Goal: Task Accomplishment & Management: Use online tool/utility

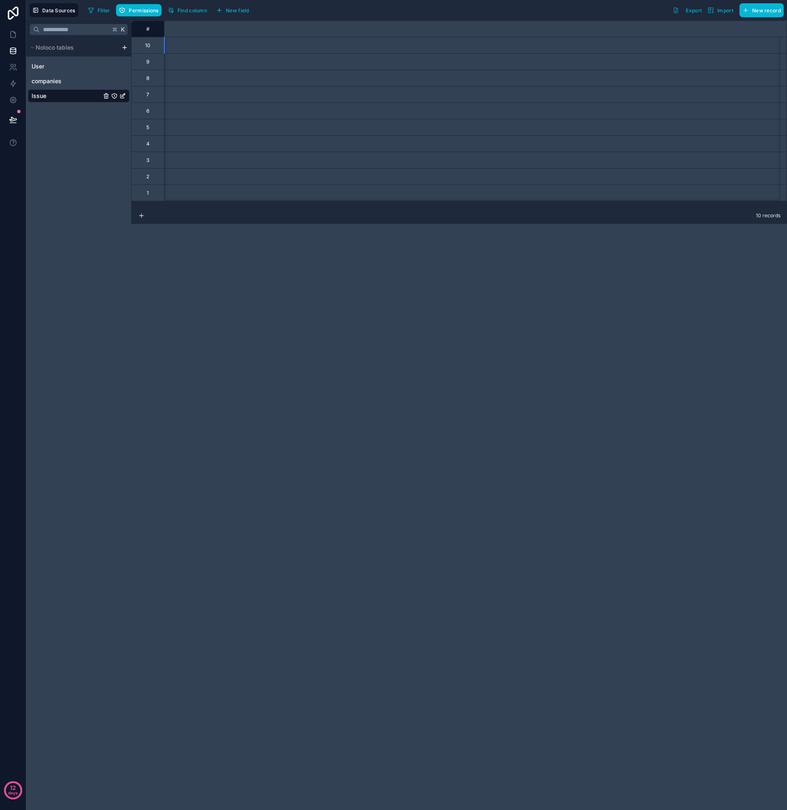
scroll to position [0, 771]
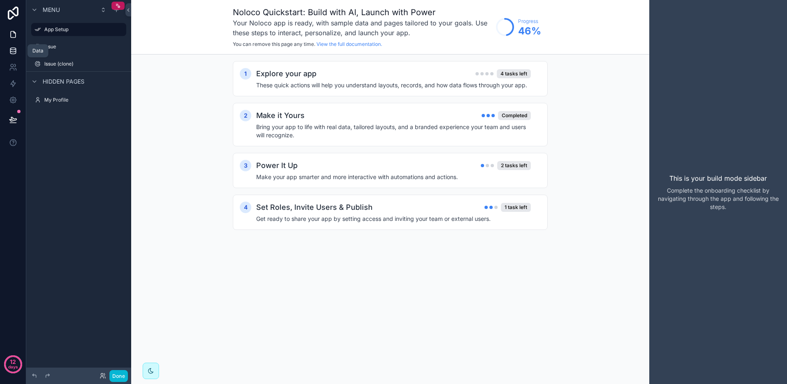
click at [14, 52] on icon at bounding box center [13, 51] width 8 height 8
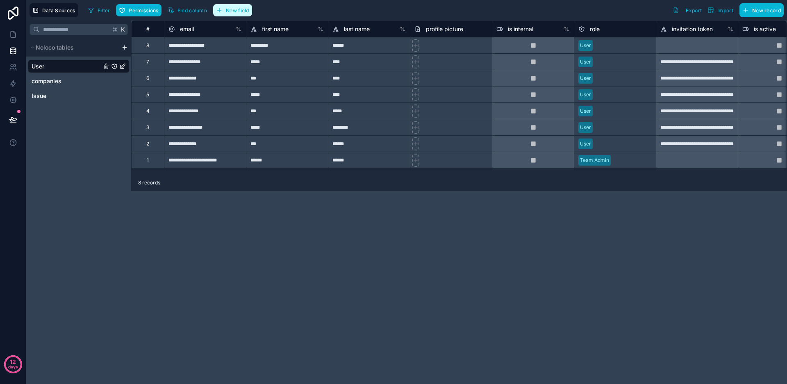
click at [245, 11] on span "New field" at bounding box center [237, 10] width 23 height 6
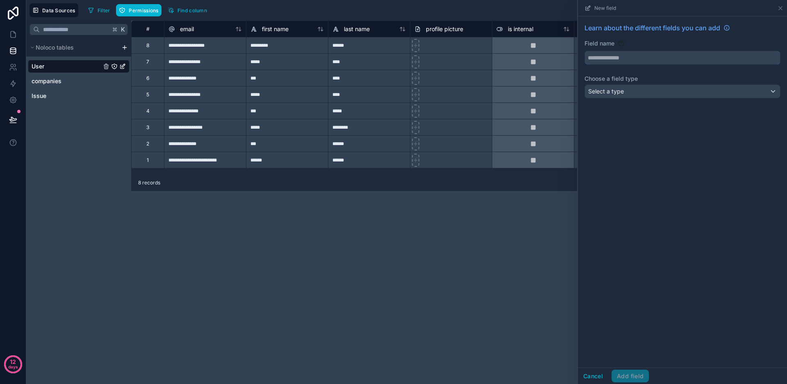
click at [614, 61] on input "text" at bounding box center [682, 57] width 195 height 13
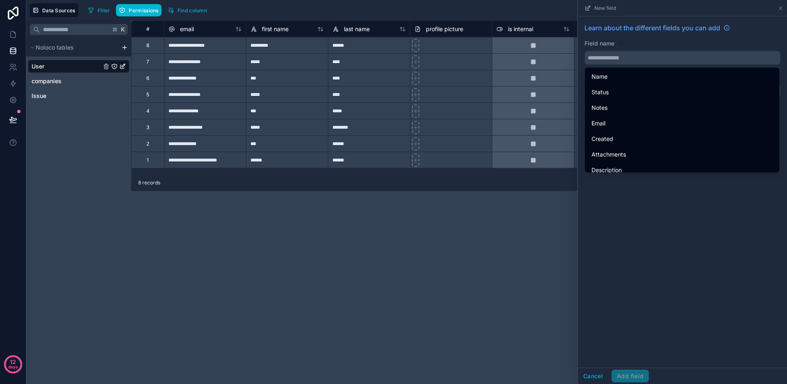
click at [644, 61] on input "text" at bounding box center [682, 57] width 195 height 13
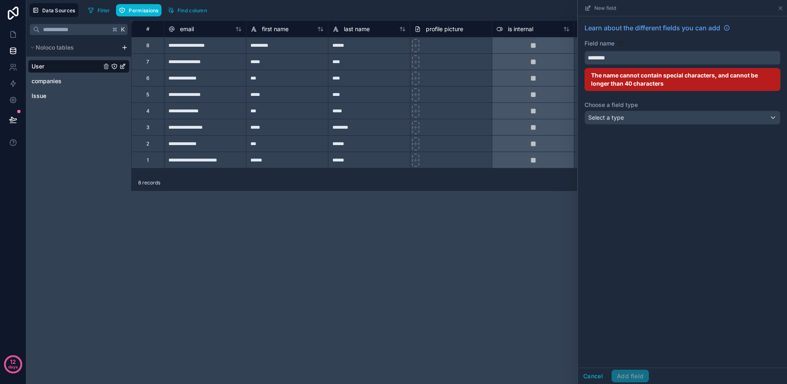
click at [682, 58] on button "*******" at bounding box center [682, 58] width 196 height 14
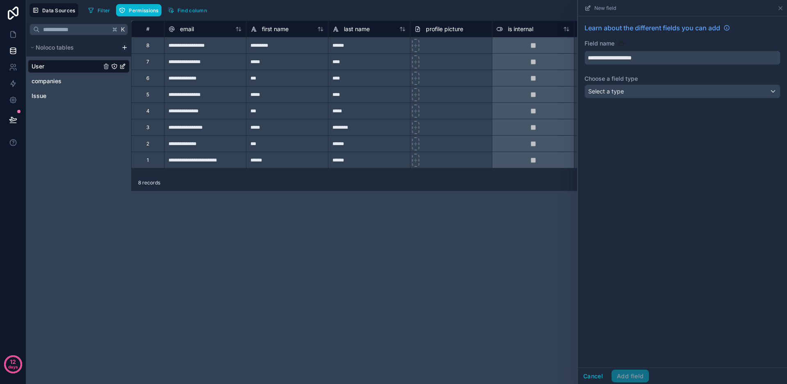
type input "**********"
click at [653, 94] on div "Select a type" at bounding box center [682, 91] width 195 height 13
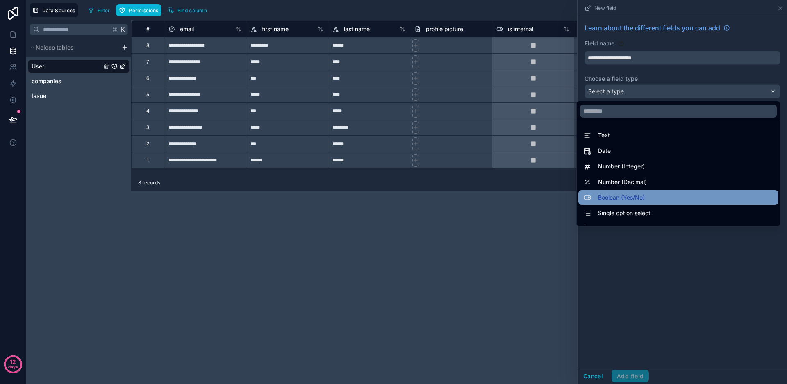
click at [644, 196] on div "Boolean (Yes/No)" at bounding box center [678, 198] width 190 height 10
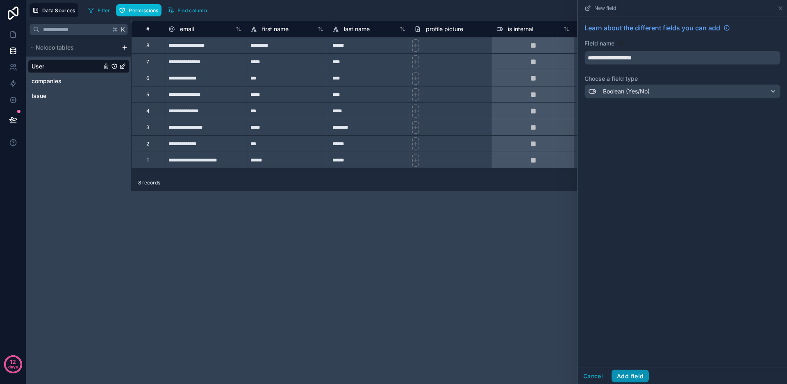
click at [631, 376] on button "Add field" at bounding box center [629, 376] width 37 height 13
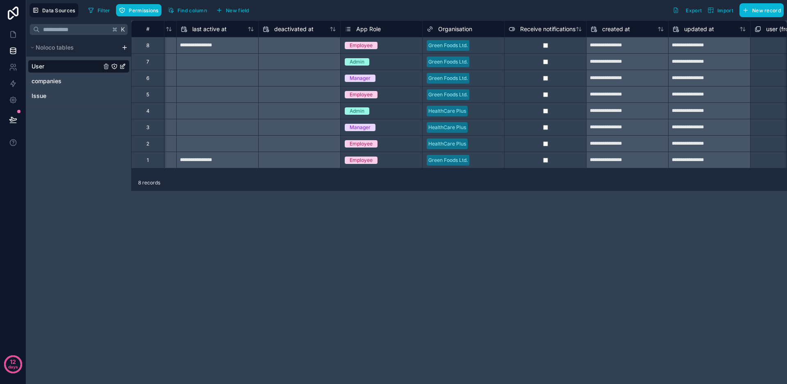
scroll to position [0, 662]
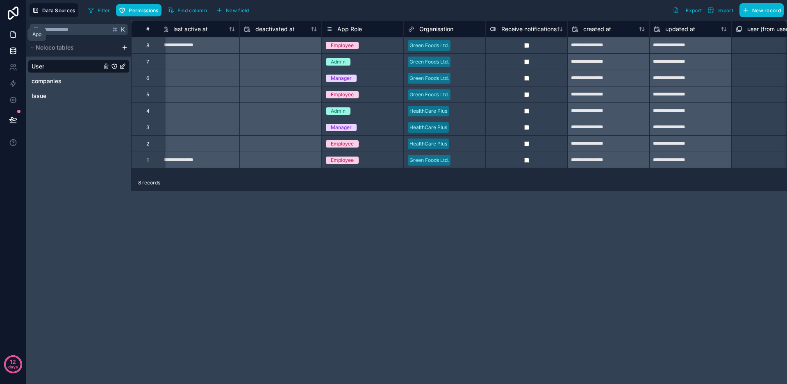
click at [14, 39] on link at bounding box center [13, 34] width 26 height 16
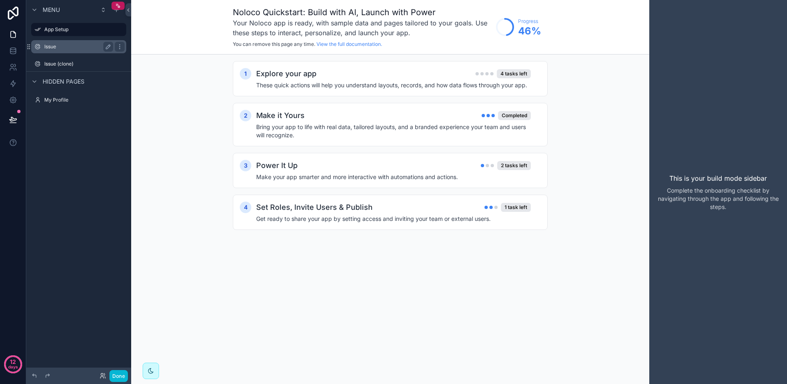
click at [65, 49] on label "Issue" at bounding box center [77, 46] width 66 height 7
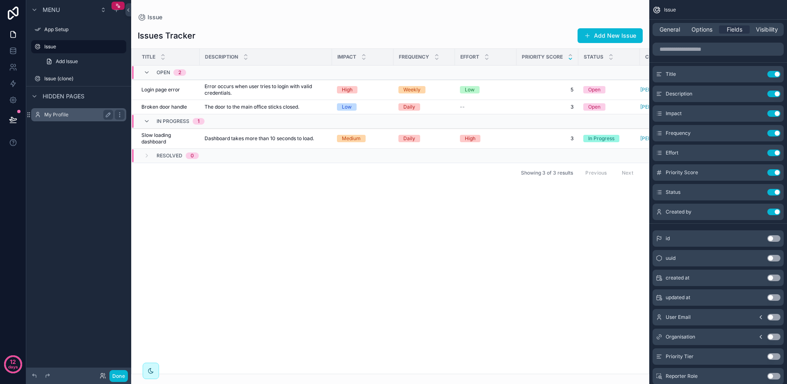
click at [58, 116] on label "My Profile" at bounding box center [77, 114] width 66 height 7
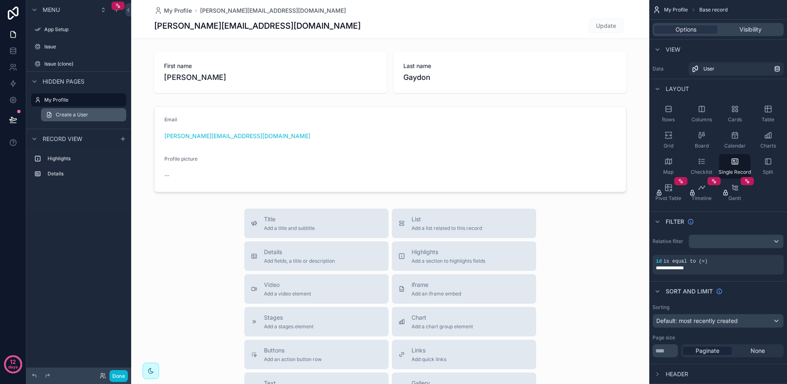
click at [72, 117] on span "Create a User" at bounding box center [72, 114] width 32 height 7
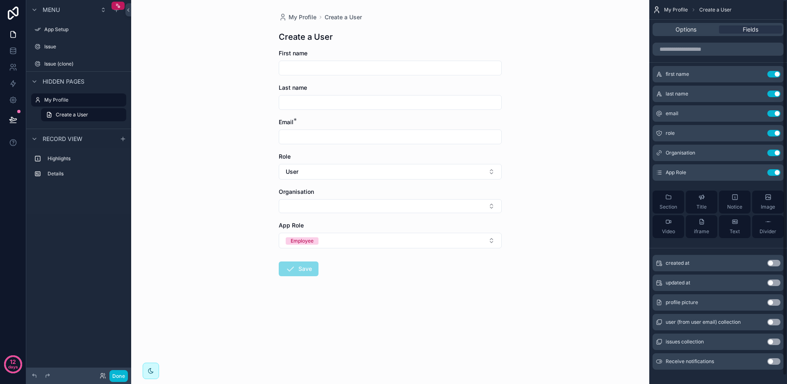
scroll to position [9, 0]
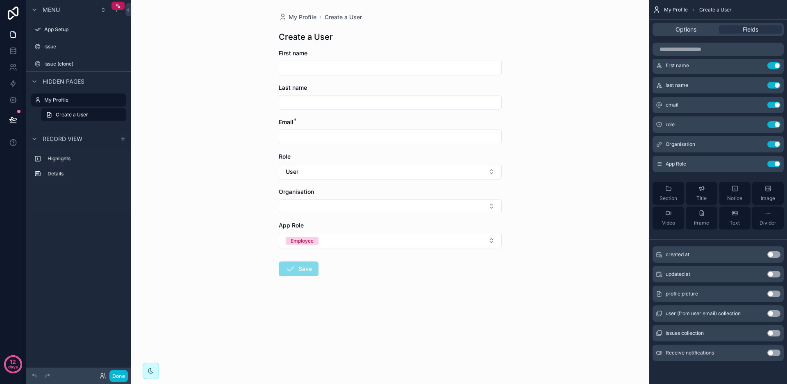
click at [771, 353] on button "Use setting" at bounding box center [773, 352] width 13 height 7
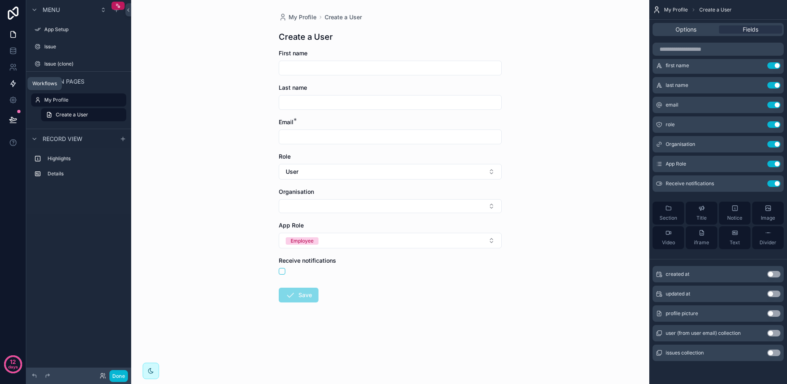
click at [14, 84] on icon at bounding box center [13, 83] width 8 height 8
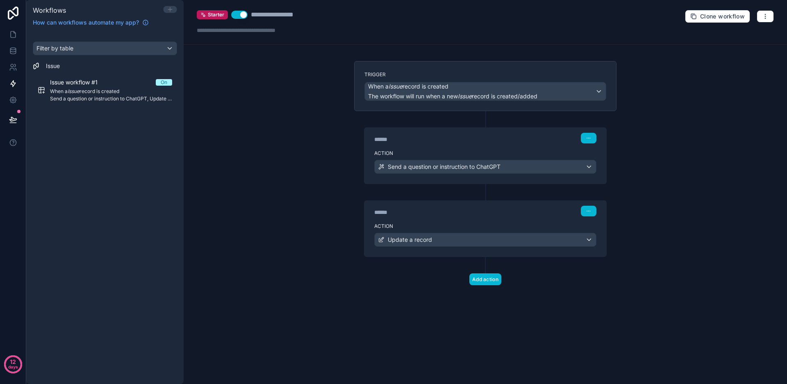
click at [169, 9] on icon at bounding box center [170, 9] width 4 height 0
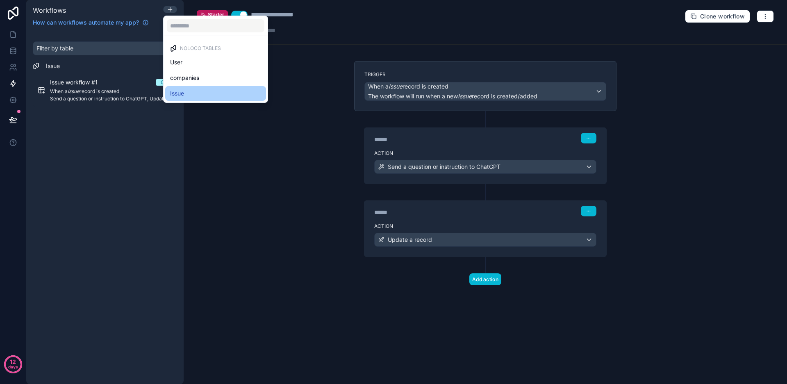
click at [186, 95] on div "Issue" at bounding box center [215, 93] width 91 height 10
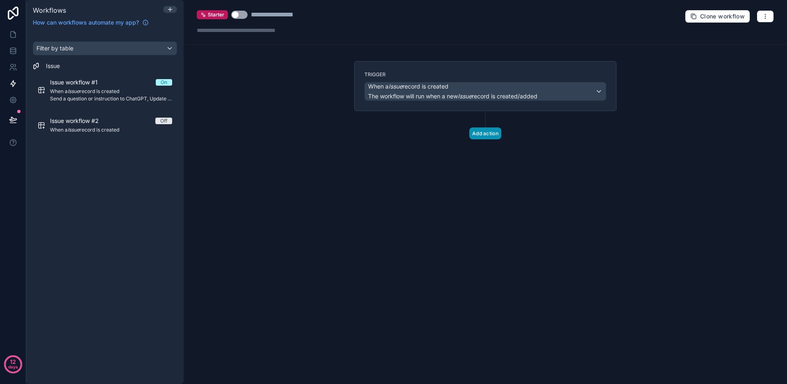
click at [488, 134] on button "Add action" at bounding box center [485, 133] width 32 height 12
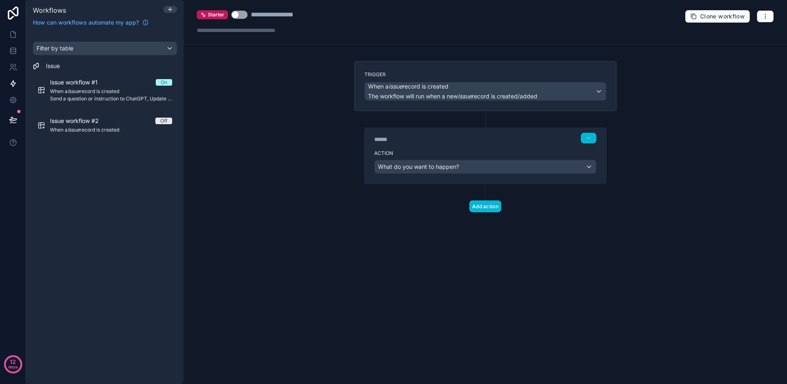
click at [589, 167] on div "What do you want to happen?" at bounding box center [484, 166] width 221 height 13
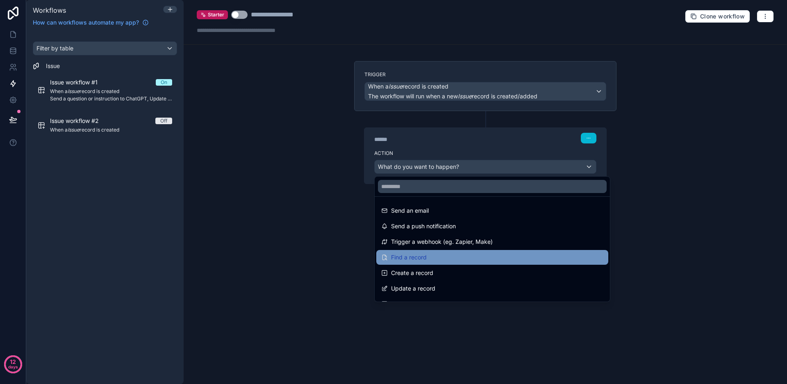
click at [491, 258] on div "Find a record" at bounding box center [492, 257] width 222 height 10
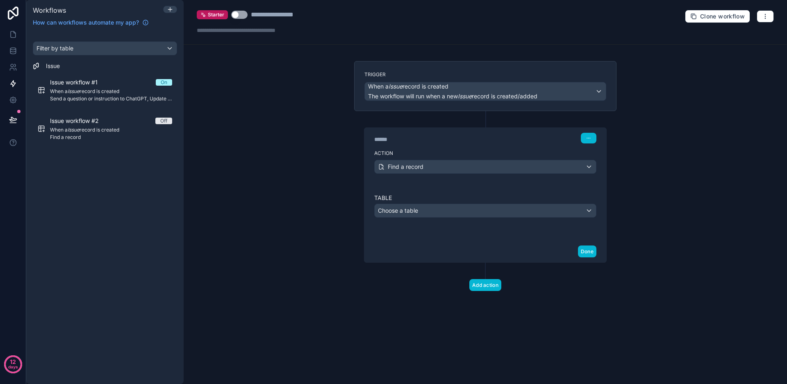
click at [586, 212] on div "Choose a table" at bounding box center [484, 210] width 221 height 13
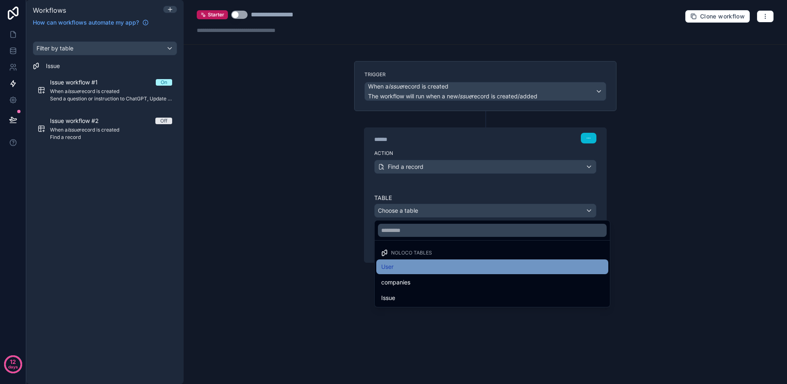
click at [425, 268] on div "User" at bounding box center [492, 267] width 222 height 10
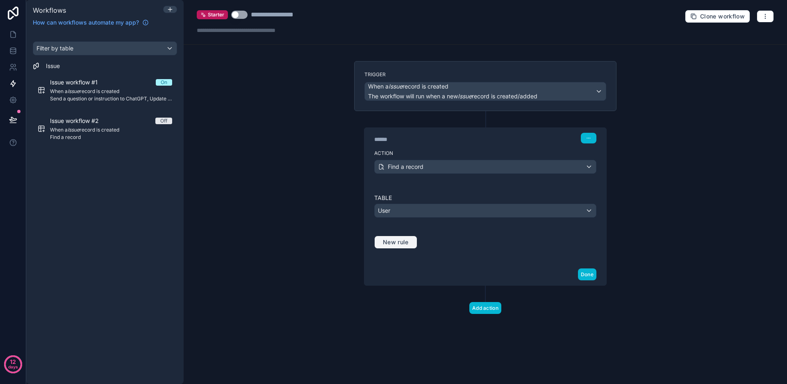
click at [406, 243] on span "New rule" at bounding box center [395, 241] width 32 height 7
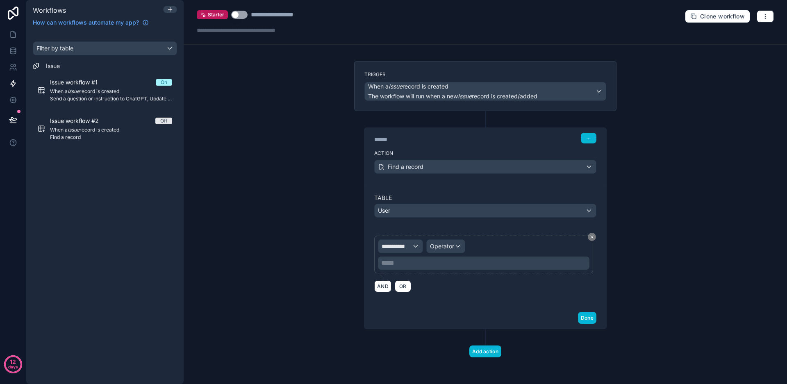
click at [415, 248] on div "**********" at bounding box center [400, 246] width 44 height 13
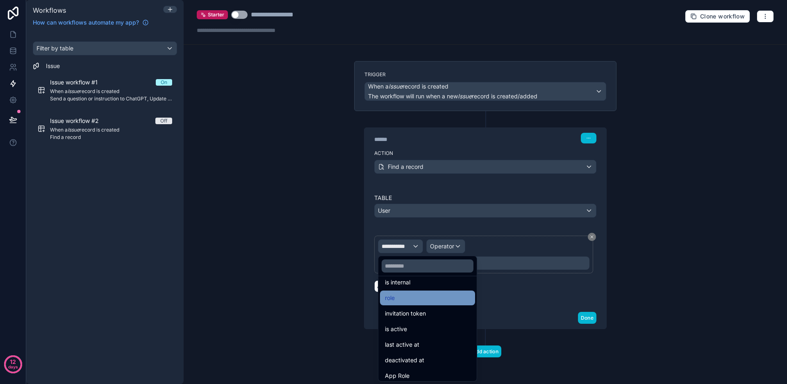
scroll to position [214, 0]
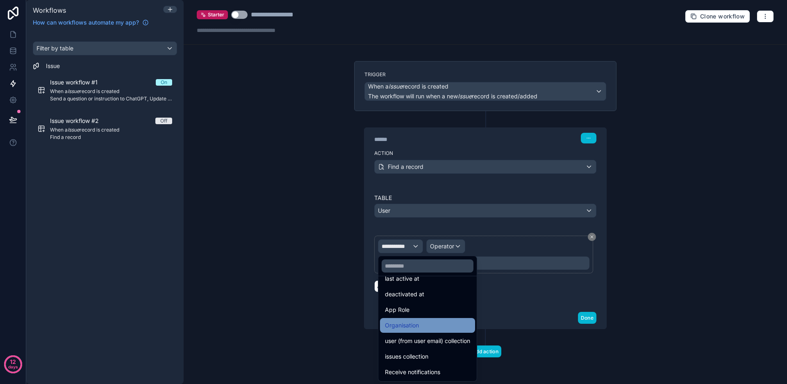
click at [419, 328] on span "Organisation" at bounding box center [402, 325] width 34 height 10
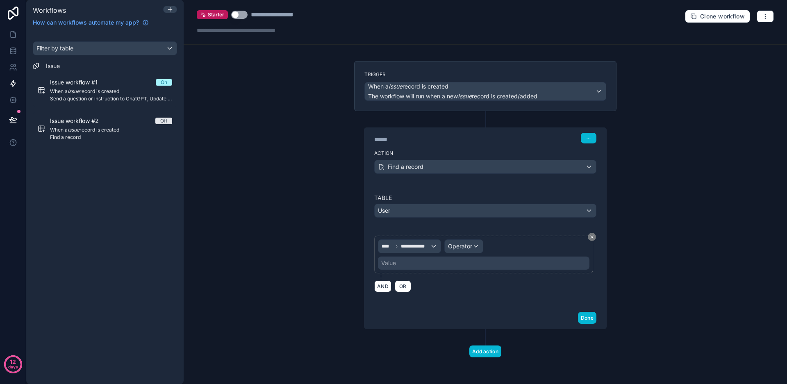
click at [475, 246] on div "Operator" at bounding box center [464, 246] width 38 height 13
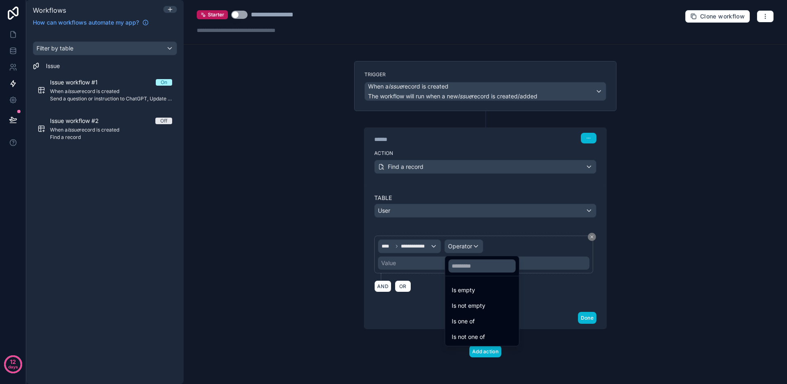
click at [475, 318] on div "Is one of" at bounding box center [482, 321] width 61 height 10
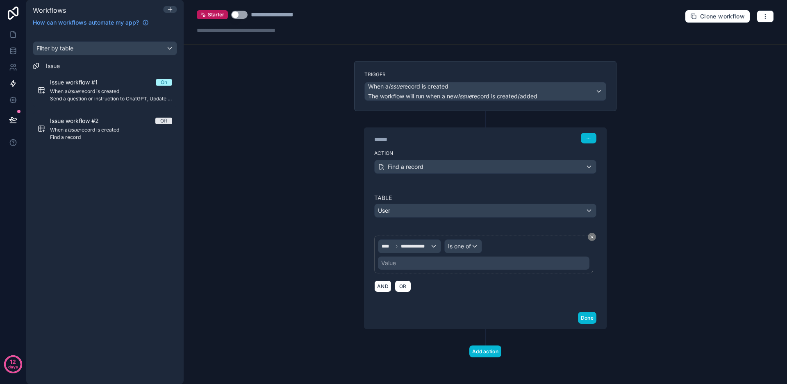
click at [417, 266] on div "Value" at bounding box center [483, 262] width 211 height 13
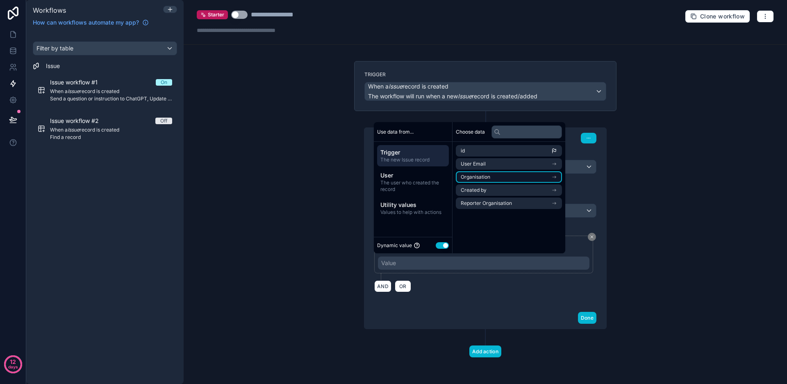
click at [485, 178] on span "Organisation" at bounding box center [475, 177] width 29 height 7
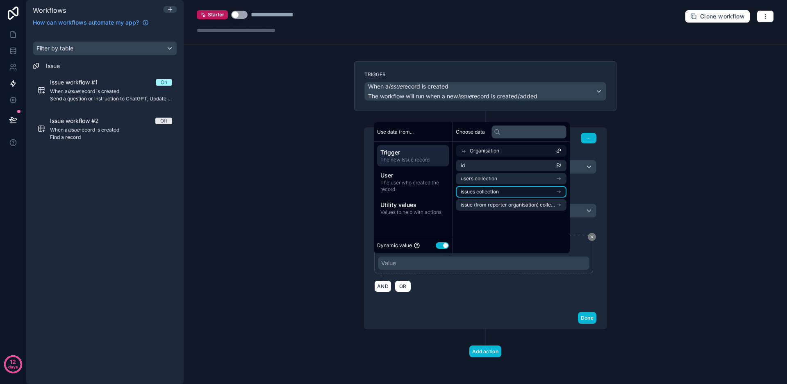
click at [485, 190] on span "issues collection" at bounding box center [480, 191] width 38 height 7
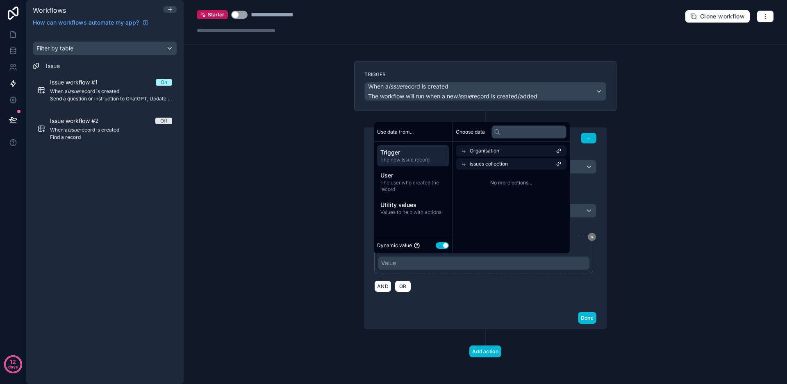
click at [490, 150] on span "Organisation" at bounding box center [484, 150] width 29 height 7
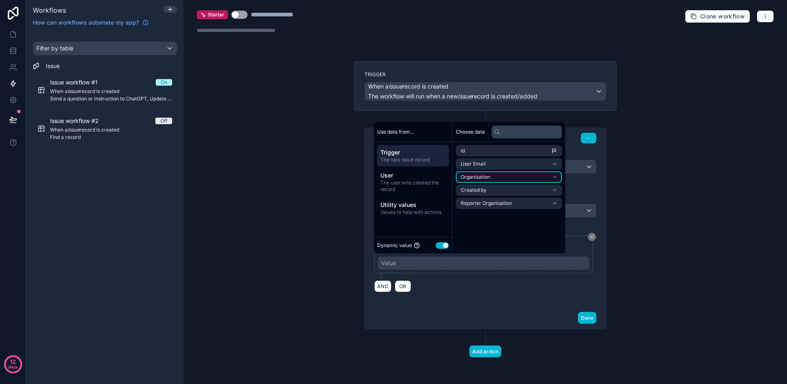
click at [488, 176] on span "Organisation" at bounding box center [475, 177] width 29 height 7
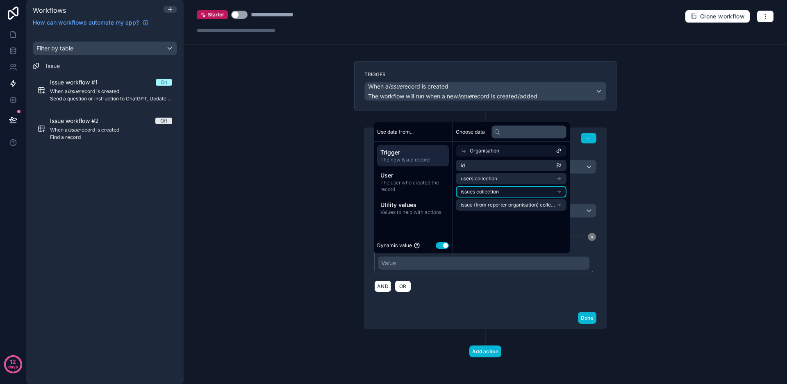
click at [488, 191] on span "issues collection" at bounding box center [480, 191] width 38 height 7
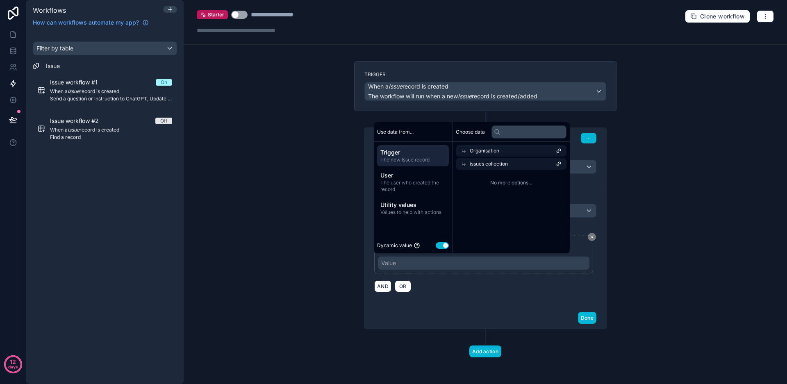
click at [492, 164] on span "issues collection" at bounding box center [489, 164] width 38 height 7
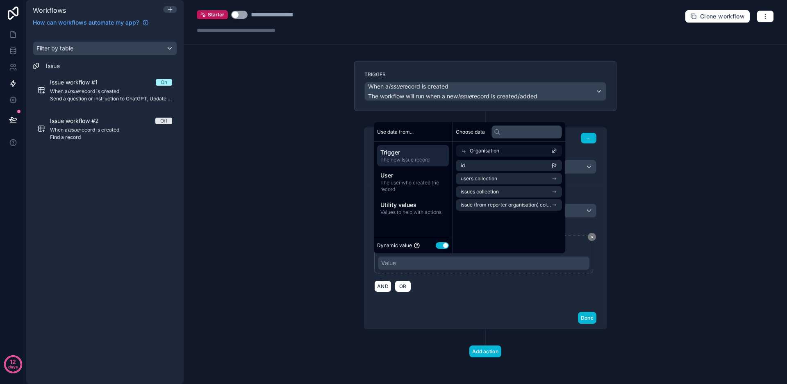
click at [489, 150] on span "Organisation" at bounding box center [484, 150] width 29 height 7
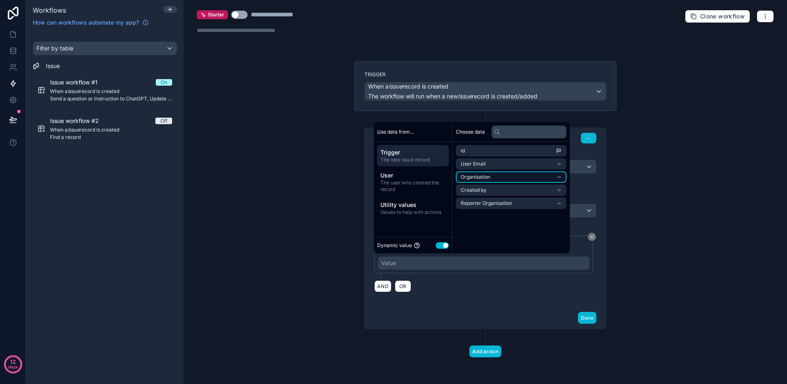
click at [487, 177] on span "Organisation" at bounding box center [475, 177] width 29 height 7
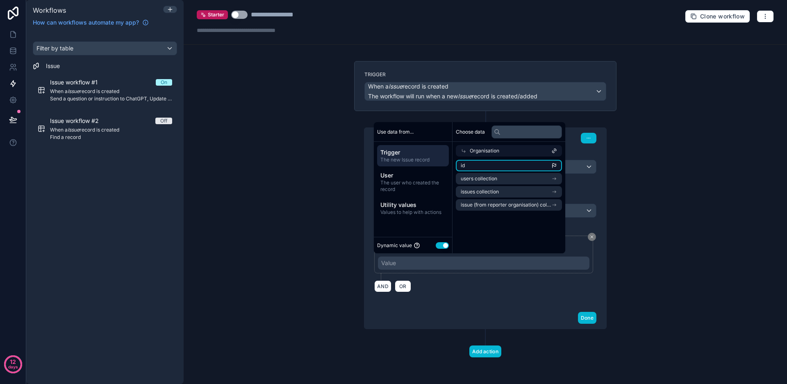
click at [493, 168] on li "id" at bounding box center [509, 165] width 106 height 11
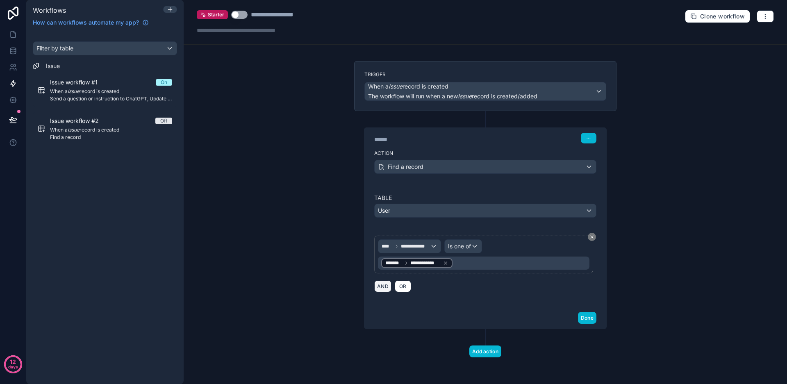
click at [383, 288] on button "AND" at bounding box center [382, 286] width 17 height 12
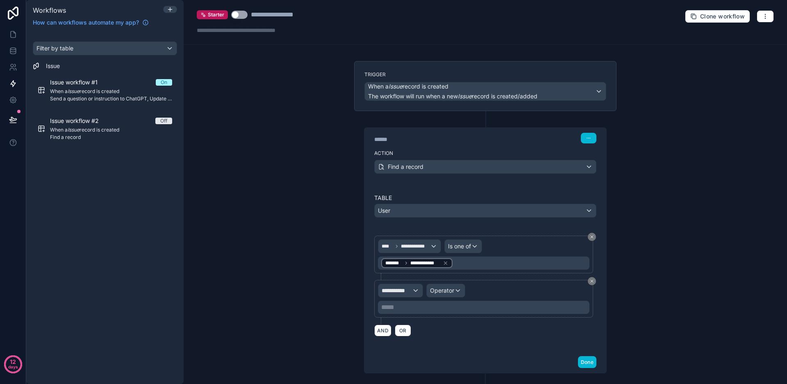
click at [411, 290] on div "**********" at bounding box center [400, 290] width 44 height 13
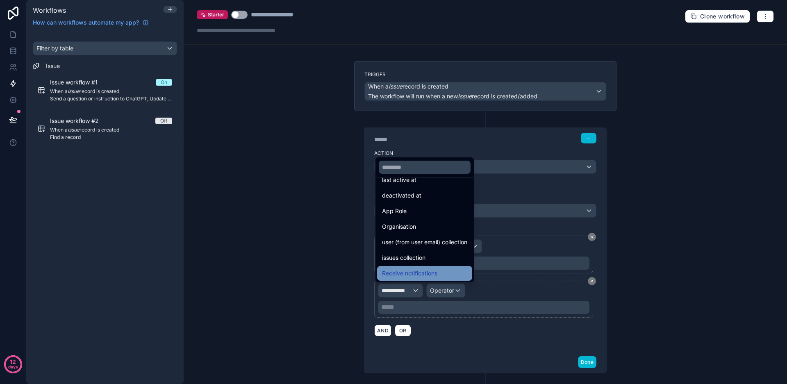
click at [421, 275] on span "Receive notifications" at bounding box center [409, 273] width 55 height 10
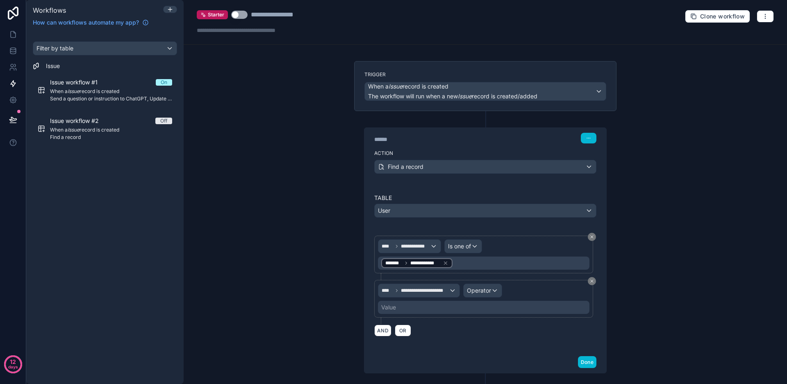
click at [489, 290] on div "Operator" at bounding box center [482, 290] width 38 height 13
click at [486, 335] on div "Is true" at bounding box center [497, 334] width 61 height 10
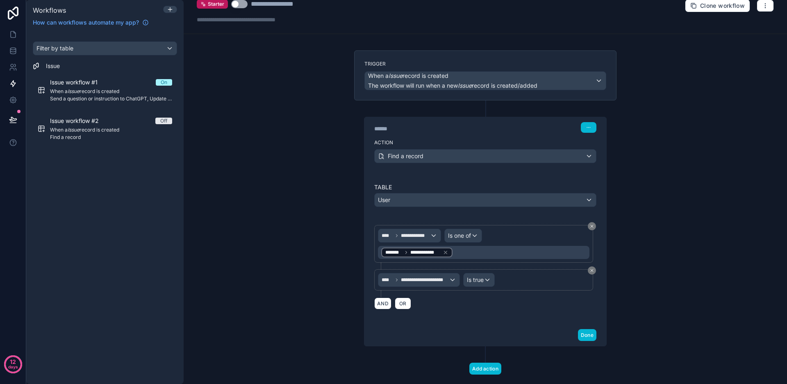
scroll to position [27, 0]
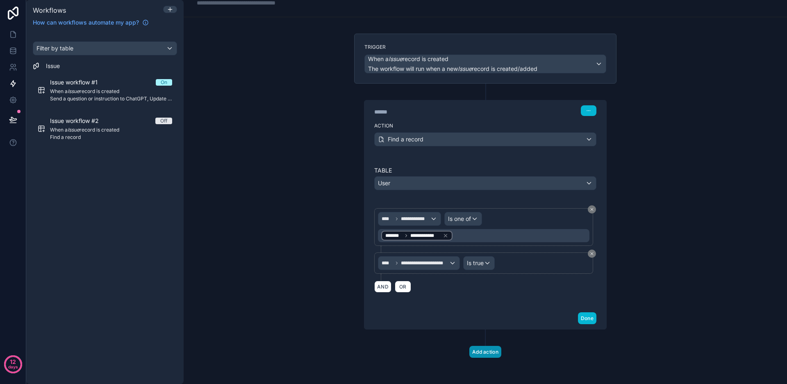
click at [480, 352] on button "Add action" at bounding box center [485, 352] width 32 height 12
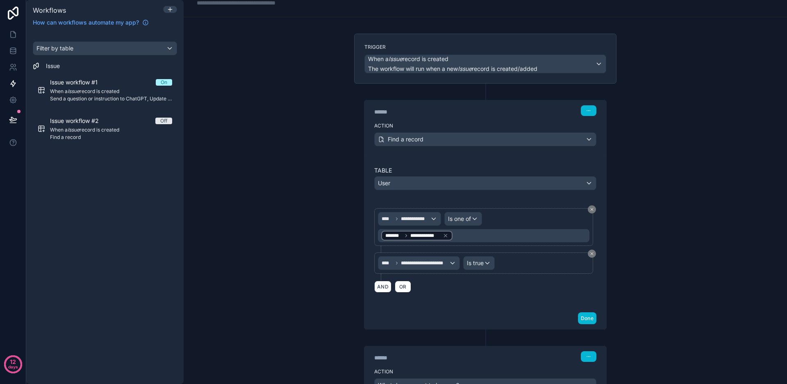
scroll to position [100, 0]
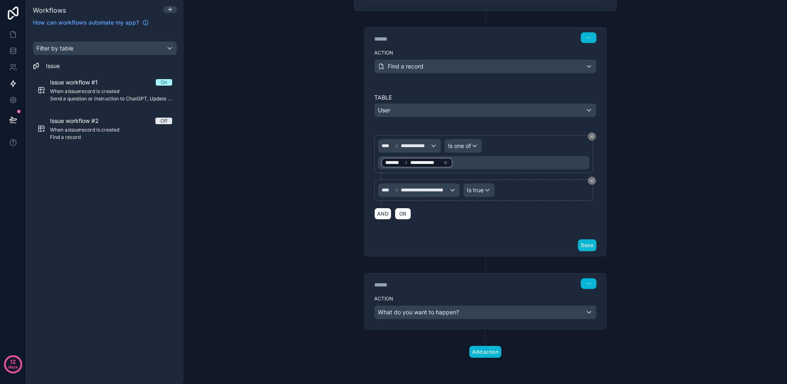
click at [453, 313] on span "What do you want to happen?" at bounding box center [418, 312] width 81 height 7
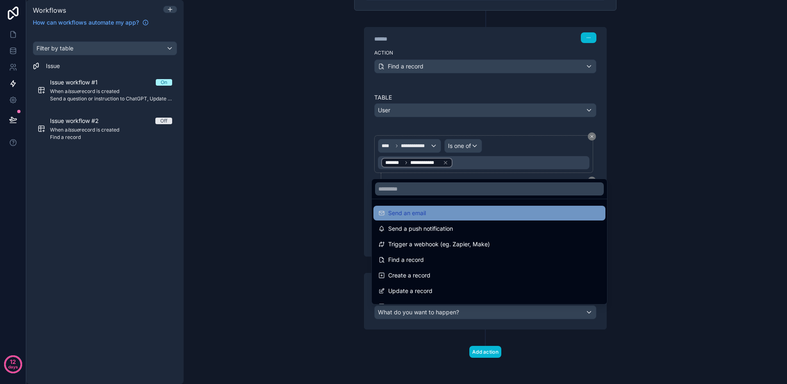
click at [436, 218] on div "Send an email" at bounding box center [489, 213] width 222 height 10
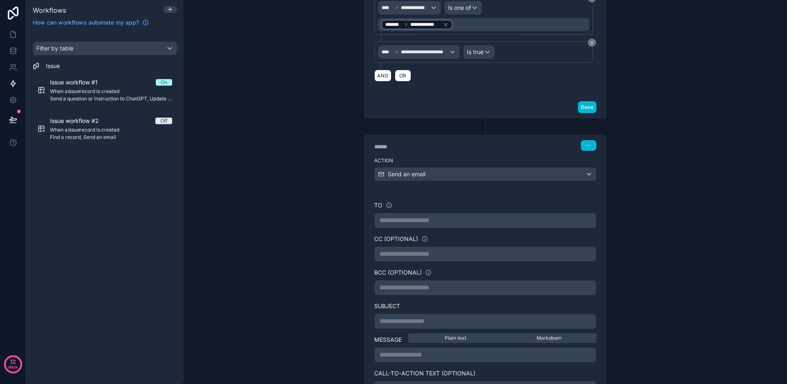
scroll to position [240, 0]
click at [418, 219] on p "**********" at bounding box center [484, 219] width 211 height 10
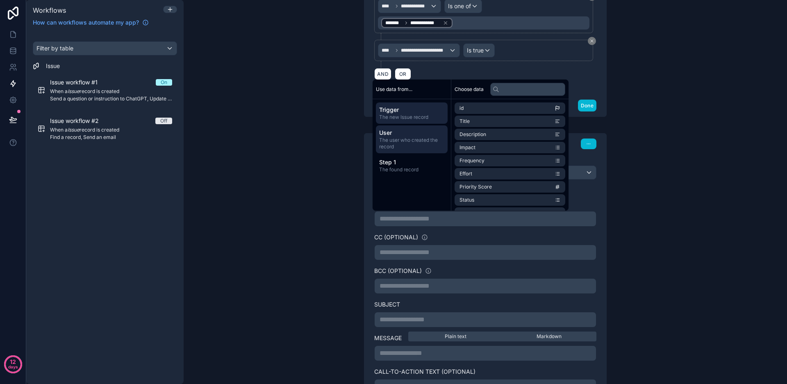
click at [416, 138] on span "The user who created the record" at bounding box center [411, 143] width 65 height 13
click at [473, 122] on li "email" at bounding box center [509, 121] width 111 height 11
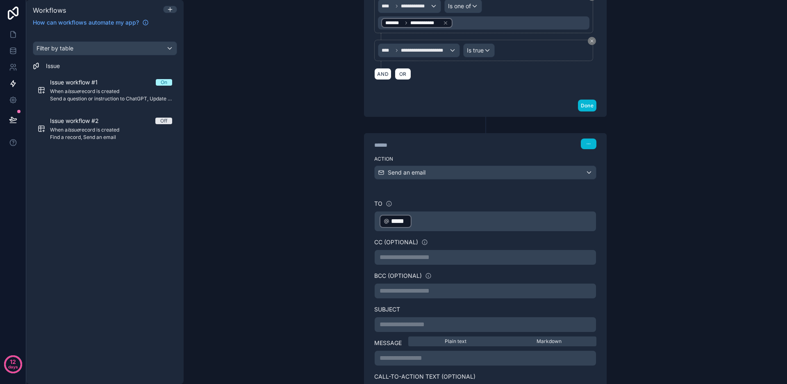
click at [450, 241] on div "CC (optional)" at bounding box center [485, 242] width 222 height 8
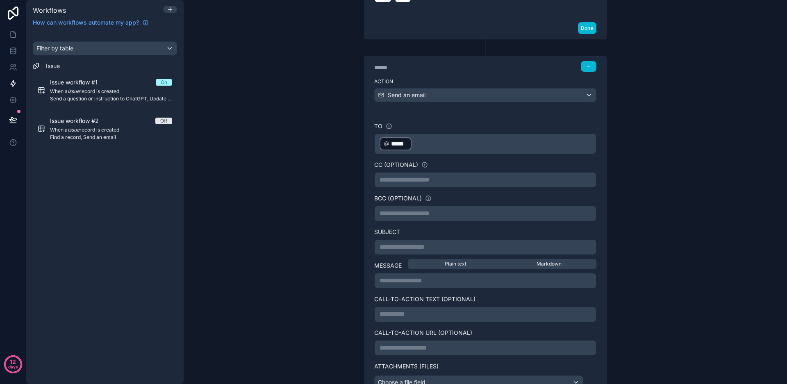
scroll to position [319, 0]
click at [434, 247] on p "**********" at bounding box center [484, 246] width 211 height 10
click at [407, 246] on p "**********" at bounding box center [484, 246] width 211 height 10
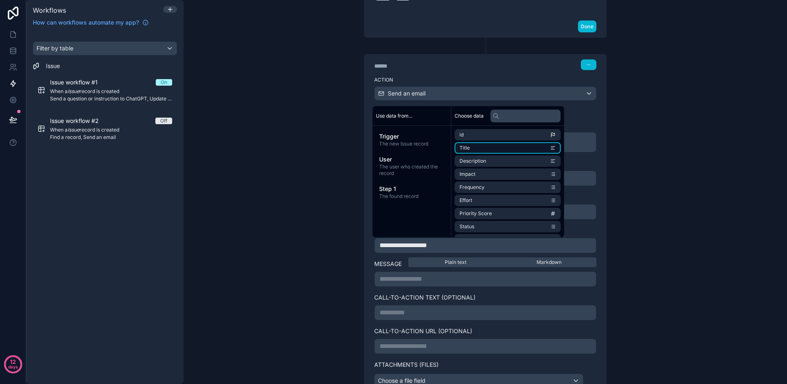
click at [472, 147] on li "Title" at bounding box center [507, 147] width 106 height 11
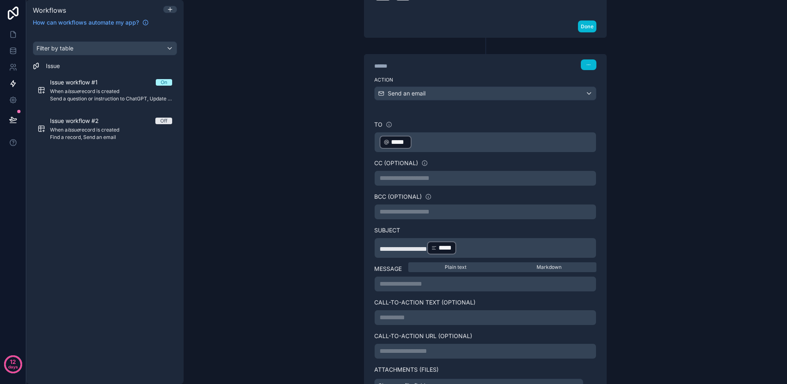
click at [445, 284] on p "**********" at bounding box center [484, 284] width 211 height 10
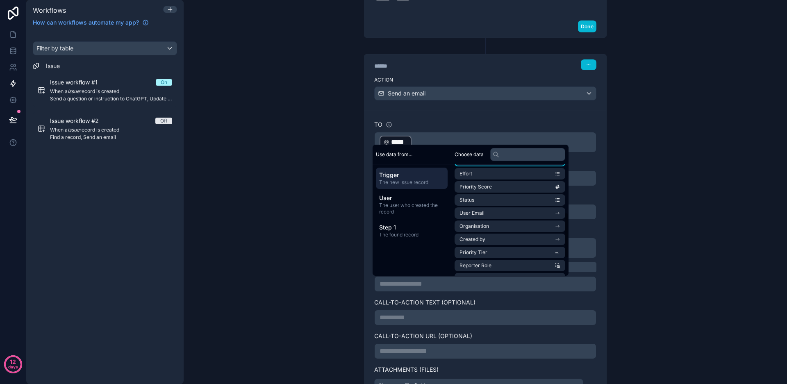
scroll to position [129, 0]
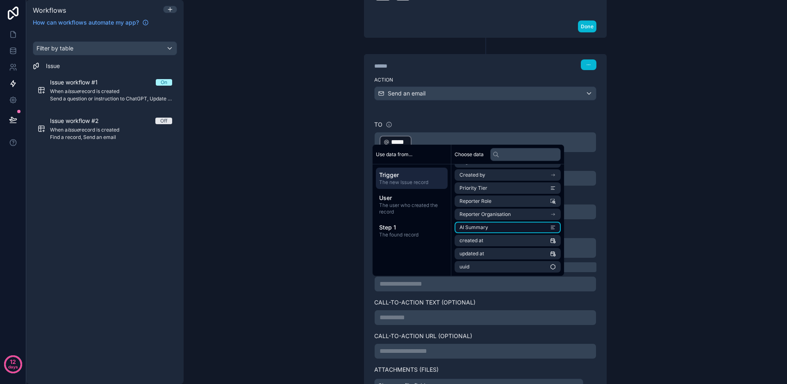
click at [490, 227] on li "AI Summary" at bounding box center [507, 227] width 106 height 11
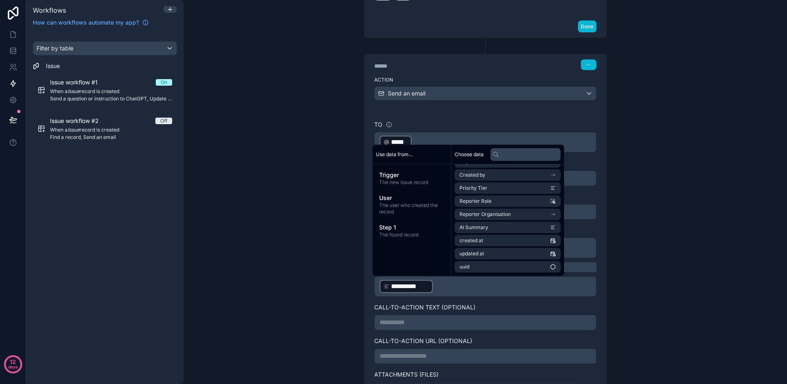
click at [477, 304] on label "Call-to-Action Text (optional)" at bounding box center [485, 307] width 222 height 8
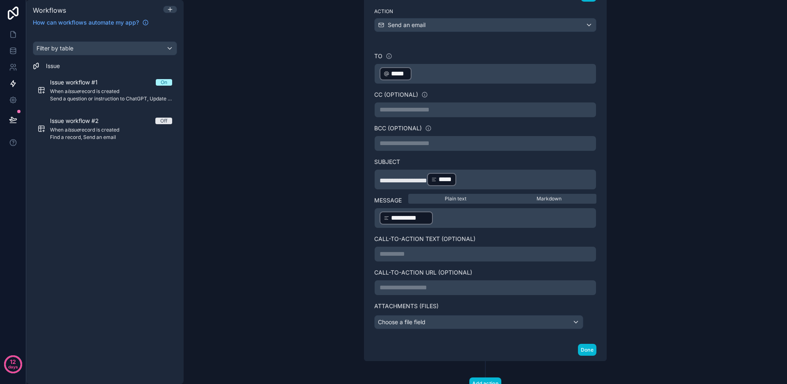
scroll to position [419, 0]
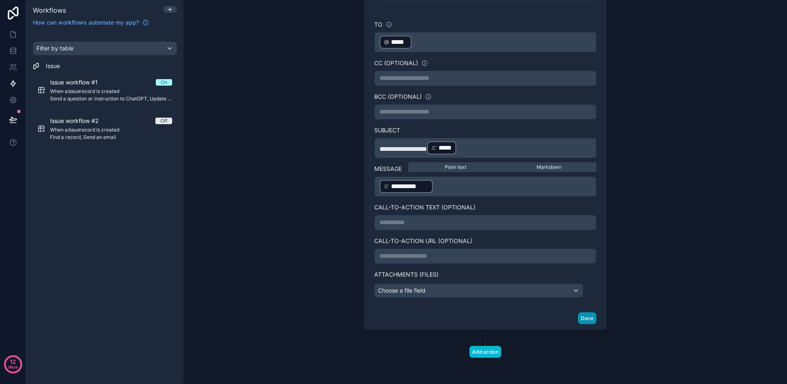
click at [582, 319] on button "Done" at bounding box center [587, 318] width 18 height 12
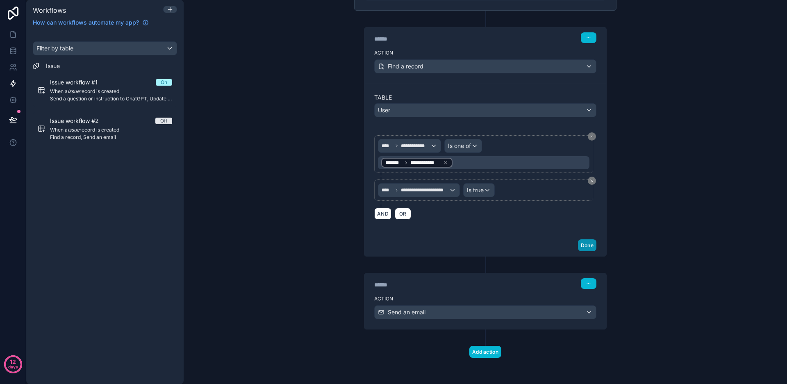
click at [587, 247] on button "Done" at bounding box center [587, 245] width 18 height 12
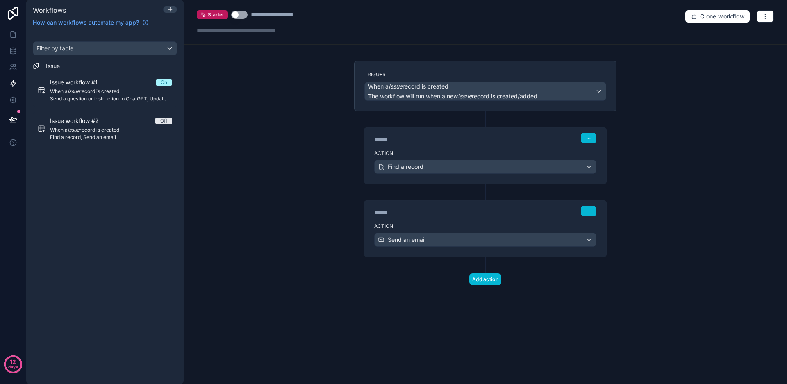
scroll to position [0, 0]
click at [16, 39] on link at bounding box center [13, 34] width 26 height 16
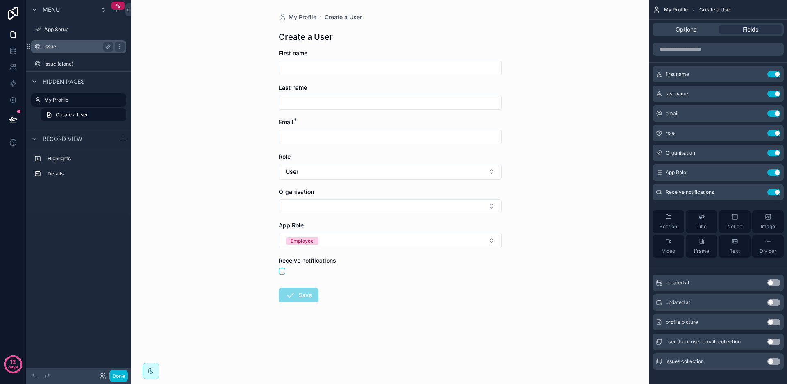
click at [73, 47] on label "Issue" at bounding box center [77, 46] width 66 height 7
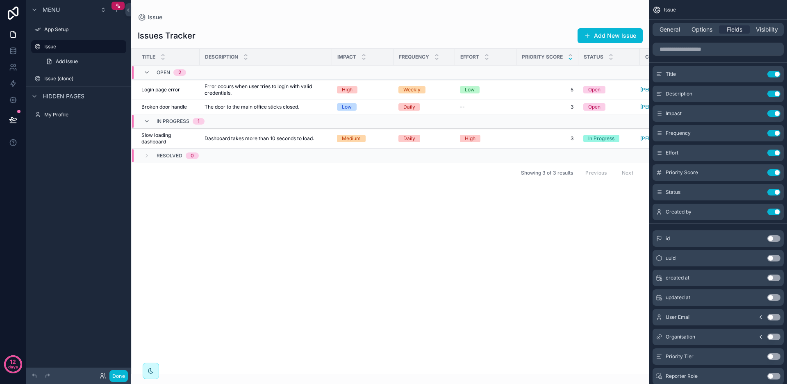
click at [606, 39] on div "scrollable content" at bounding box center [390, 192] width 518 height 384
click at [605, 37] on button "Add New Issue" at bounding box center [609, 35] width 65 height 15
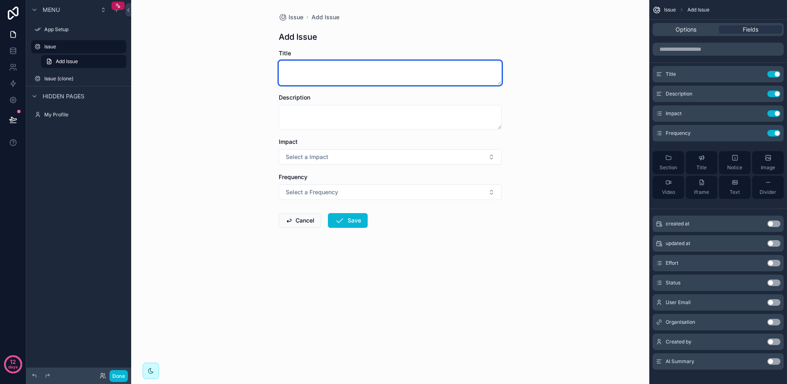
click at [349, 72] on textarea "scrollable content" at bounding box center [390, 73] width 223 height 25
type textarea "**********"
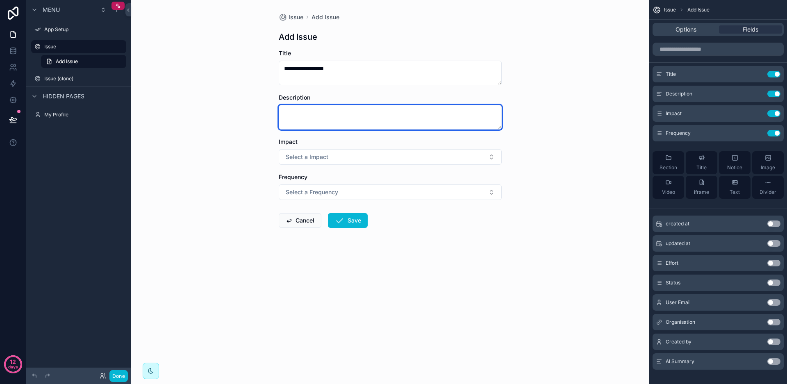
click at [379, 108] on textarea "scrollable content" at bounding box center [390, 117] width 223 height 25
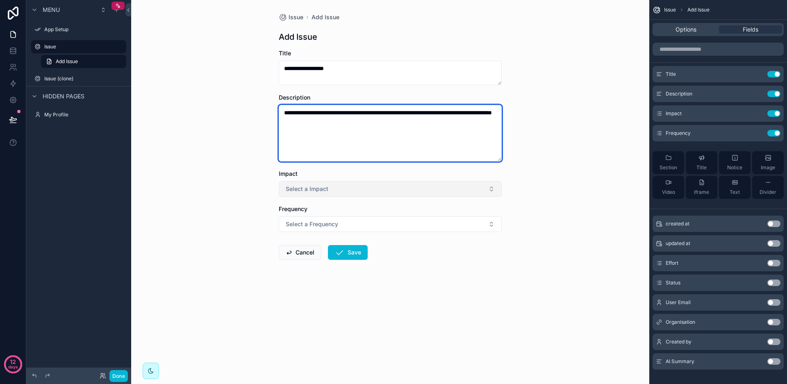
type textarea "**********"
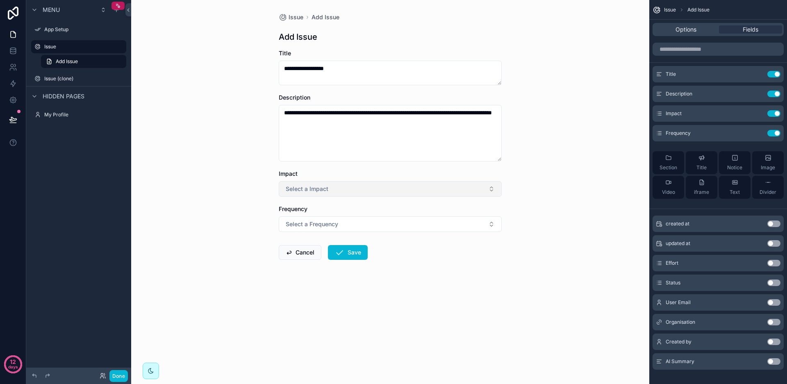
click at [320, 191] on span "Select a Impact" at bounding box center [307, 189] width 43 height 8
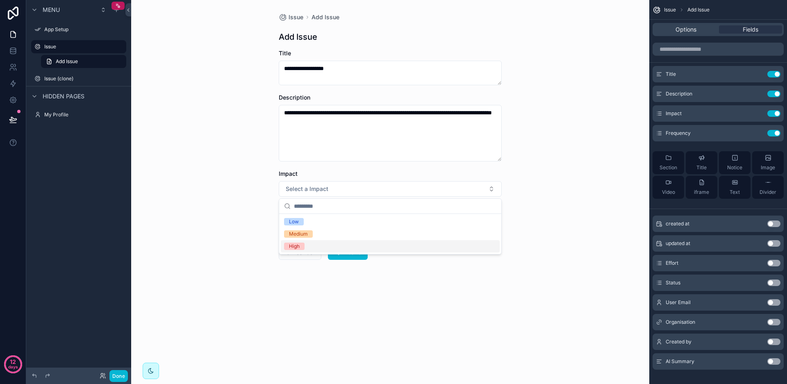
click at [308, 252] on div "High" at bounding box center [390, 246] width 219 height 12
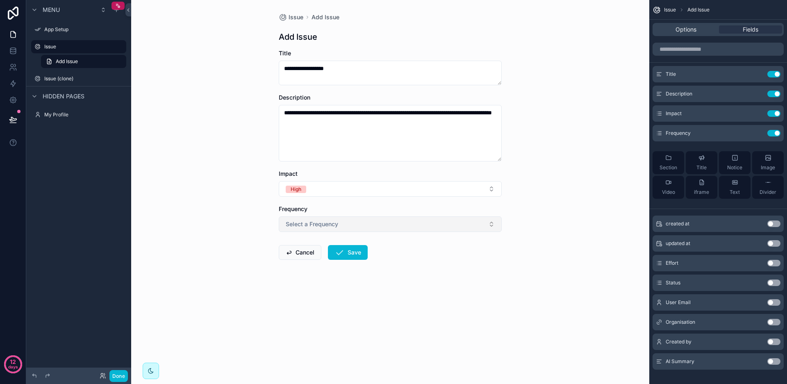
click at [307, 224] on span "Select a Frequency" at bounding box center [312, 224] width 52 height 8
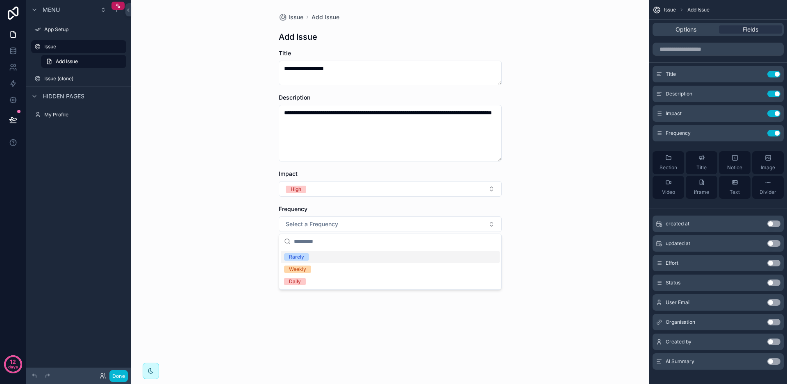
click at [305, 255] on span "Rarely" at bounding box center [296, 256] width 25 height 7
click at [354, 253] on button "Save" at bounding box center [348, 252] width 40 height 15
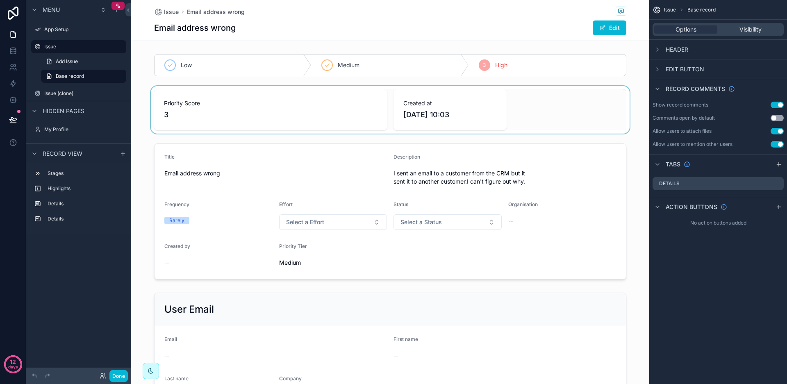
click at [142, 117] on div "scrollable content" at bounding box center [390, 110] width 518 height 48
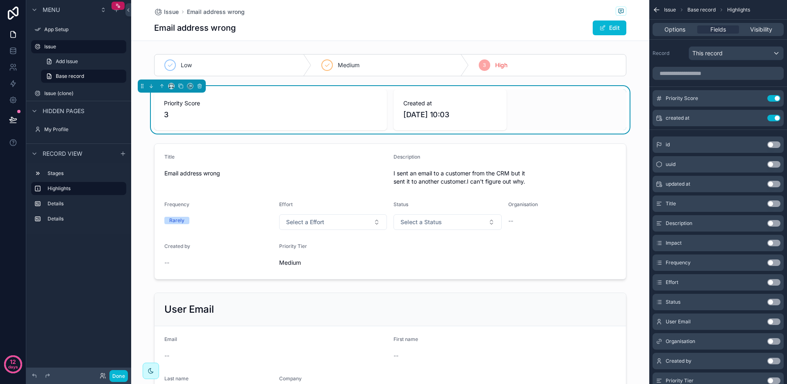
click at [141, 118] on div "Priority Score 3 Created at [DATE] 10:03" at bounding box center [390, 110] width 518 height 48
click at [141, 135] on div "Low Medium 3 High Priority Score 3 Created at [DATE] 10:03 Title Email address …" at bounding box center [390, 233] width 518 height 364
click at [14, 54] on icon at bounding box center [12, 52] width 5 height 3
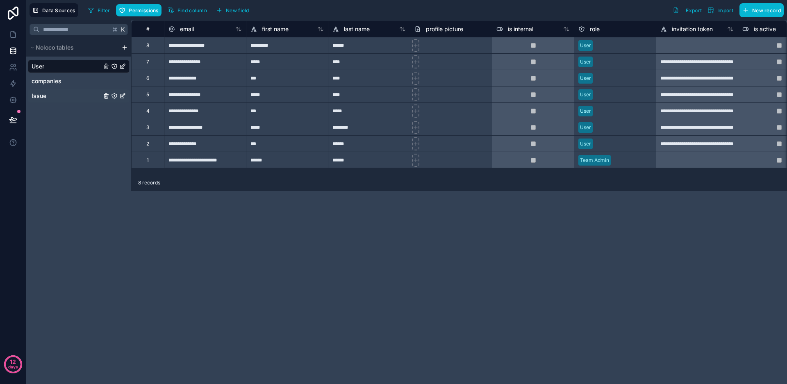
click at [57, 93] on link "Issue" at bounding box center [67, 96] width 70 height 8
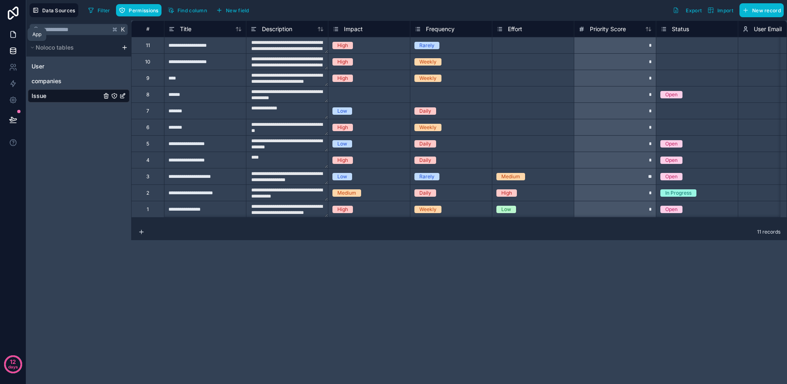
click at [12, 36] on icon at bounding box center [13, 34] width 8 height 8
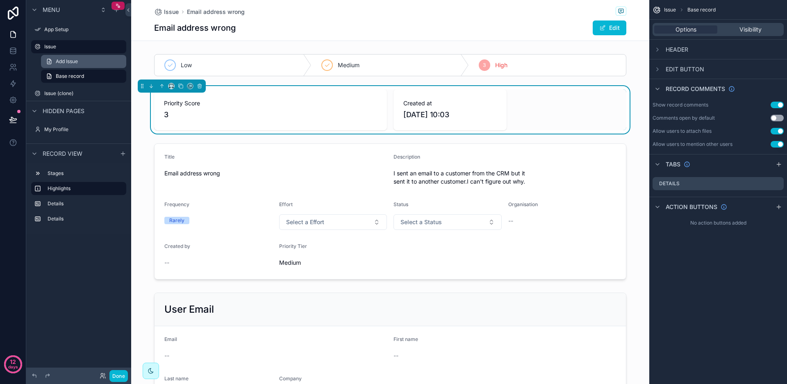
click at [68, 60] on span "Add Issue" at bounding box center [67, 61] width 22 height 7
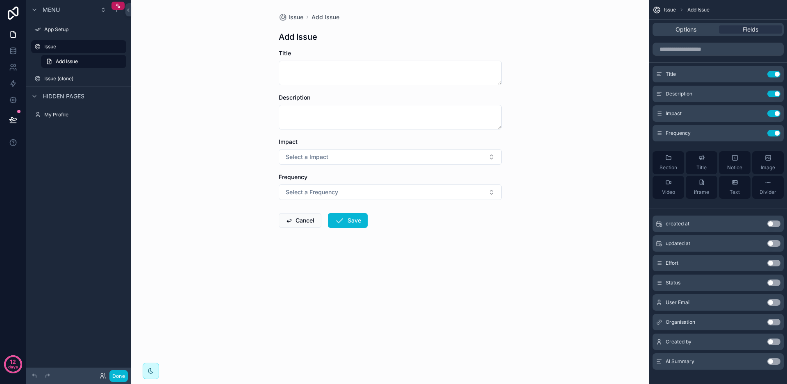
click at [774, 225] on button "Use setting" at bounding box center [773, 223] width 13 height 7
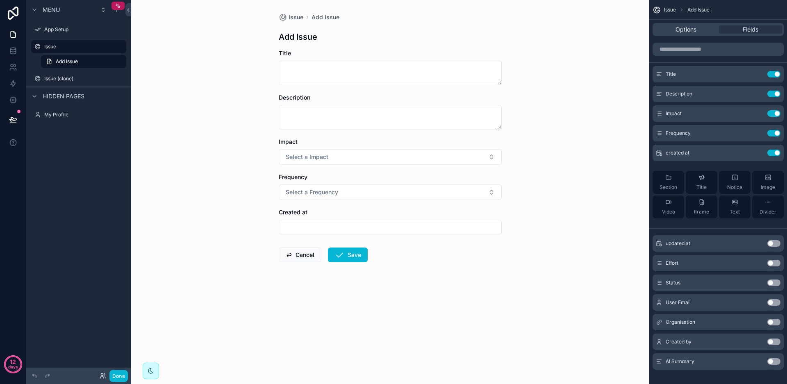
click at [771, 244] on button "Use setting" at bounding box center [773, 243] width 13 height 7
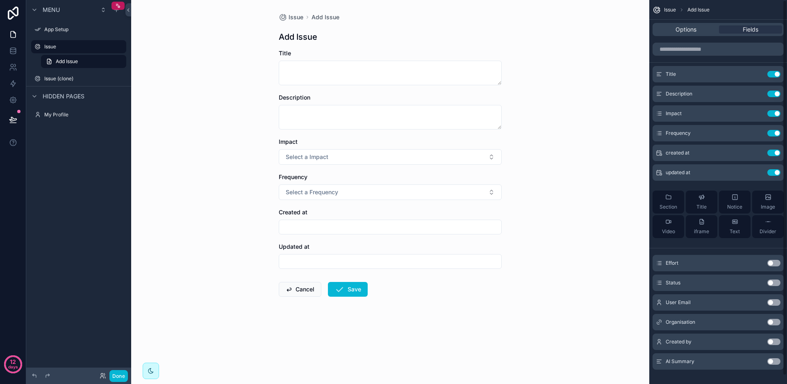
click at [772, 263] on button "Use setting" at bounding box center [773, 263] width 13 height 7
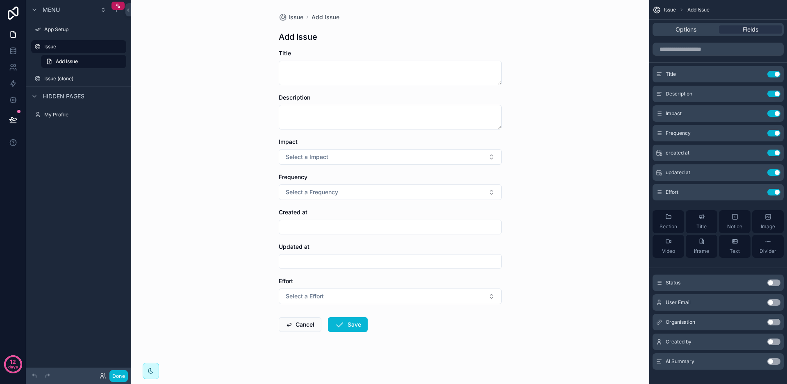
click at [770, 284] on button "Use setting" at bounding box center [773, 282] width 13 height 7
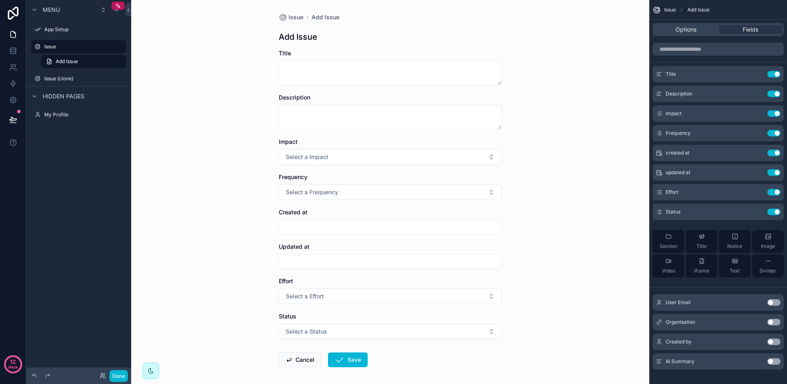
click at [771, 304] on button "Use setting" at bounding box center [773, 302] width 13 height 7
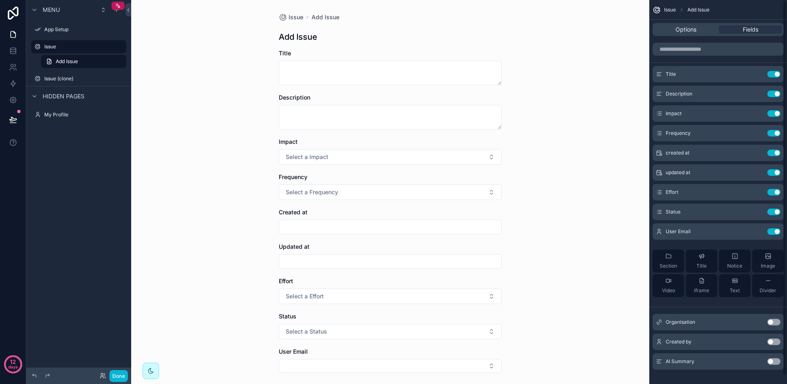
click at [772, 322] on button "Use setting" at bounding box center [773, 322] width 13 height 7
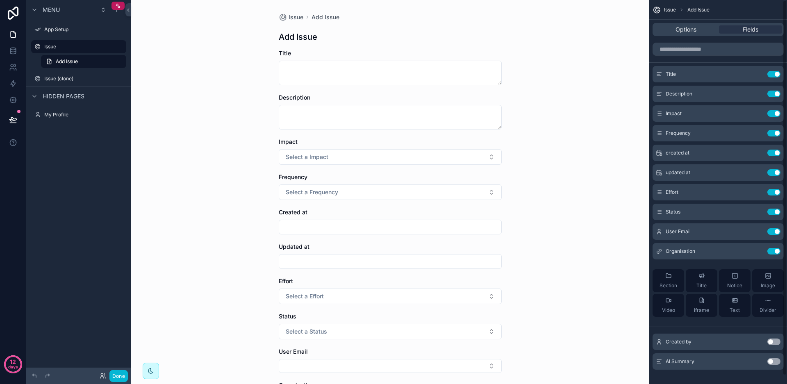
click at [770, 341] on button "Use setting" at bounding box center [773, 341] width 13 height 7
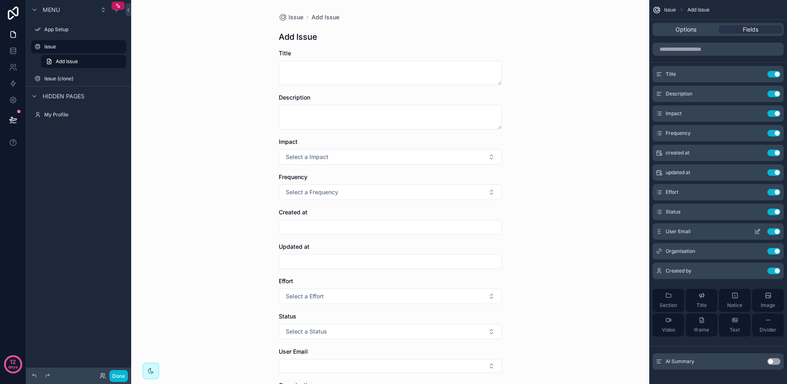
scroll to position [9, 0]
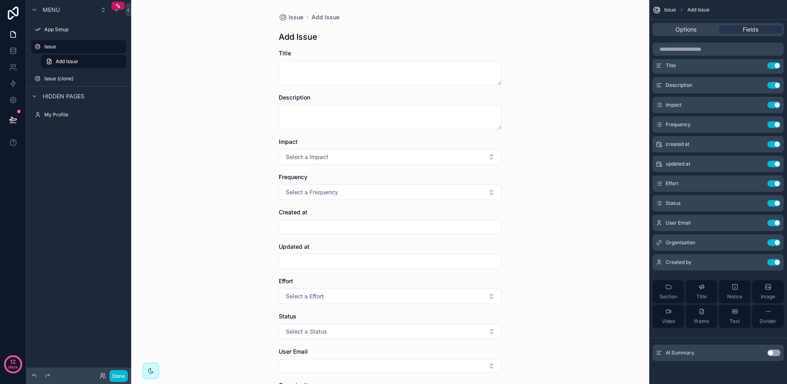
click at [770, 352] on button "Use setting" at bounding box center [773, 352] width 13 height 7
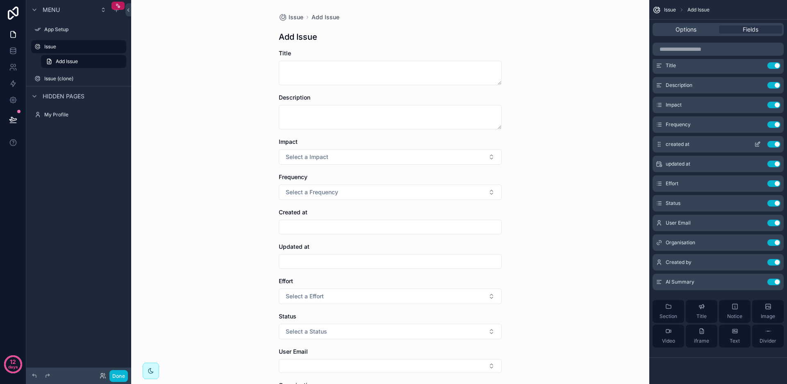
click at [758, 145] on icon "scrollable content" at bounding box center [757, 144] width 7 height 7
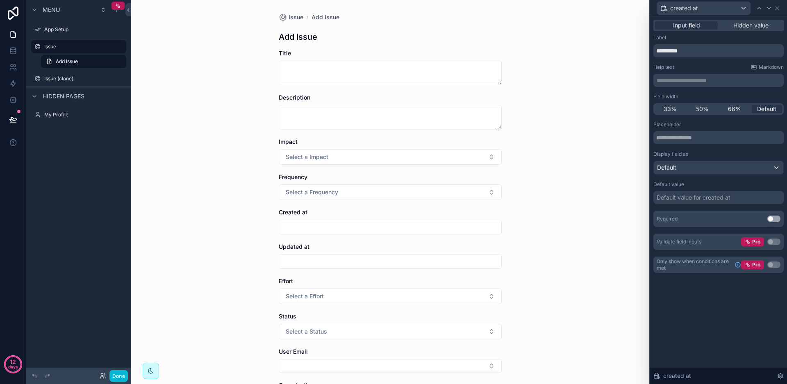
click at [683, 198] on div "Default value for created at" at bounding box center [693, 197] width 74 height 8
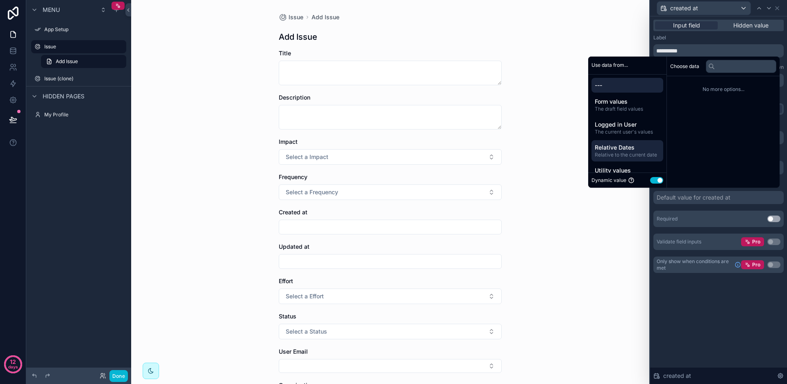
click at [617, 151] on span "Relative Dates" at bounding box center [626, 147] width 65 height 8
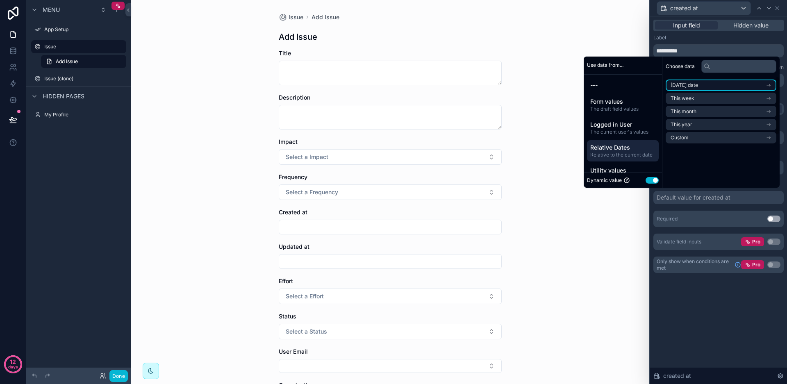
click at [685, 86] on span "[DATE] date" at bounding box center [683, 85] width 27 height 7
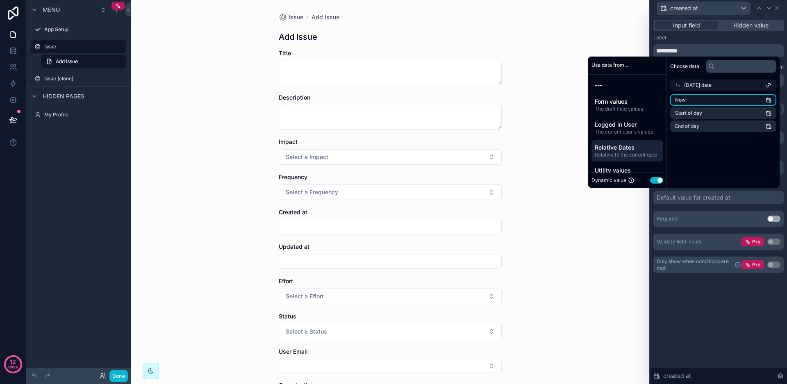
click at [688, 100] on li "Now" at bounding box center [723, 99] width 106 height 11
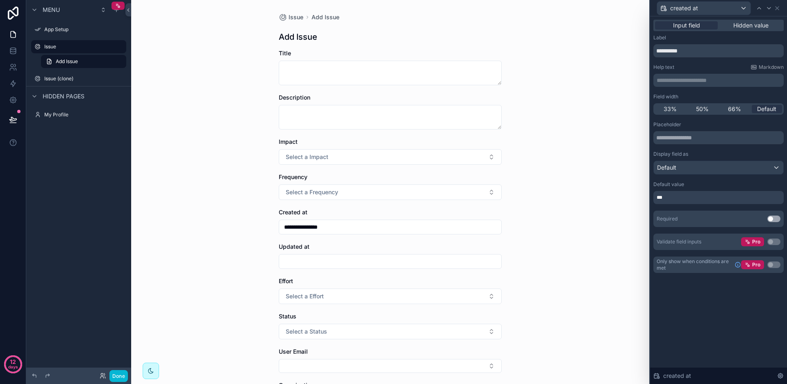
click at [713, 304] on div "**********" at bounding box center [718, 200] width 137 height 368
click at [769, 7] on icon at bounding box center [768, 8] width 7 height 7
click at [759, 7] on icon at bounding box center [759, 8] width 7 height 7
click at [769, 8] on icon at bounding box center [768, 8] width 7 height 7
click at [717, 200] on div "Default value for updated at" at bounding box center [694, 197] width 76 height 8
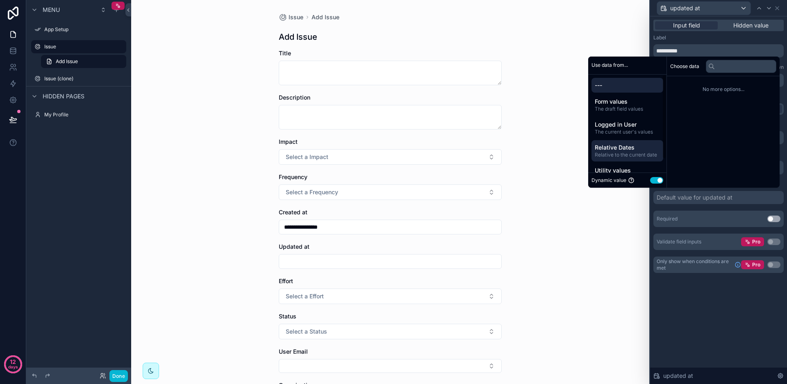
click at [628, 149] on span "Relative Dates" at bounding box center [626, 147] width 65 height 8
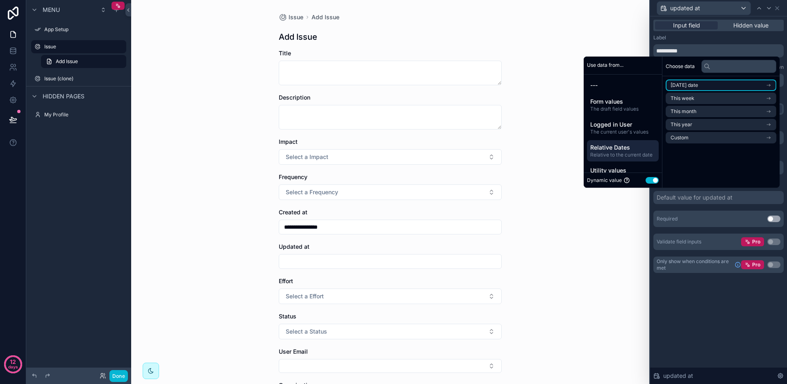
click at [694, 88] on span "[DATE] date" at bounding box center [683, 85] width 27 height 7
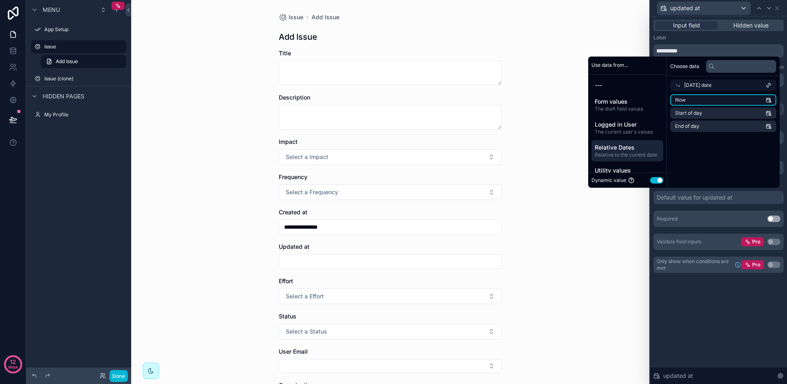
click at [690, 98] on li "Now" at bounding box center [723, 99] width 106 height 11
click at [732, 300] on div "**********" at bounding box center [718, 200] width 137 height 368
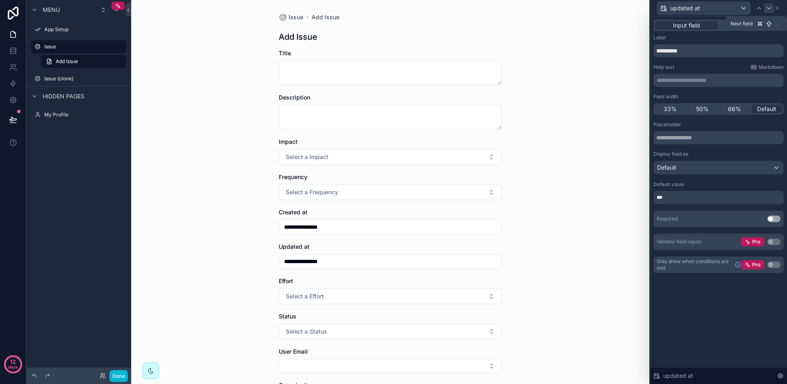
click at [768, 7] on icon at bounding box center [768, 8] width 7 height 7
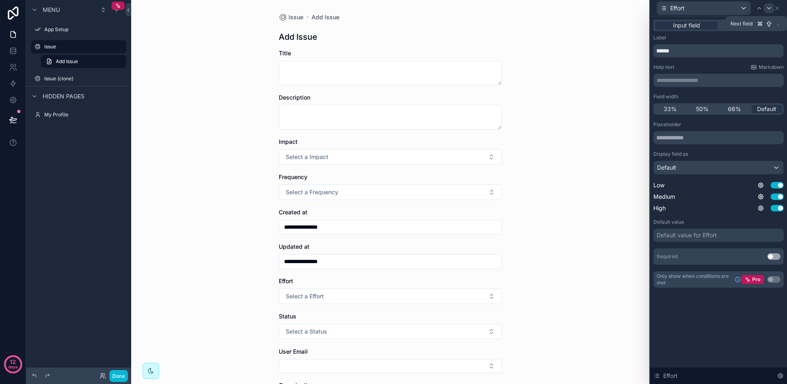
click at [769, 9] on icon at bounding box center [768, 8] width 3 height 2
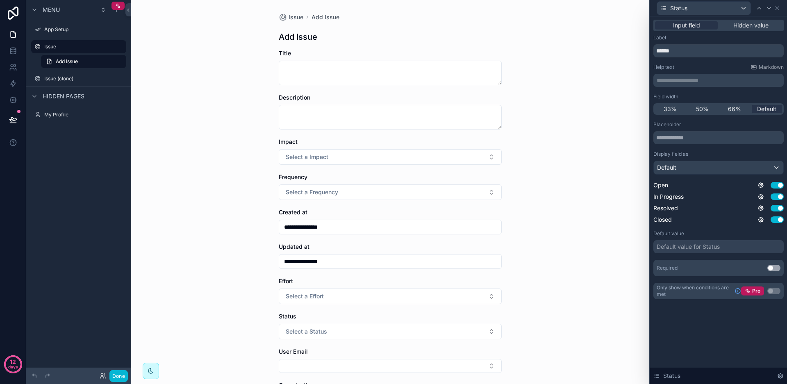
click at [689, 247] on div "Default value for Status" at bounding box center [687, 247] width 63 height 8
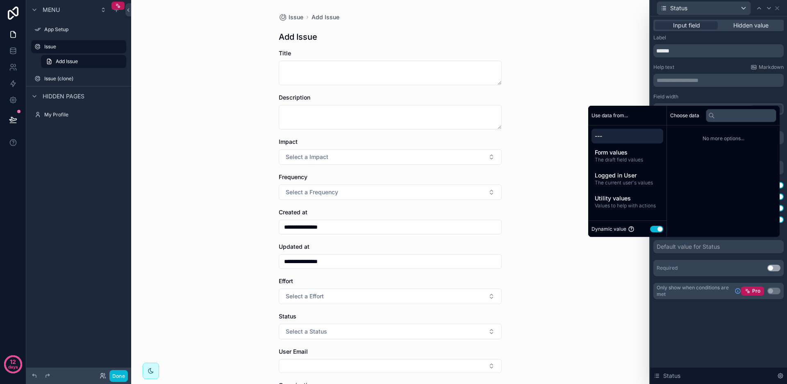
click at [652, 229] on button "Use setting" at bounding box center [656, 229] width 13 height 7
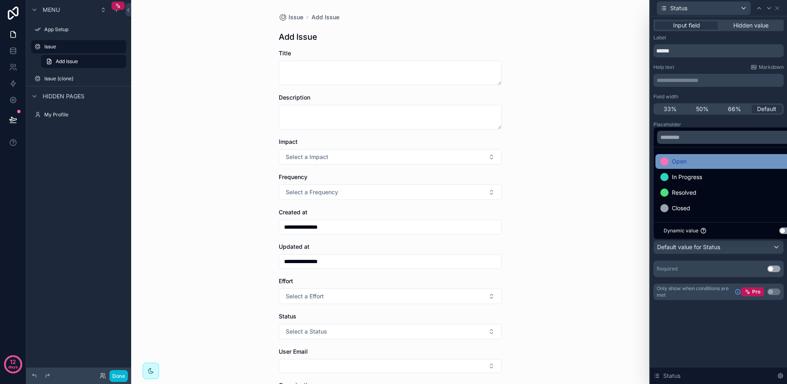
click at [683, 166] on span "Open" at bounding box center [679, 162] width 15 height 10
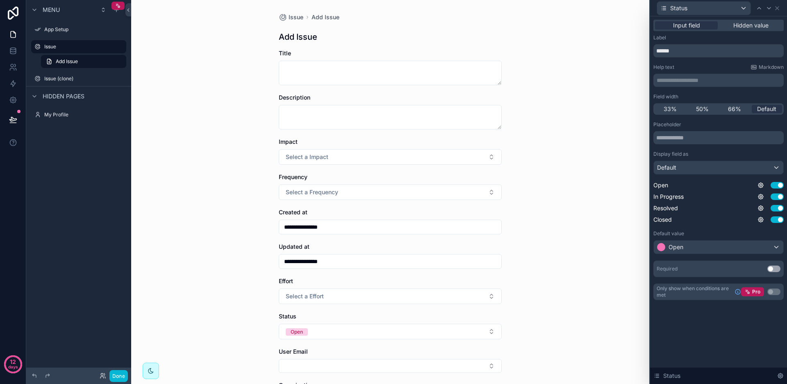
click at [697, 315] on div "**********" at bounding box center [718, 167] width 137 height 303
click at [768, 7] on icon at bounding box center [768, 8] width 7 height 7
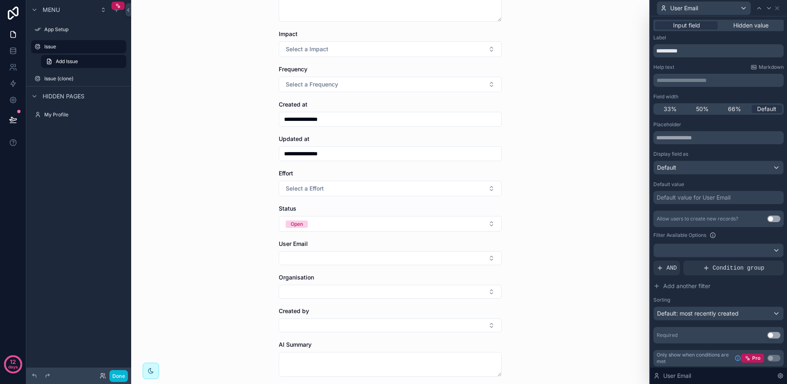
scroll to position [137, 0]
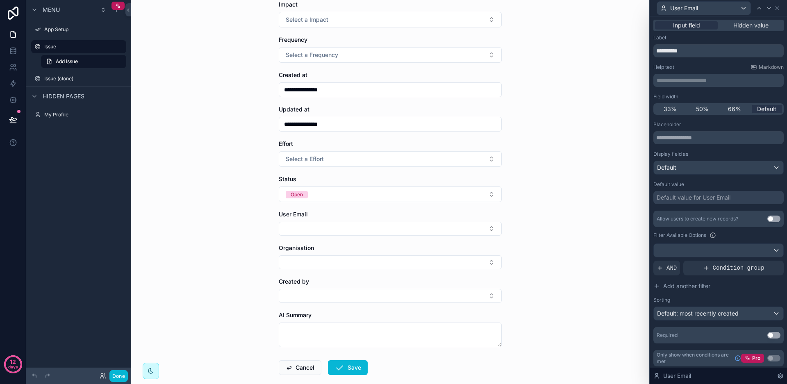
click at [695, 198] on div "Default value for User Email" at bounding box center [693, 197] width 74 height 8
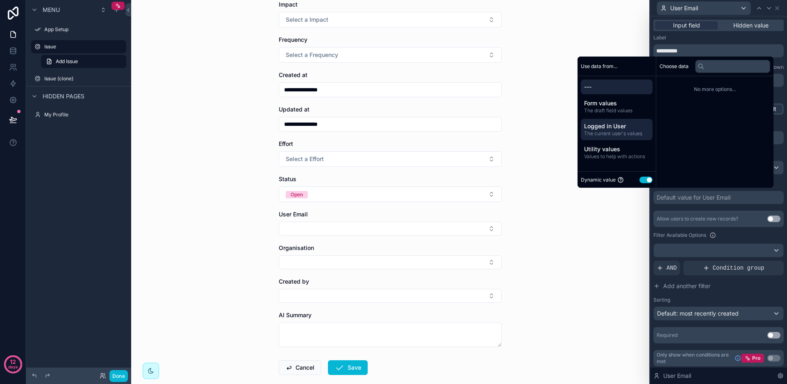
click at [615, 130] on span "The current user's values" at bounding box center [616, 133] width 65 height 7
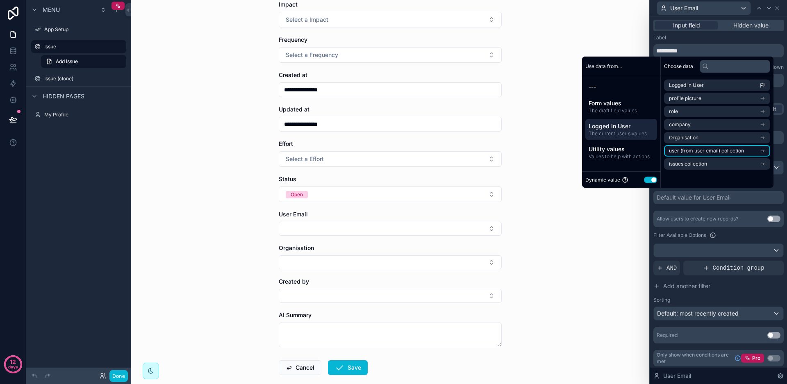
scroll to position [0, 0]
click at [691, 86] on span "Logged in User" at bounding box center [686, 85] width 35 height 7
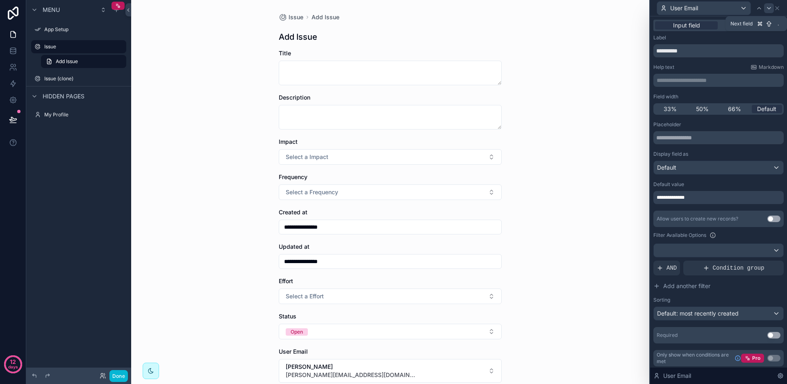
click at [769, 10] on icon at bounding box center [768, 8] width 7 height 7
click at [760, 9] on icon at bounding box center [759, 8] width 7 height 7
click at [769, 9] on icon at bounding box center [768, 8] width 3 height 2
click at [686, 197] on div "Default value for Organisation" at bounding box center [696, 197] width 80 height 8
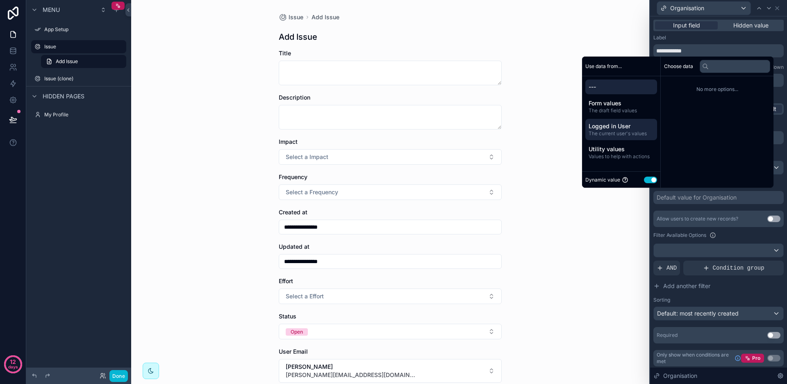
click at [611, 126] on span "Logged in User" at bounding box center [620, 126] width 65 height 8
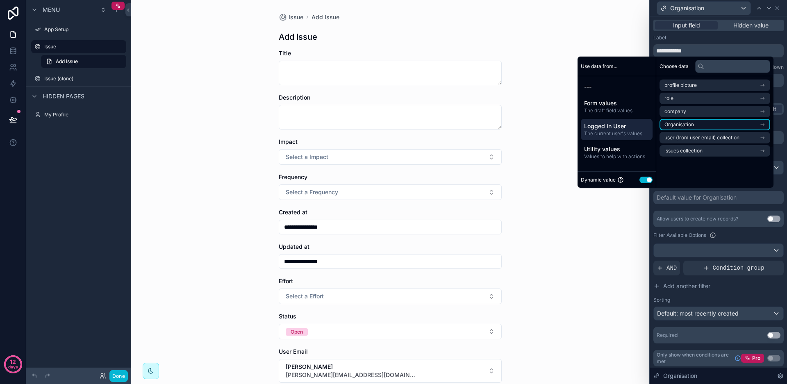
click at [696, 125] on li "Organisation" at bounding box center [714, 124] width 111 height 11
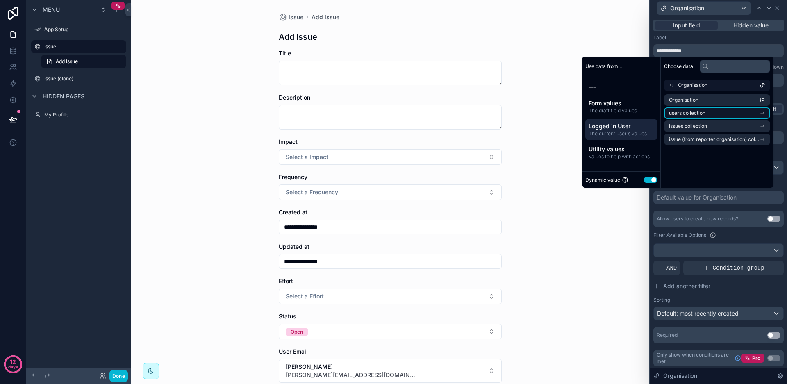
click at [690, 113] on span "users collection" at bounding box center [687, 113] width 36 height 7
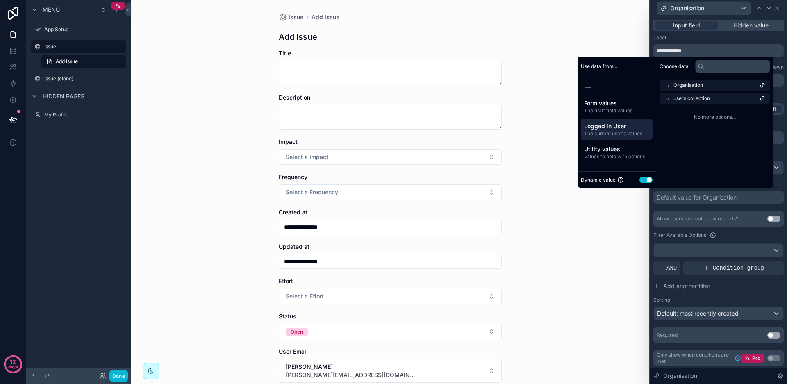
click at [691, 111] on div "No more options..." at bounding box center [714, 117] width 117 height 26
click at [742, 288] on button "Add another filter" at bounding box center [718, 286] width 130 height 15
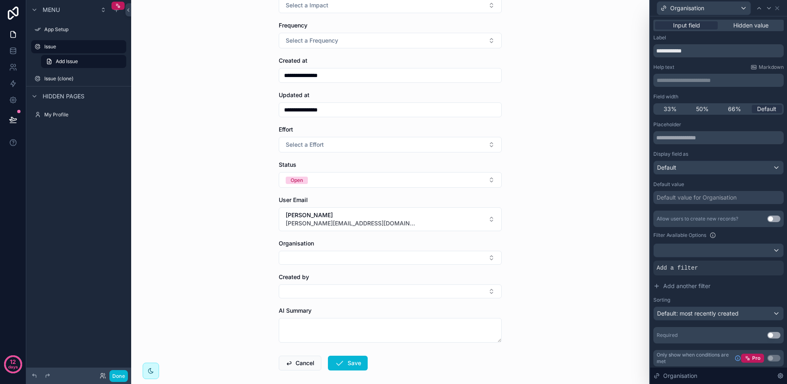
scroll to position [153, 0]
click at [682, 201] on div "Default value for Organisation" at bounding box center [696, 197] width 80 height 8
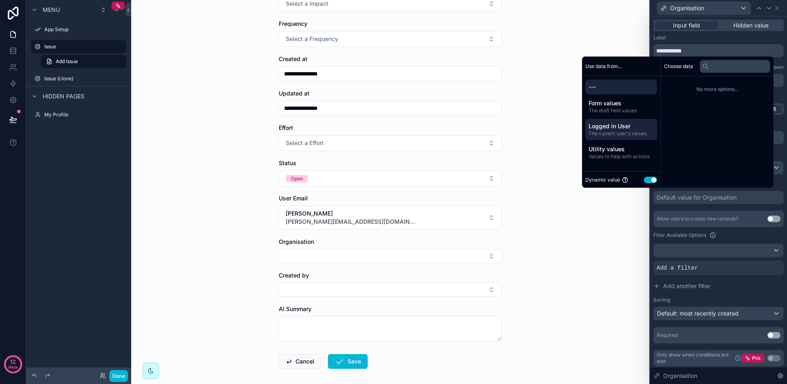
click at [610, 129] on span "Logged in User" at bounding box center [620, 126] width 65 height 8
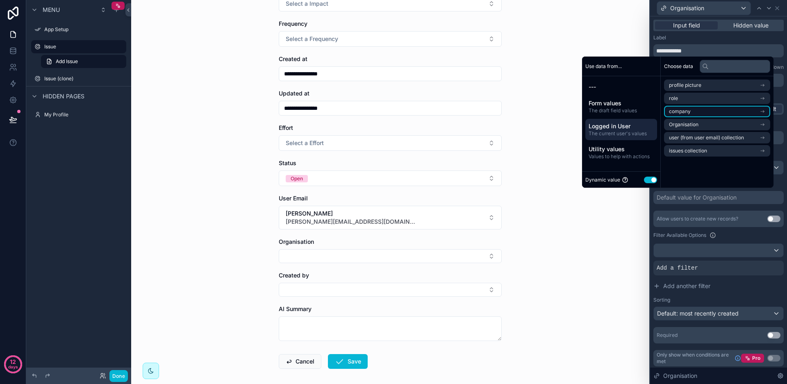
click at [691, 110] on li "company" at bounding box center [717, 111] width 106 height 11
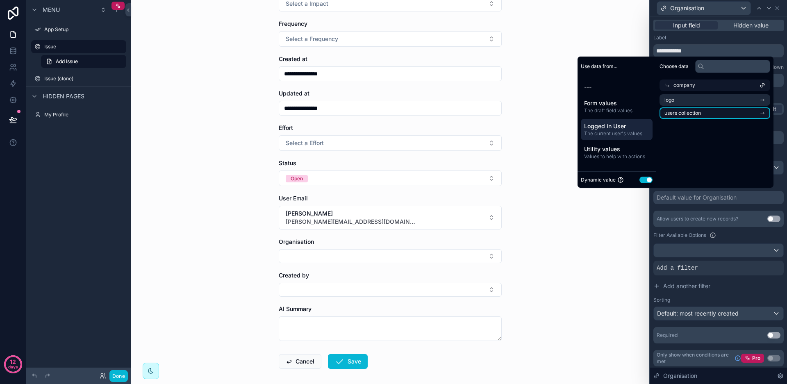
click at [692, 112] on span "users collection" at bounding box center [682, 113] width 36 height 7
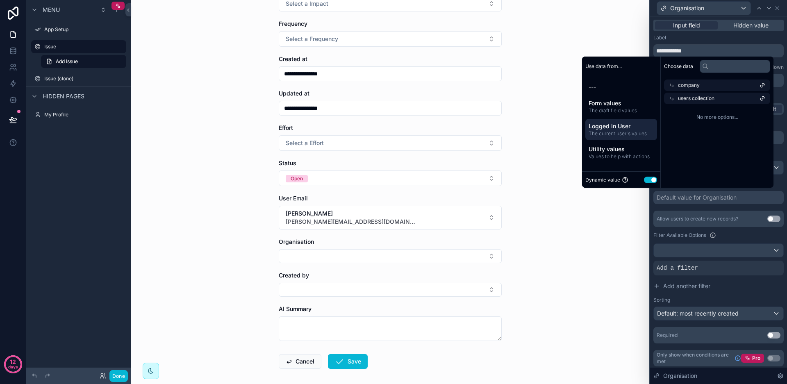
click at [706, 98] on span "users collection" at bounding box center [696, 98] width 36 height 7
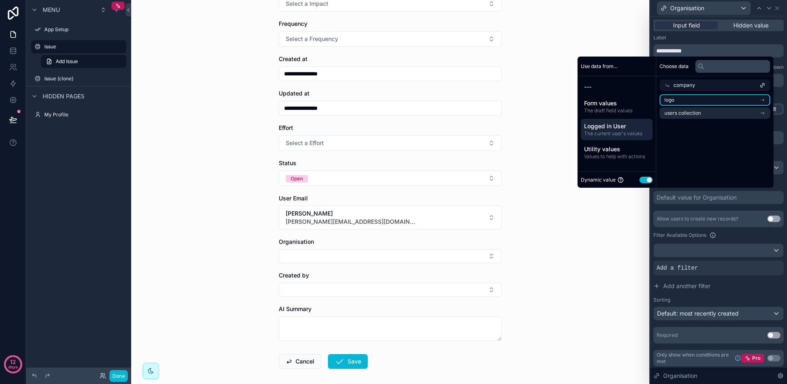
scroll to position [0, 0]
click at [702, 113] on li "users collection" at bounding box center [714, 112] width 111 height 11
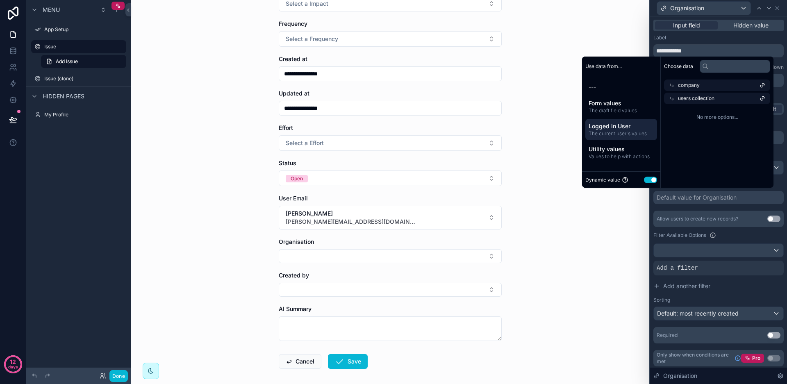
click at [695, 110] on div "No more options..." at bounding box center [716, 117] width 113 height 26
click at [702, 144] on div "Choose data company users collection No more options..." at bounding box center [716, 122] width 113 height 131
click at [701, 158] on div "Choose data company users collection No more options..." at bounding box center [716, 122] width 113 height 131
click at [739, 231] on div "Filter Available Options" at bounding box center [718, 235] width 130 height 10
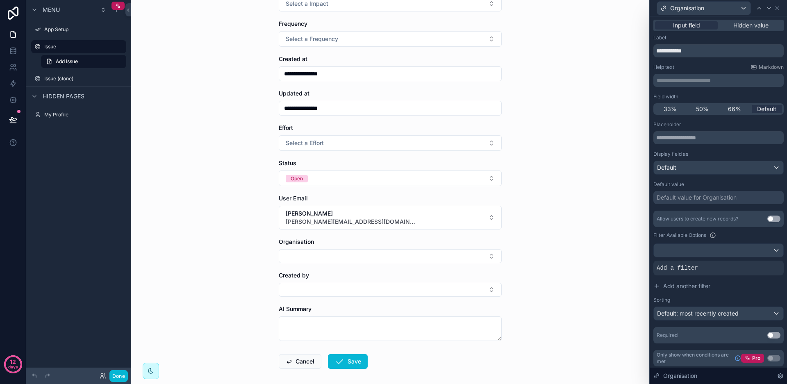
click at [672, 200] on div "Default value for Organisation" at bounding box center [696, 197] width 80 height 8
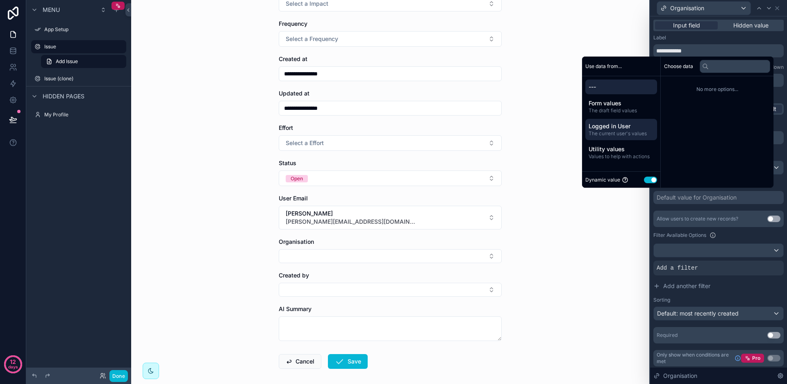
click at [613, 129] on span "Logged in User" at bounding box center [620, 126] width 65 height 8
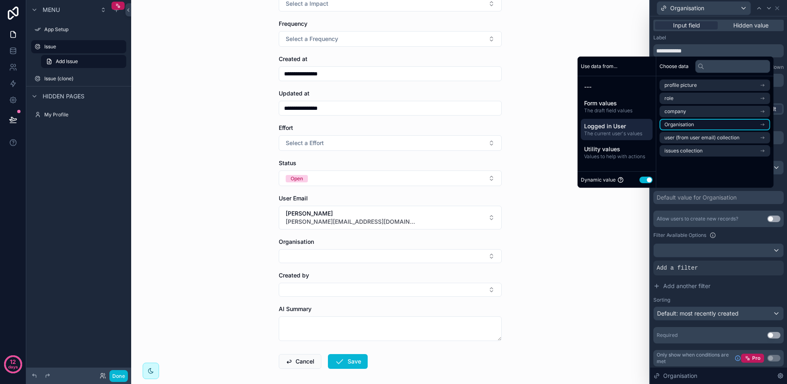
click at [707, 122] on li "Organisation" at bounding box center [714, 124] width 111 height 11
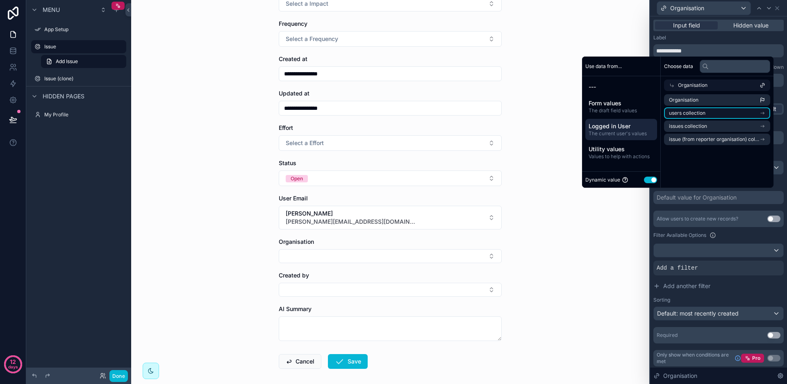
click at [695, 112] on span "users collection" at bounding box center [687, 113] width 36 height 7
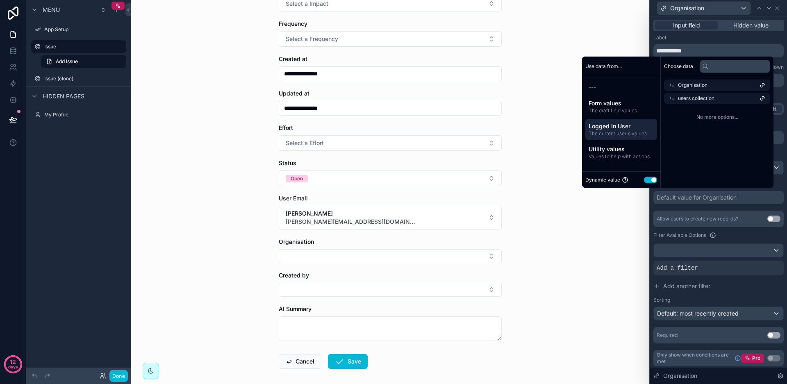
click at [698, 98] on span "users collection" at bounding box center [696, 98] width 36 height 7
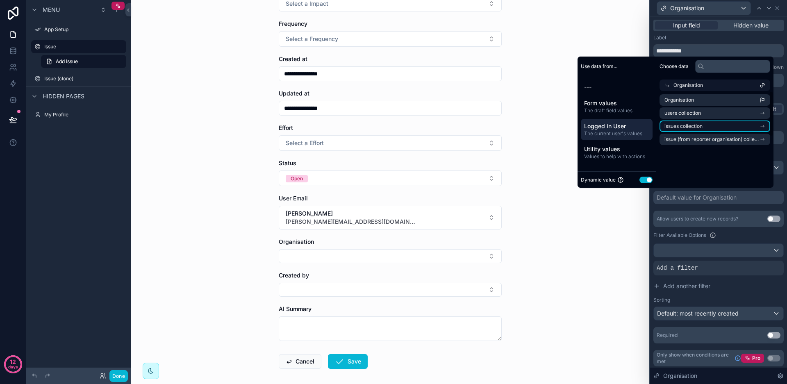
click at [692, 125] on span "issues collection" at bounding box center [683, 126] width 38 height 7
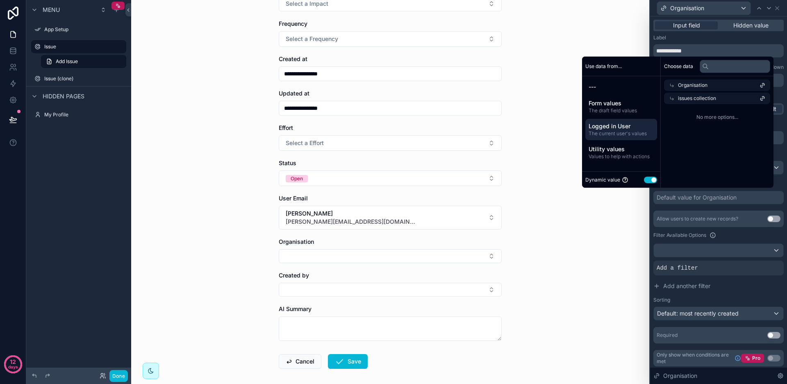
click at [695, 98] on span "issues collection" at bounding box center [697, 98] width 38 height 7
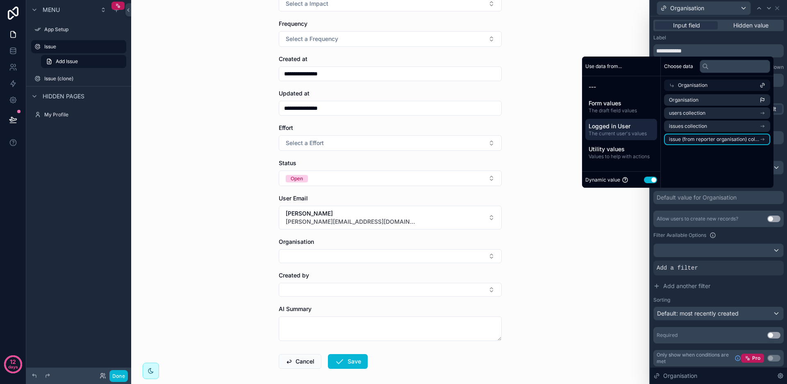
click at [697, 136] on span "issue (from reporter organisation) collection" at bounding box center [714, 139] width 91 height 7
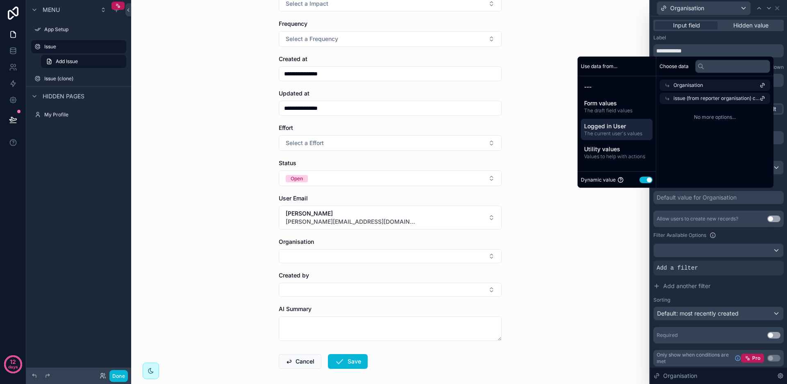
click at [697, 98] on span "issue (from reporter organisation) collection" at bounding box center [716, 98] width 86 height 7
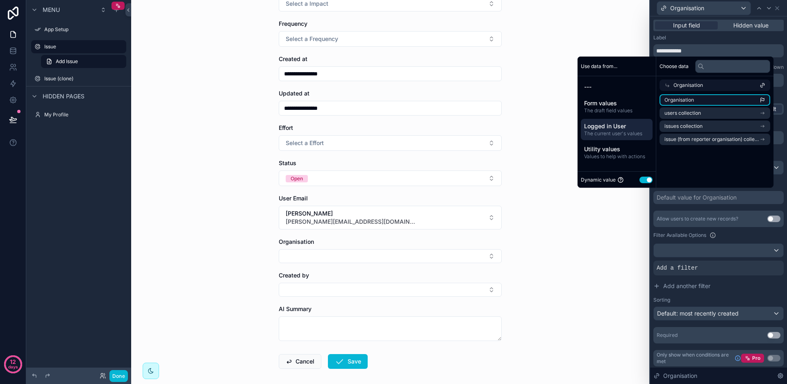
click at [690, 98] on span "Organisation" at bounding box center [678, 100] width 29 height 7
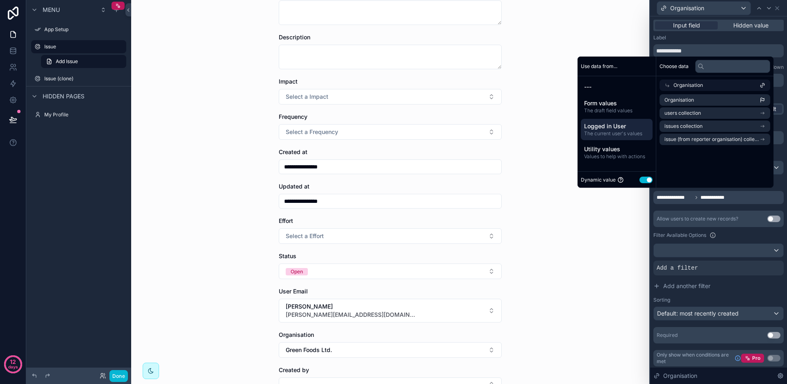
scroll to position [62, 0]
click at [737, 289] on button "Add another filter" at bounding box center [718, 286] width 130 height 15
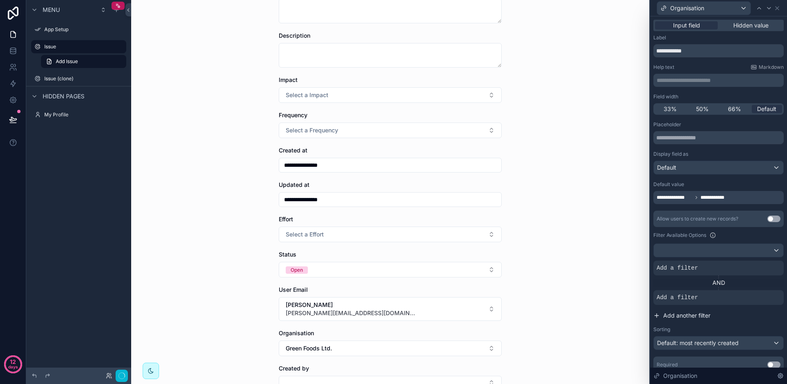
scroll to position [0, 0]
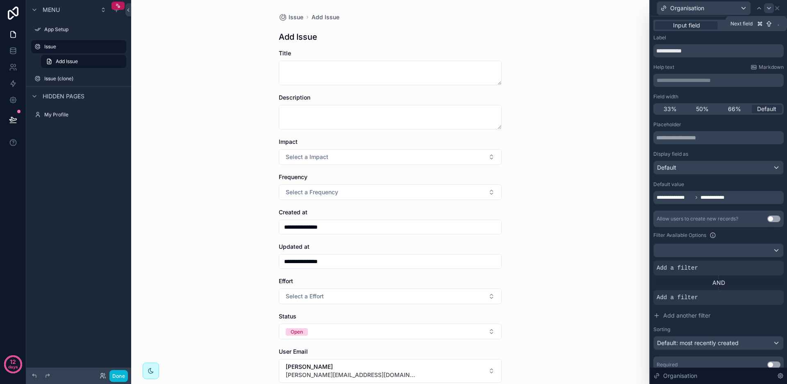
click at [768, 8] on icon at bounding box center [768, 8] width 7 height 7
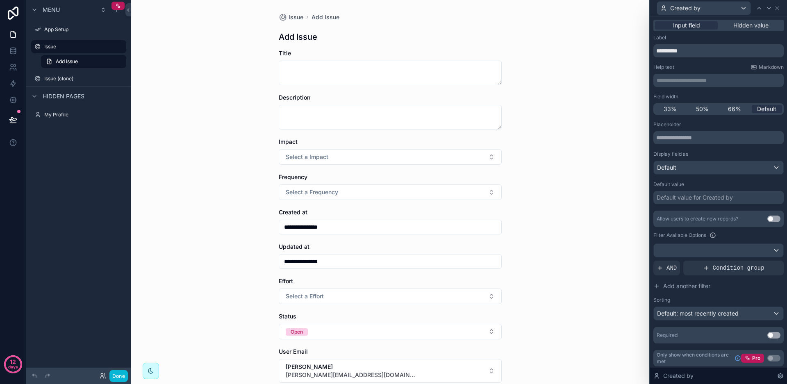
click at [681, 198] on div "Default value for Created by" at bounding box center [694, 197] width 76 height 8
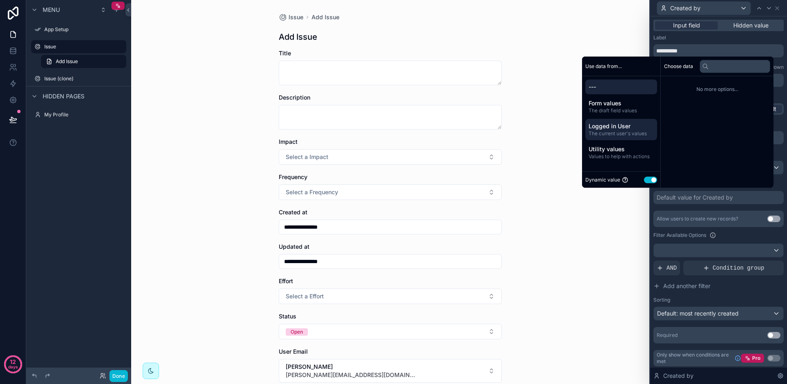
click at [614, 132] on span "The current user's values" at bounding box center [620, 133] width 65 height 7
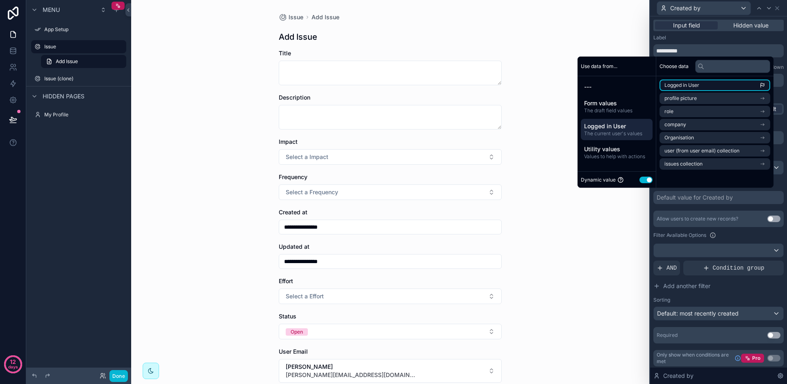
click at [683, 85] on span "Logged in User" at bounding box center [681, 85] width 35 height 7
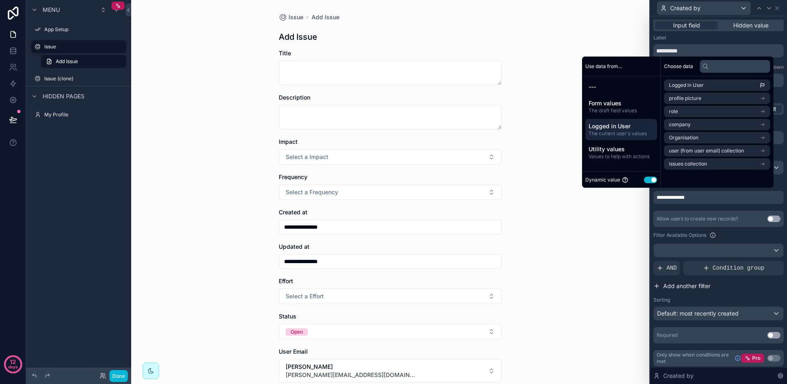
click at [748, 282] on button "Add another filter" at bounding box center [718, 286] width 130 height 15
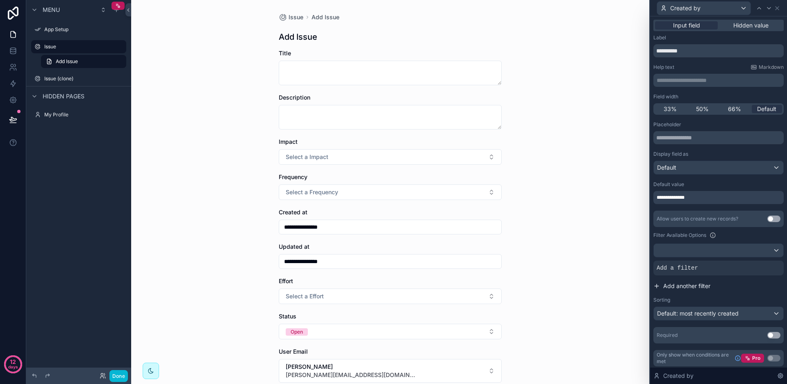
click at [745, 283] on button "Add another filter" at bounding box center [718, 286] width 130 height 15
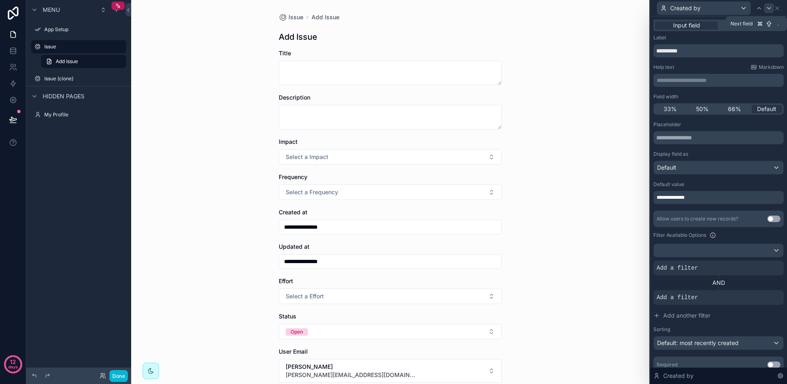
click at [767, 8] on icon at bounding box center [768, 8] width 7 height 7
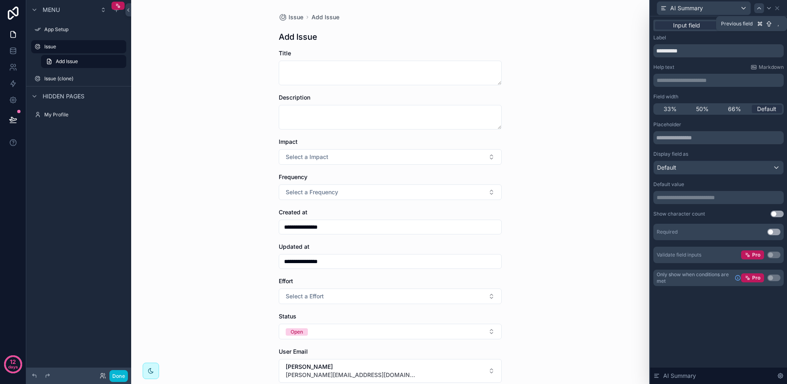
click at [759, 9] on icon at bounding box center [759, 8] width 7 height 7
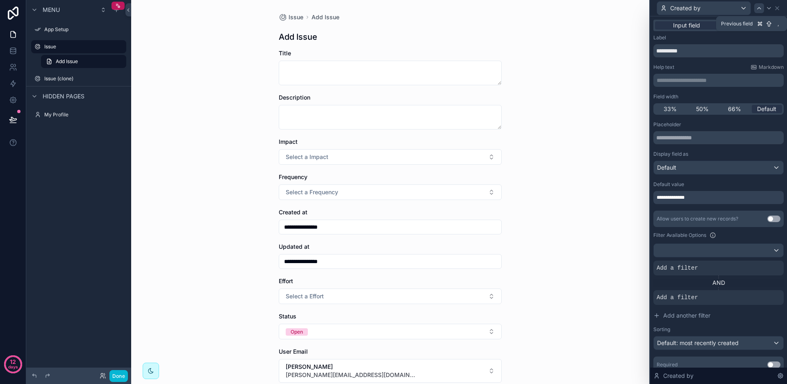
click at [759, 9] on icon at bounding box center [759, 8] width 7 height 7
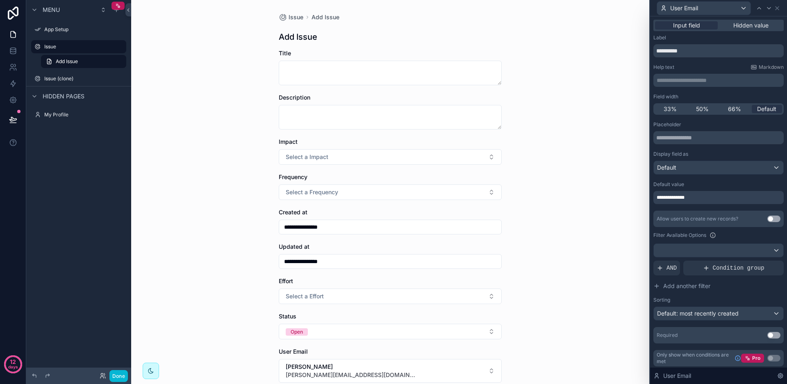
click at [759, 9] on icon at bounding box center [759, 8] width 7 height 7
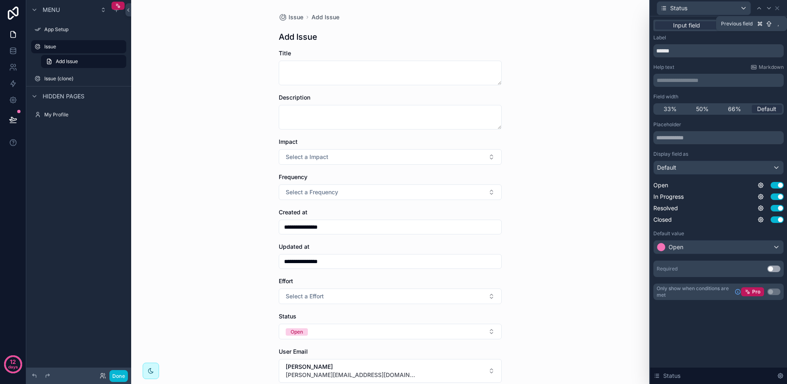
click at [759, 9] on icon at bounding box center [759, 8] width 7 height 7
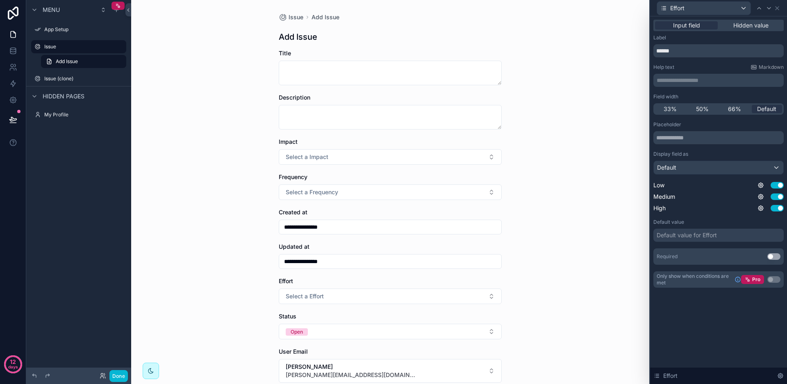
click at [708, 304] on div "**********" at bounding box center [718, 161] width 137 height 291
click at [117, 376] on button "Done" at bounding box center [118, 376] width 18 height 12
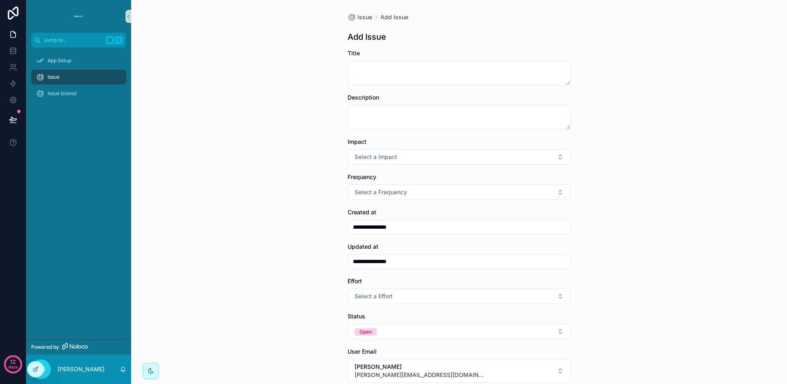
scroll to position [202, 0]
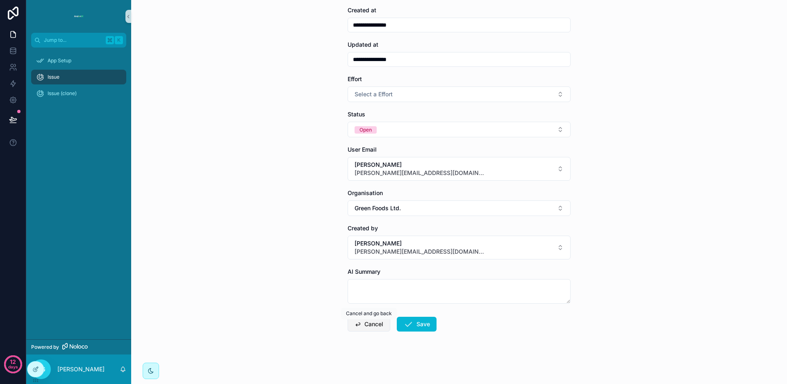
click at [367, 323] on button "Cancel" at bounding box center [368, 324] width 43 height 15
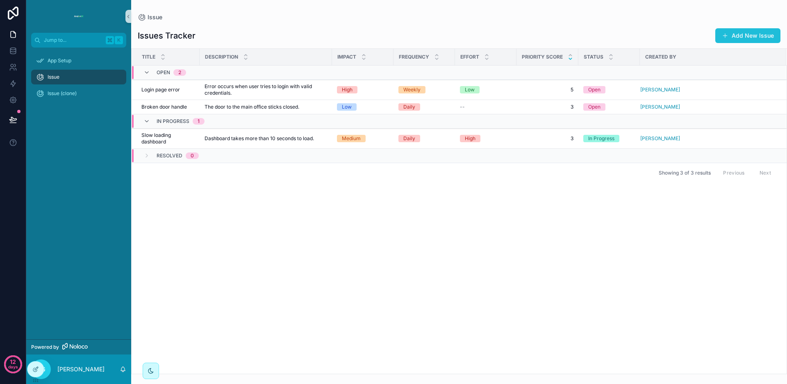
click at [753, 36] on button "Add New Issue" at bounding box center [747, 35] width 65 height 15
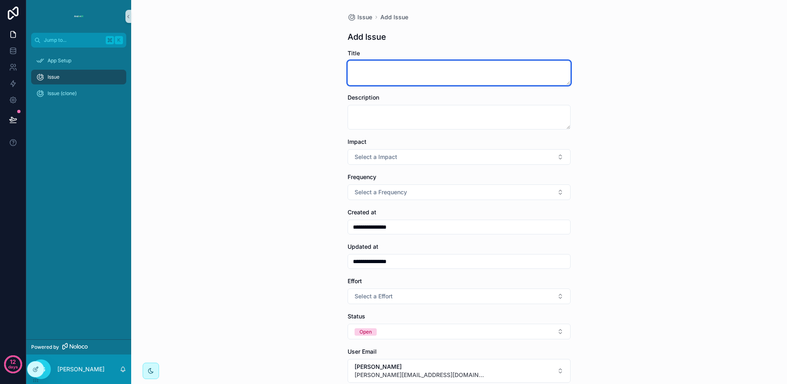
click at [384, 67] on textarea "scrollable content" at bounding box center [458, 73] width 223 height 25
type textarea "**********"
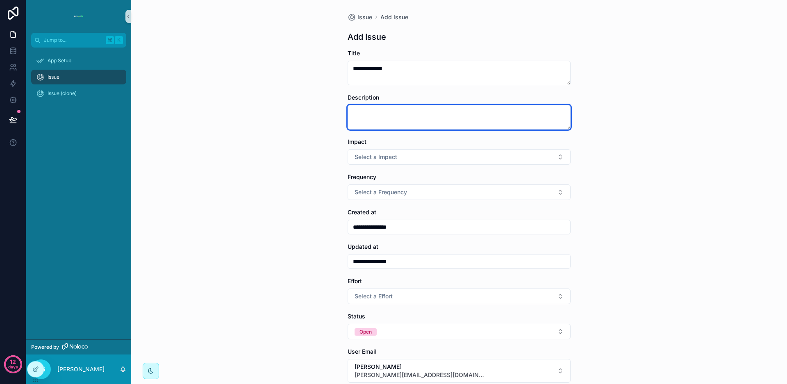
click at [370, 117] on textarea "scrollable content" at bounding box center [458, 117] width 223 height 25
type textarea "*"
type input "**********"
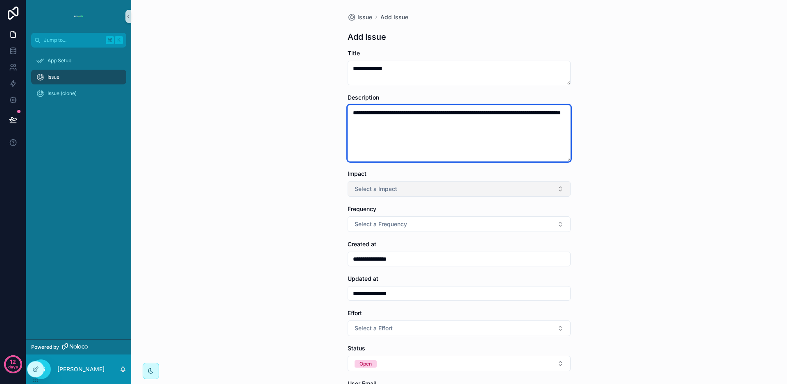
type textarea "**********"
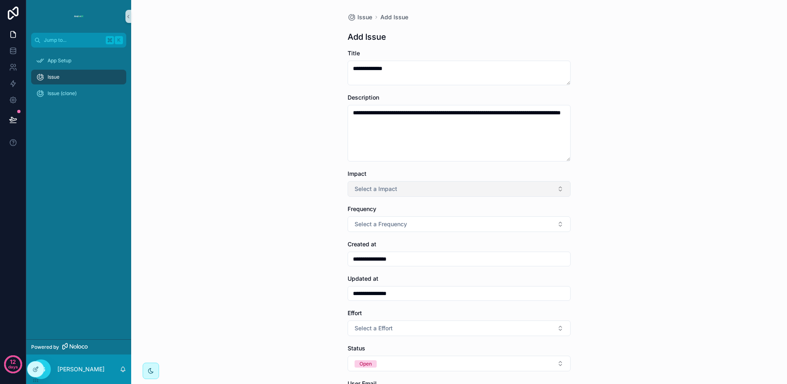
click at [371, 190] on span "Select a Impact" at bounding box center [375, 189] width 43 height 8
click at [370, 236] on div "Medium" at bounding box center [364, 233] width 19 height 7
click at [378, 227] on span "Select a Frequency" at bounding box center [380, 224] width 52 height 8
click at [370, 269] on div "Weekly" at bounding box center [363, 268] width 17 height 7
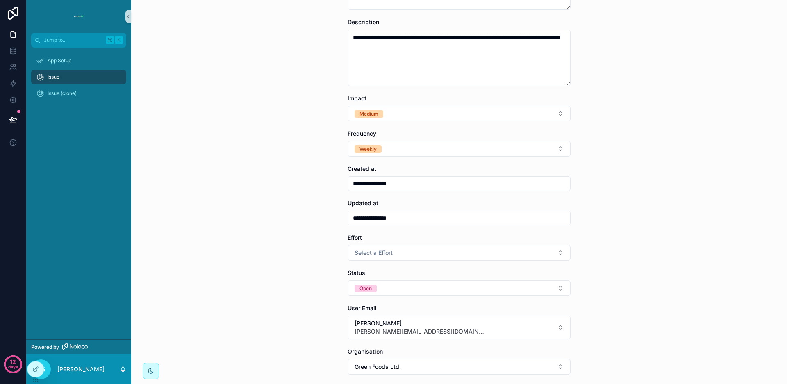
scroll to position [234, 0]
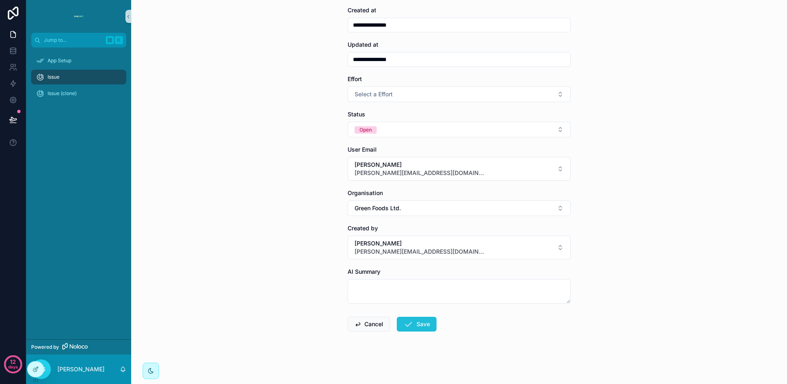
click at [412, 327] on button "Save" at bounding box center [417, 324] width 40 height 15
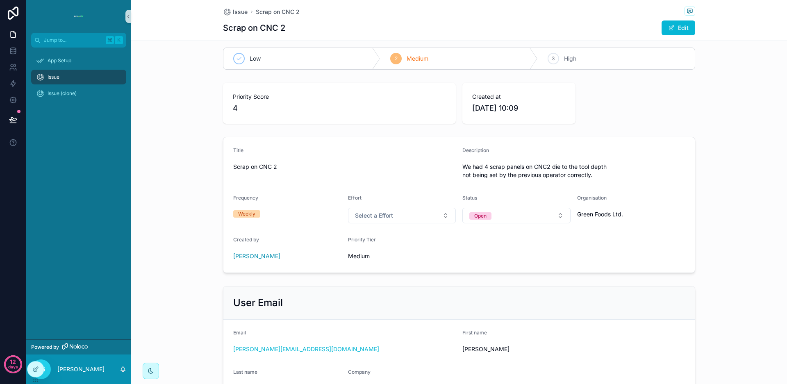
scroll to position [23, 0]
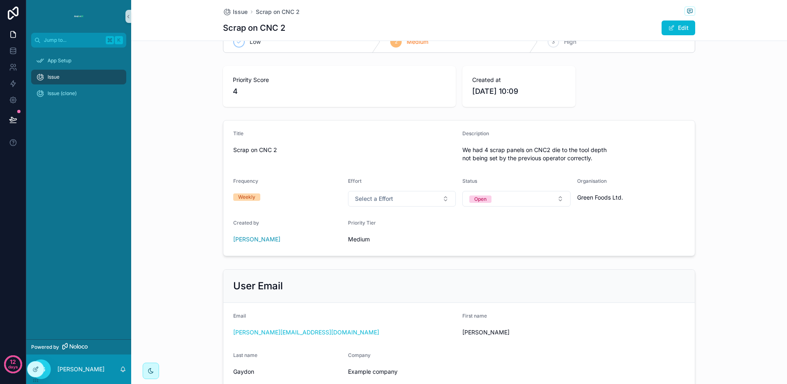
click at [325, 132] on div "Title" at bounding box center [344, 135] width 222 height 10
click at [323, 135] on div "Title" at bounding box center [344, 135] width 222 height 10
click at [318, 139] on div "Title" at bounding box center [344, 135] width 222 height 10
click at [35, 370] on icon at bounding box center [35, 369] width 7 height 7
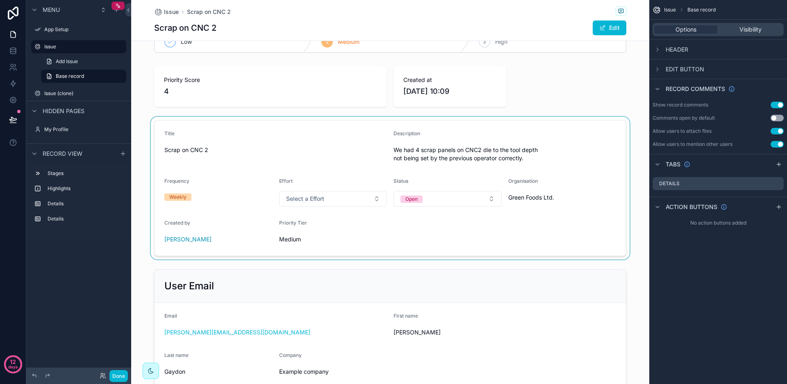
click at [311, 150] on div "scrollable content" at bounding box center [390, 188] width 518 height 143
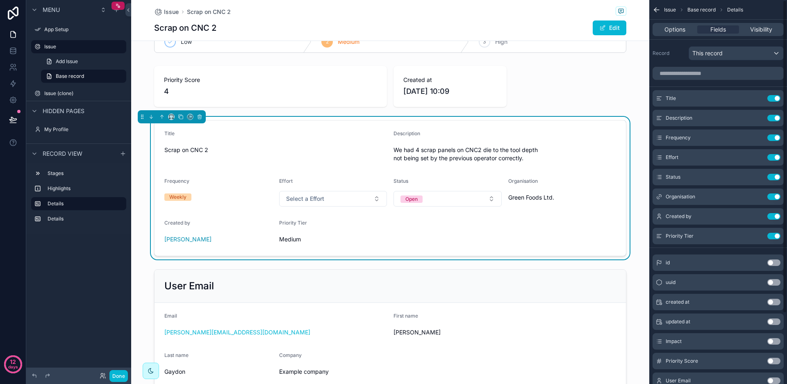
scroll to position [87, 0]
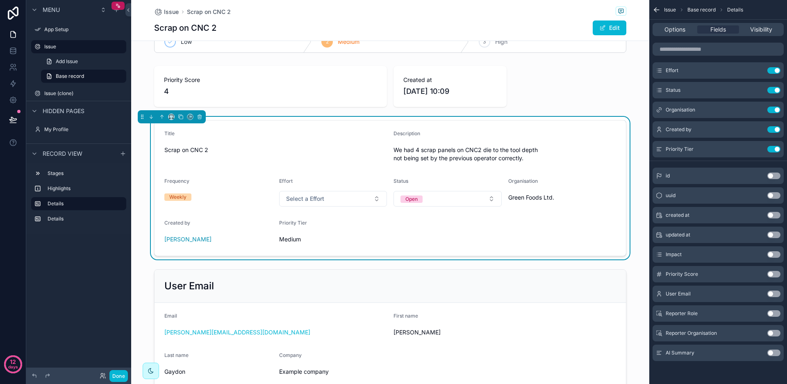
click at [773, 354] on button "Use setting" at bounding box center [773, 352] width 13 height 7
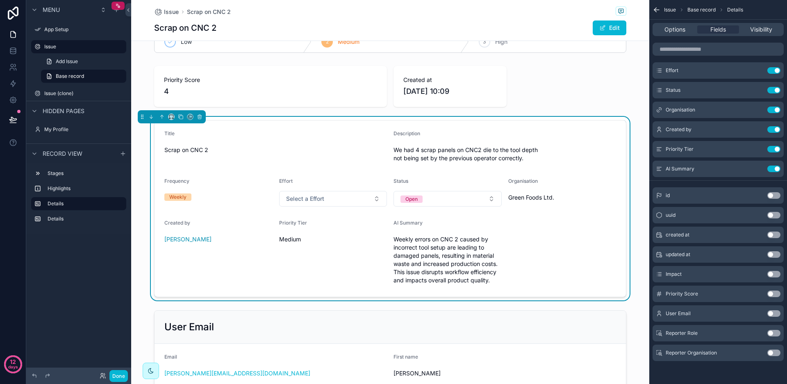
click at [634, 272] on div "Title Scrap on CNC 2 Description We had 4 scrap panels on CNC2 die to the tool …" at bounding box center [390, 209] width 518 height 184
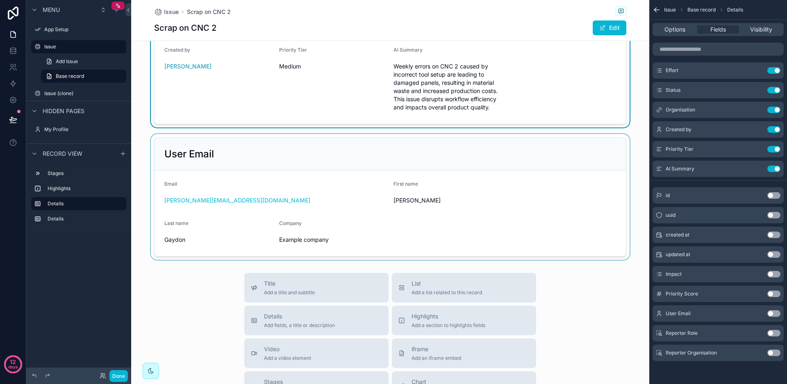
scroll to position [195, 0]
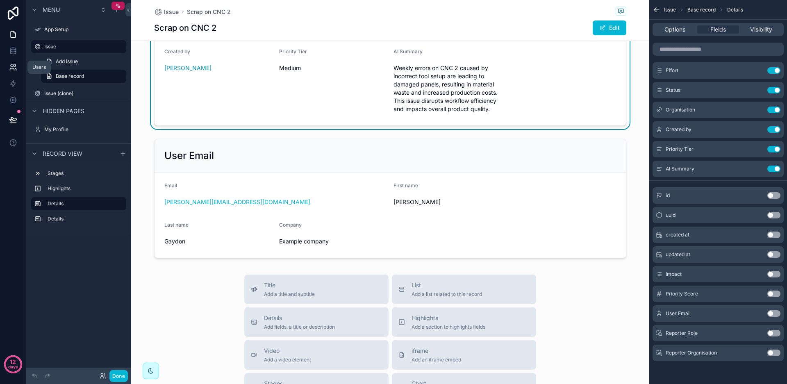
click at [15, 67] on icon at bounding box center [14, 65] width 1 height 2
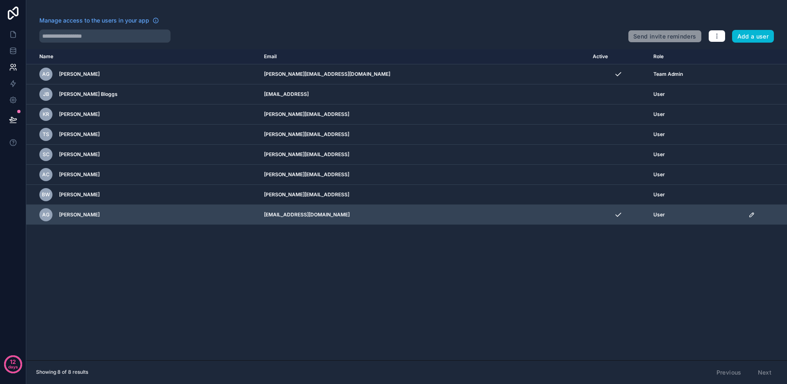
click at [474, 213] on td "[EMAIL_ADDRESS][DOMAIN_NAME]" at bounding box center [423, 215] width 329 height 20
click at [466, 210] on td "[EMAIL_ADDRESS][DOMAIN_NAME]" at bounding box center [423, 215] width 329 height 20
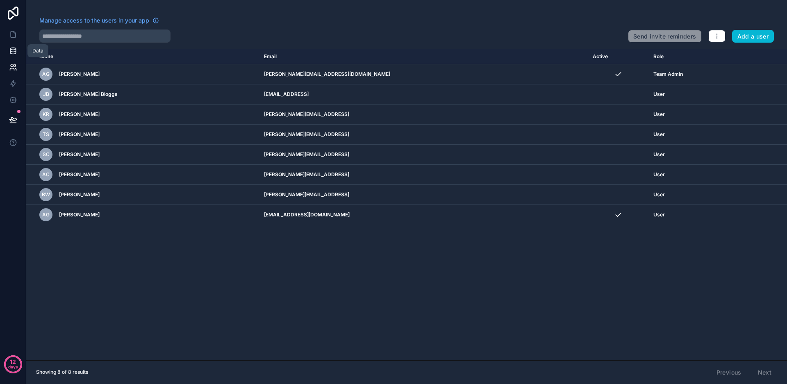
click at [14, 50] on icon at bounding box center [13, 51] width 8 height 8
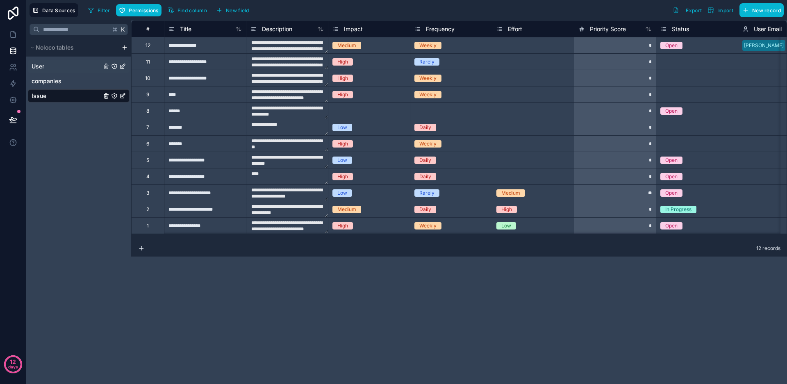
click at [54, 68] on link "User" at bounding box center [67, 66] width 70 height 8
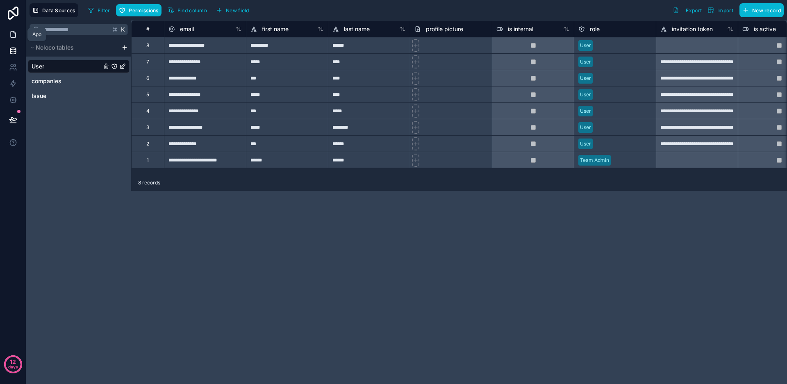
click at [17, 36] on link at bounding box center [13, 34] width 26 height 16
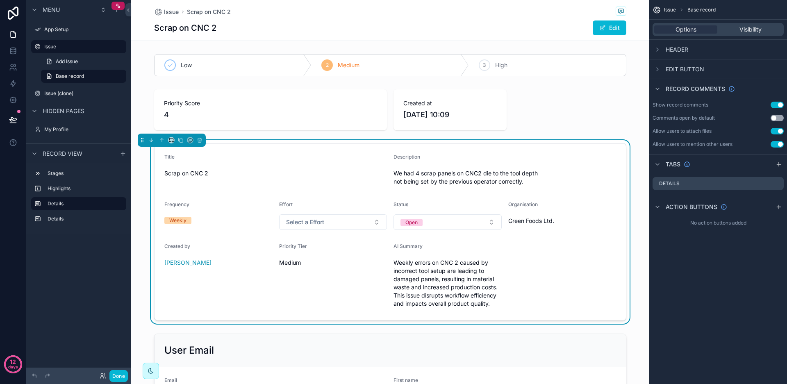
scroll to position [173, 0]
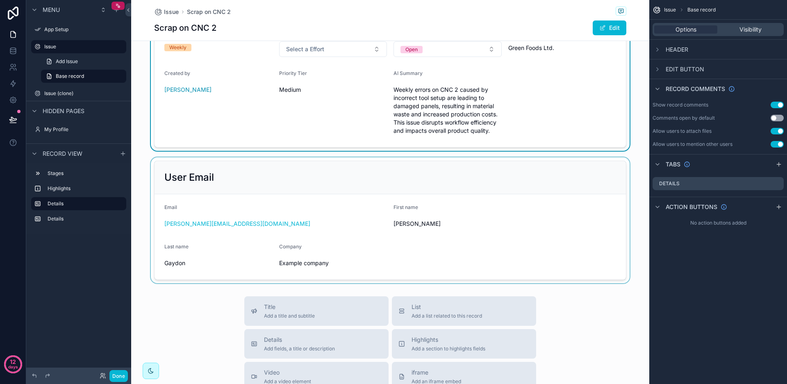
click at [354, 213] on div "scrollable content" at bounding box center [390, 220] width 518 height 126
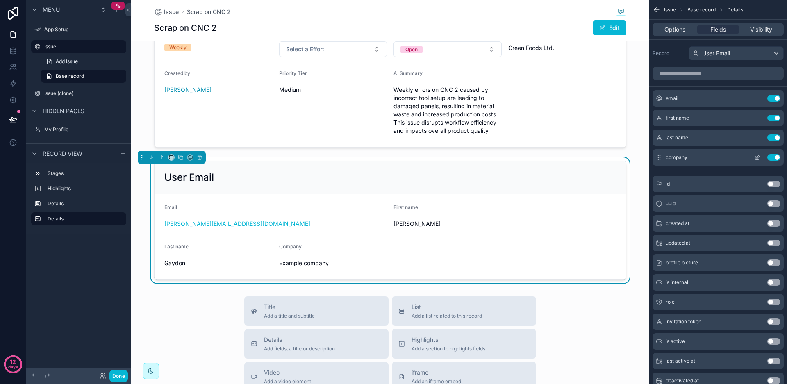
click at [757, 158] on icon "scrollable content" at bounding box center [757, 157] width 7 height 7
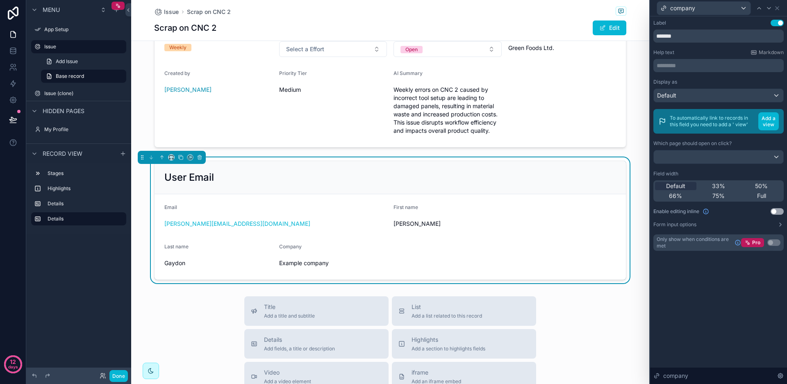
click at [774, 96] on div "Default" at bounding box center [717, 95] width 129 height 13
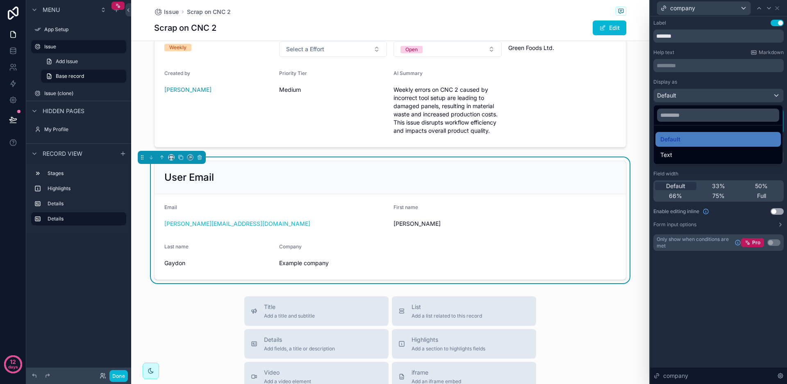
click at [774, 96] on div at bounding box center [718, 192] width 137 height 384
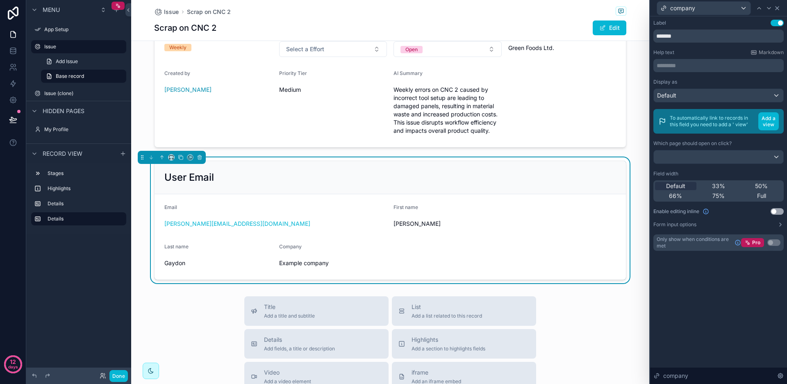
click at [776, 11] on icon at bounding box center [777, 8] width 7 height 7
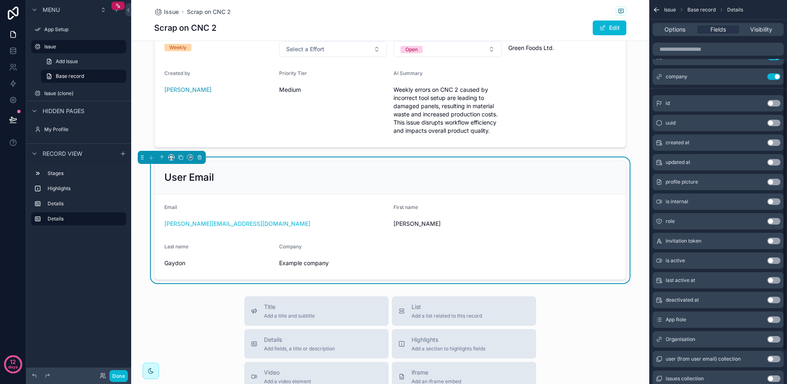
scroll to position [85, 0]
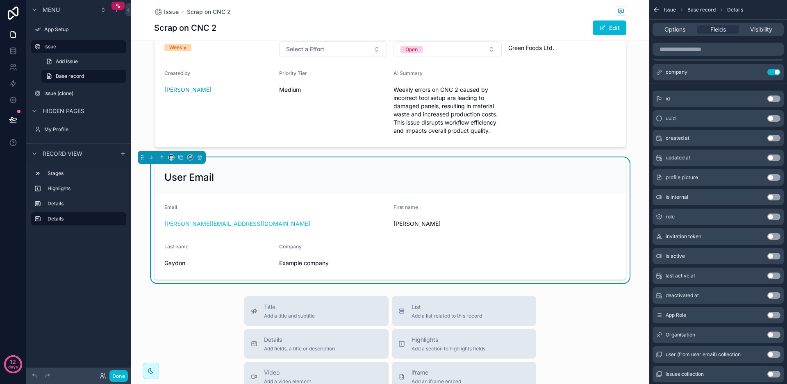
click at [772, 336] on button "Use setting" at bounding box center [773, 334] width 13 height 7
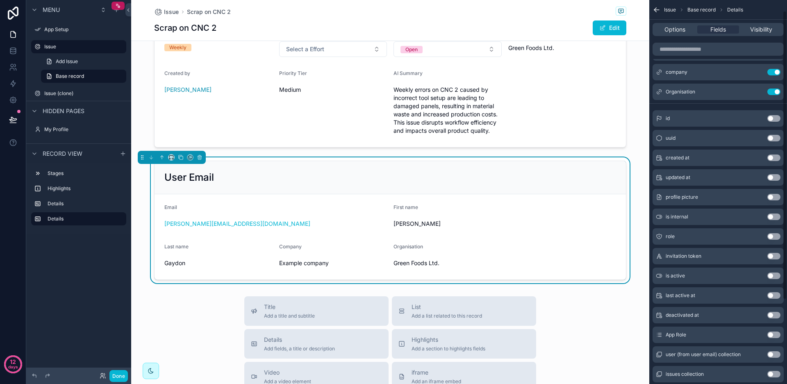
scroll to position [0, 0]
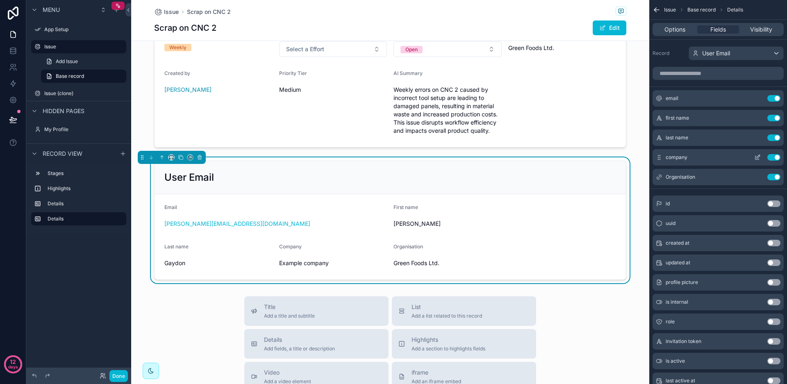
click at [778, 155] on button "Use setting" at bounding box center [773, 157] width 13 height 7
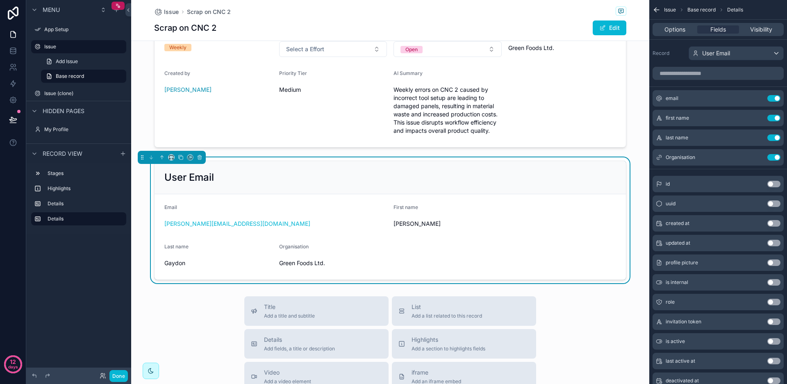
click at [471, 229] on div "[PERSON_NAME]" at bounding box center [504, 223] width 222 height 13
click at [122, 374] on button "Done" at bounding box center [118, 376] width 18 height 12
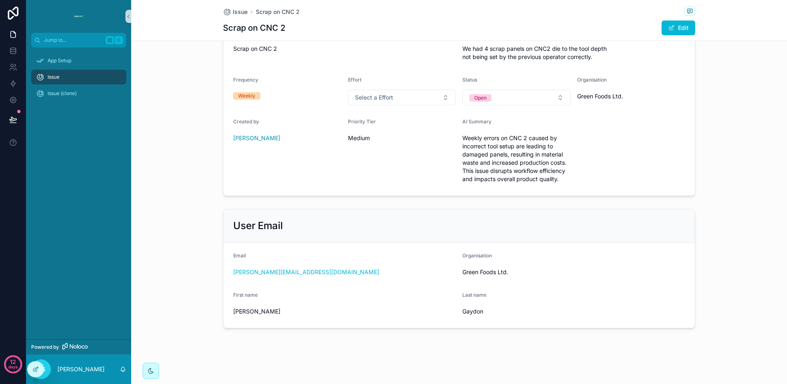
scroll to position [125, 0]
click at [187, 149] on div "Title Scrap on CNC 2 Description We had 4 scrap panels on CNC2 die to the tool …" at bounding box center [459, 108] width 656 height 184
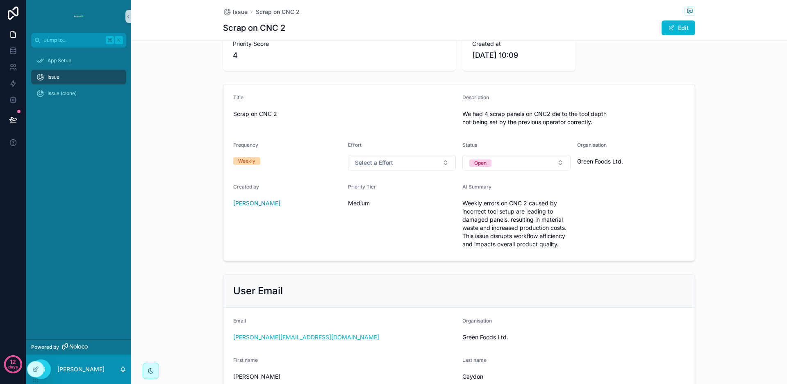
scroll to position [0, 0]
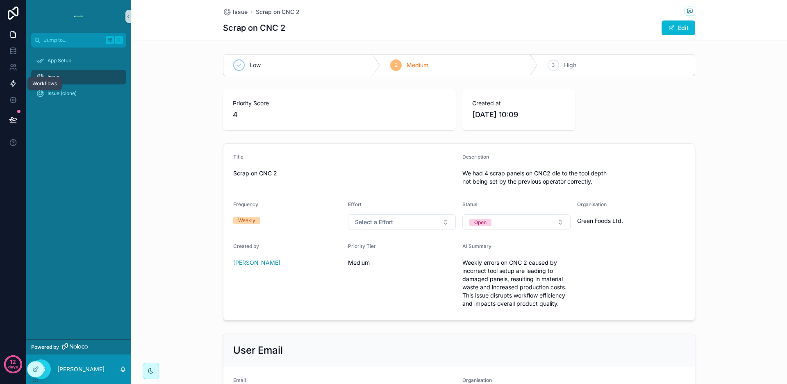
click at [14, 85] on icon at bounding box center [13, 84] width 5 height 6
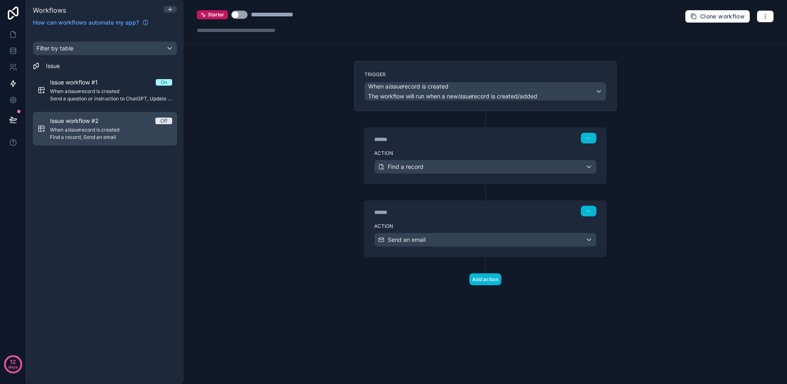
click at [97, 132] on span "When a Issue record is created" at bounding box center [111, 130] width 122 height 7
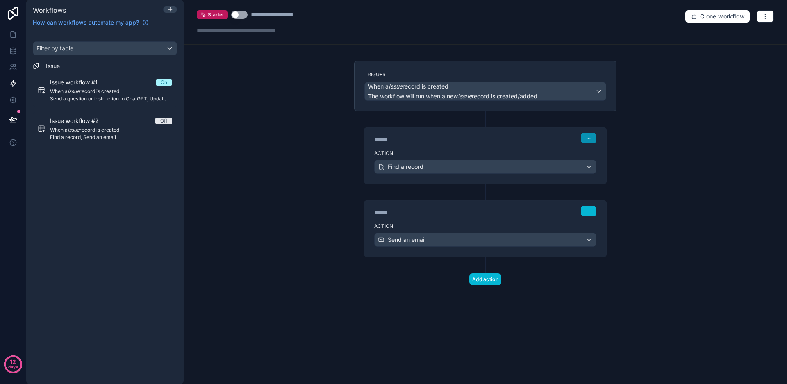
click at [589, 140] on icon "button" at bounding box center [588, 138] width 5 height 5
click at [619, 154] on span "Edit Description" at bounding box center [614, 156] width 36 height 7
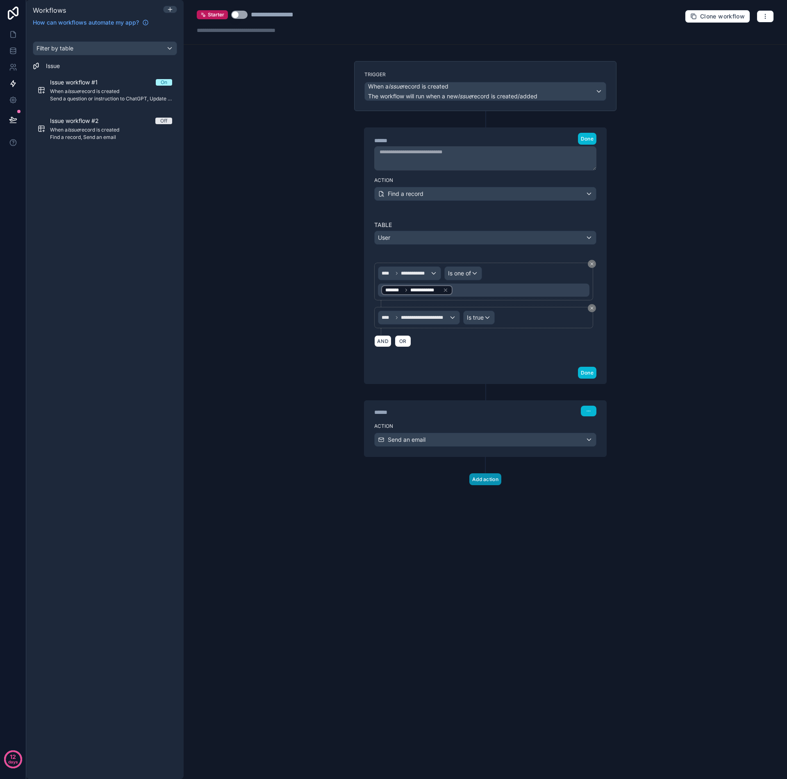
click at [493, 383] on button "Add action" at bounding box center [485, 479] width 32 height 12
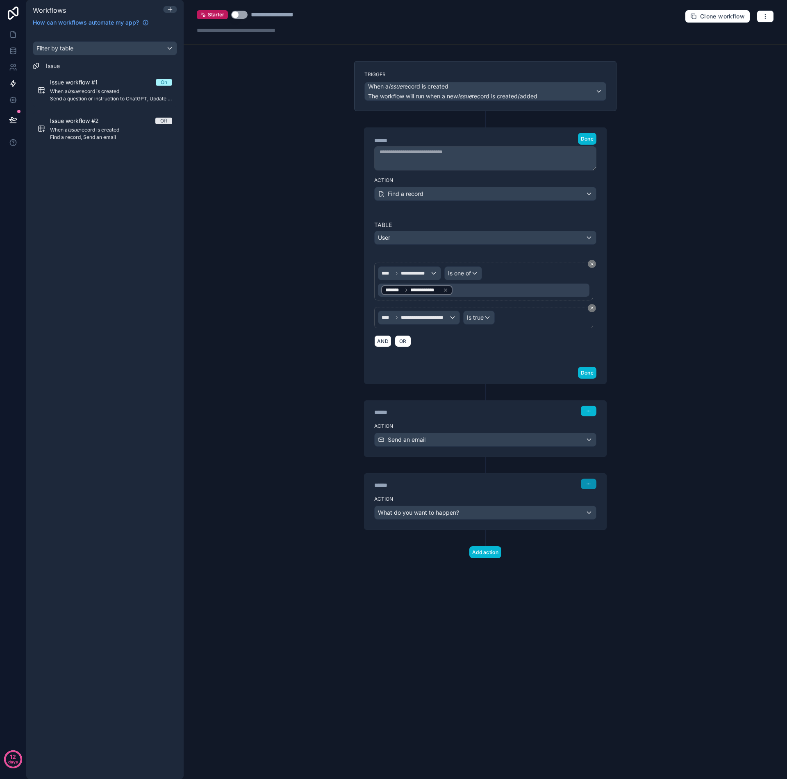
click at [587, 383] on icon "button" at bounding box center [588, 483] width 5 height 5
click at [600, 383] on span "Delete" at bounding box center [603, 515] width 15 height 7
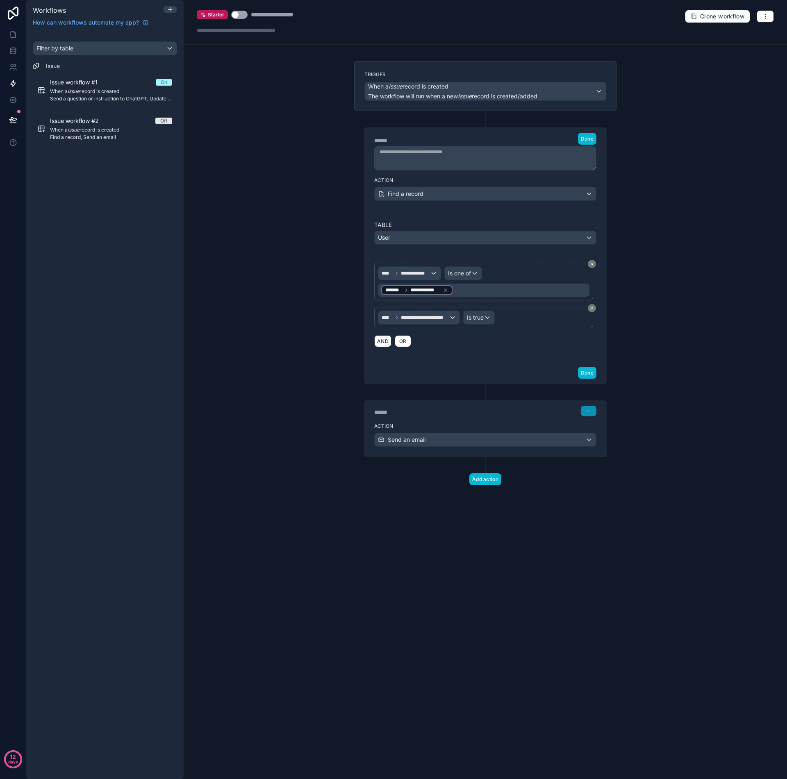
click at [590, 383] on button "button" at bounding box center [589, 411] width 16 height 11
click at [610, 383] on span "Edit Description" at bounding box center [614, 429] width 36 height 7
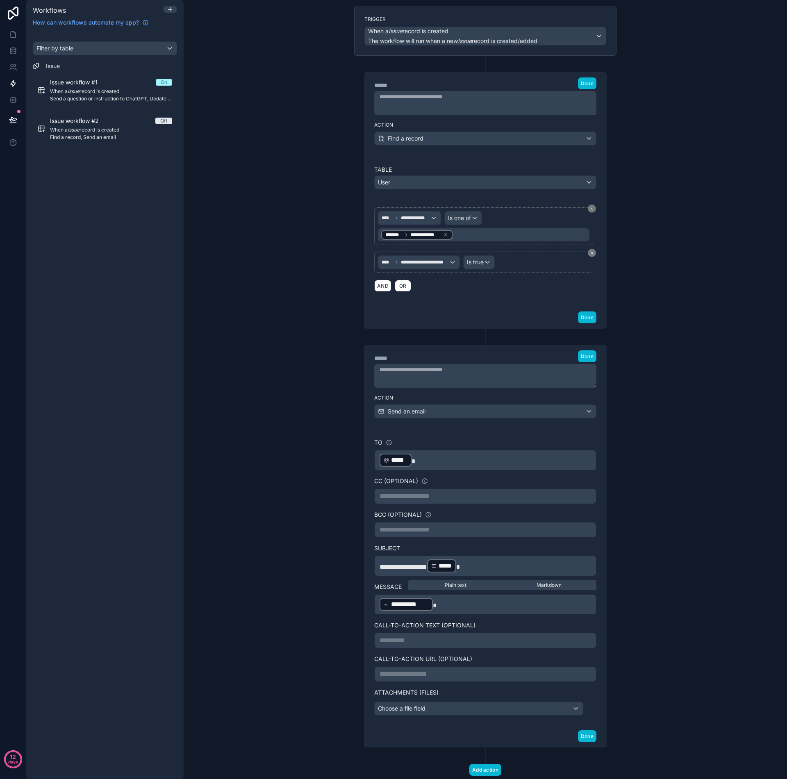
scroll to position [57, 0]
click at [586, 138] on div "Find a record" at bounding box center [484, 136] width 221 height 13
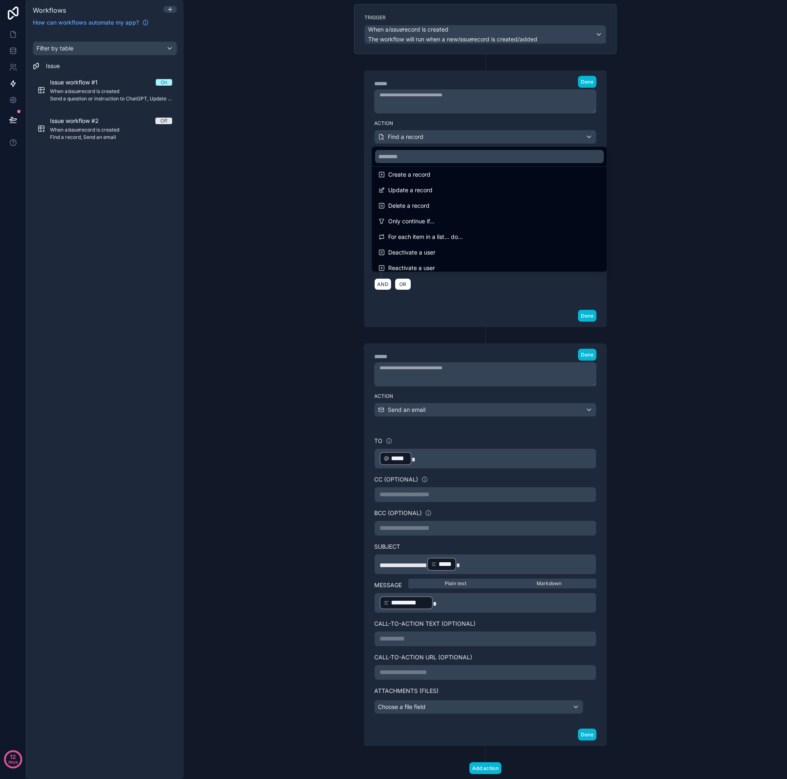
scroll to position [0, 0]
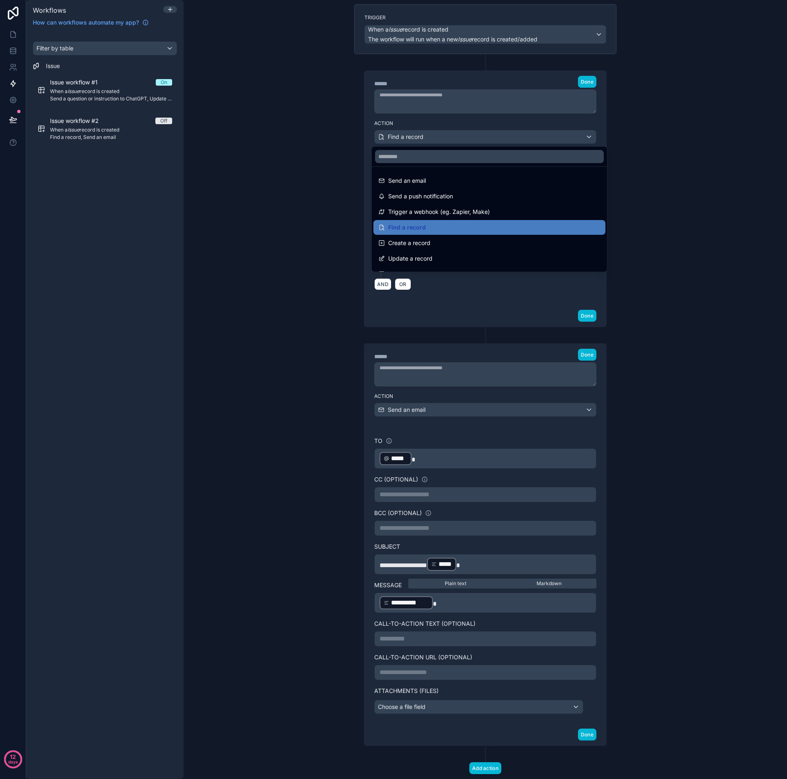
click at [646, 224] on div at bounding box center [393, 389] width 787 height 779
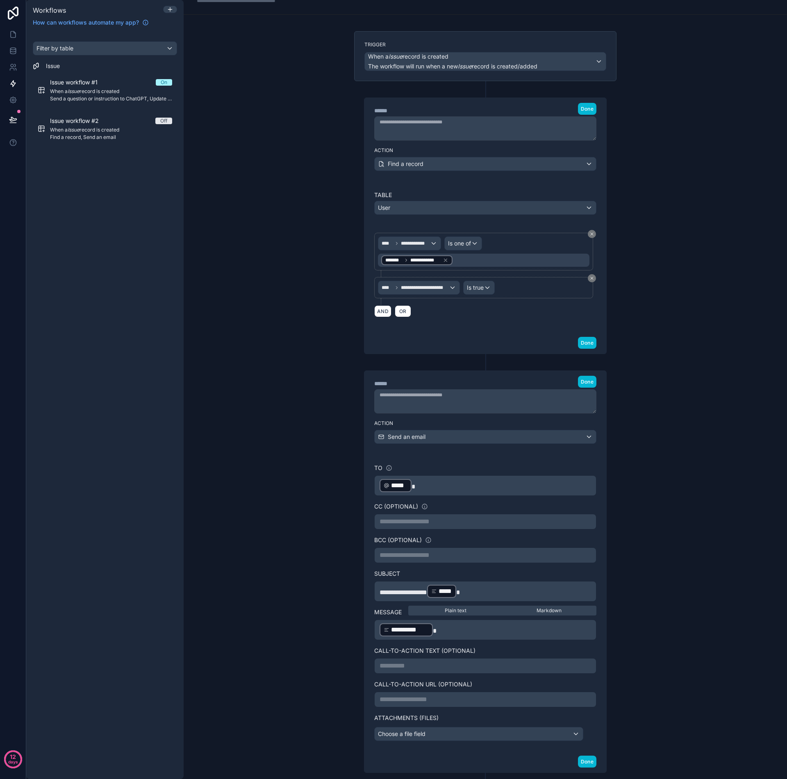
scroll to position [32, 0]
click at [592, 182] on div "**********" at bounding box center [485, 254] width 242 height 151
click at [599, 182] on div "**********" at bounding box center [485, 254] width 242 height 151
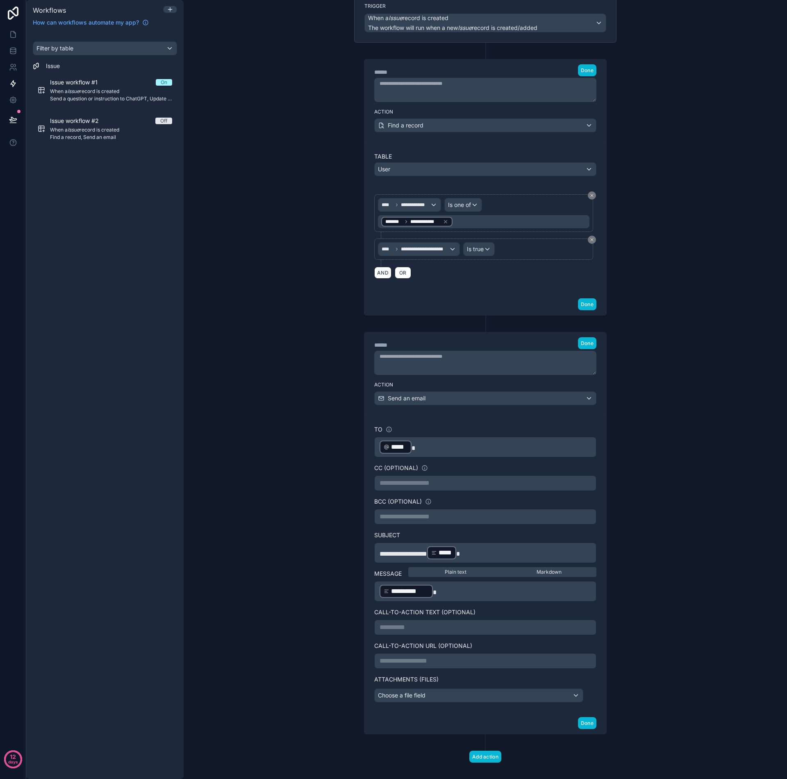
scroll to position [0, 0]
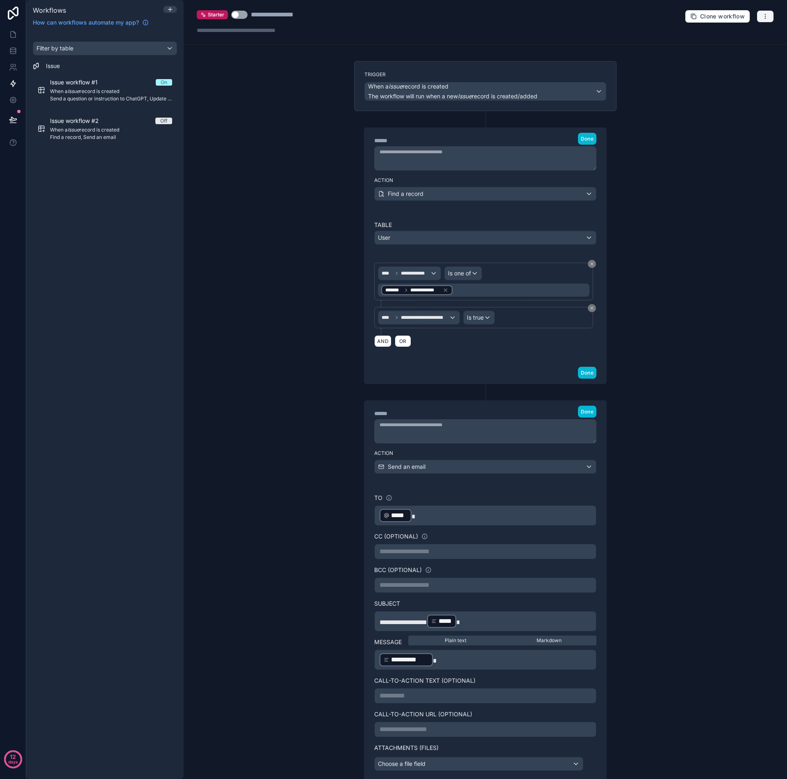
click at [763, 18] on button "button" at bounding box center [764, 16] width 17 height 12
click at [730, 36] on span "Test workflow" at bounding box center [736, 35] width 39 height 7
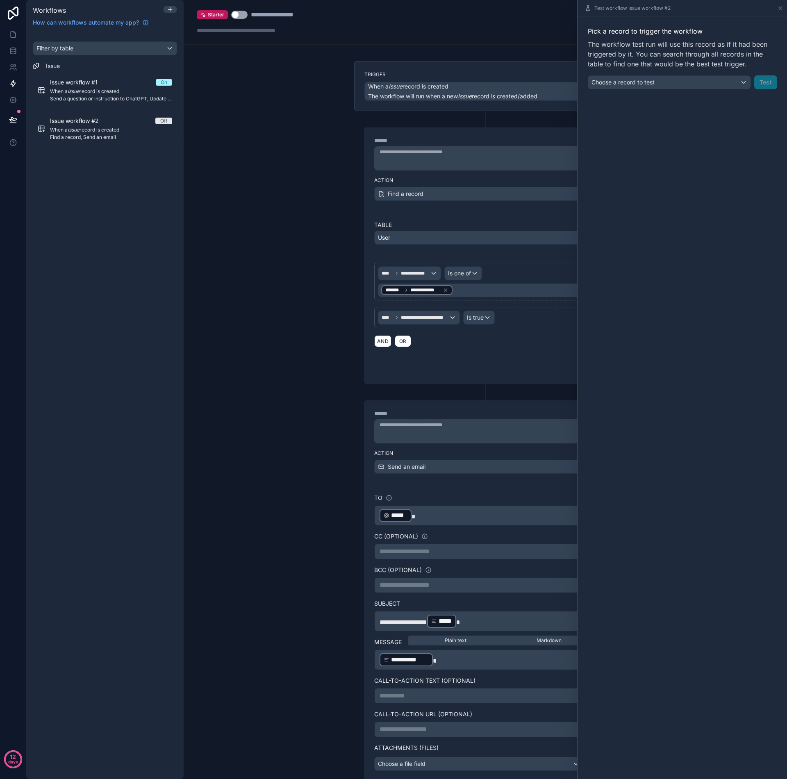
click at [742, 85] on div "Choose a record to test" at bounding box center [669, 82] width 162 height 13
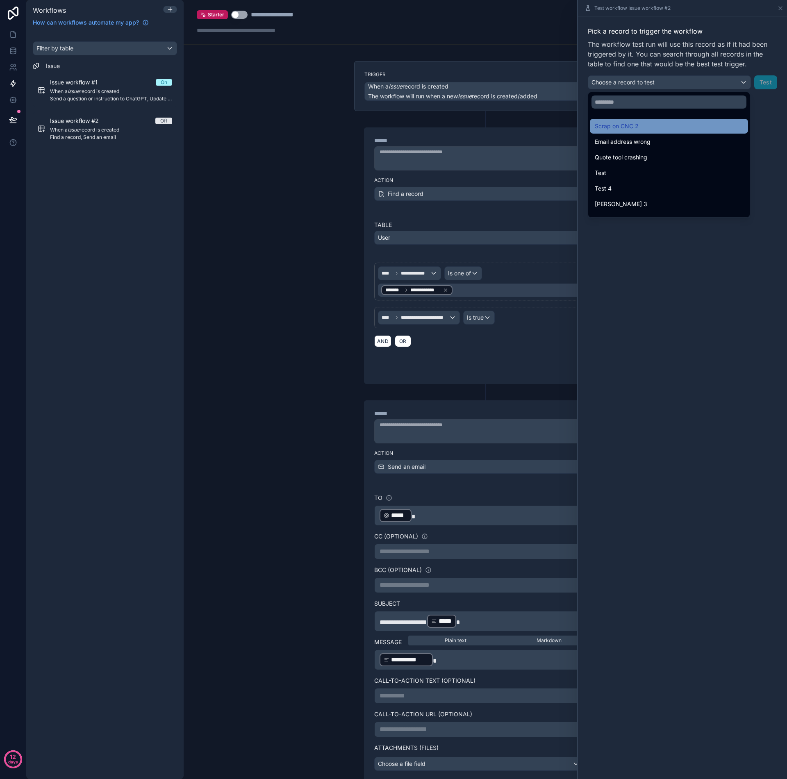
click at [640, 128] on div "Scrap on CNC 2" at bounding box center [668, 126] width 148 height 10
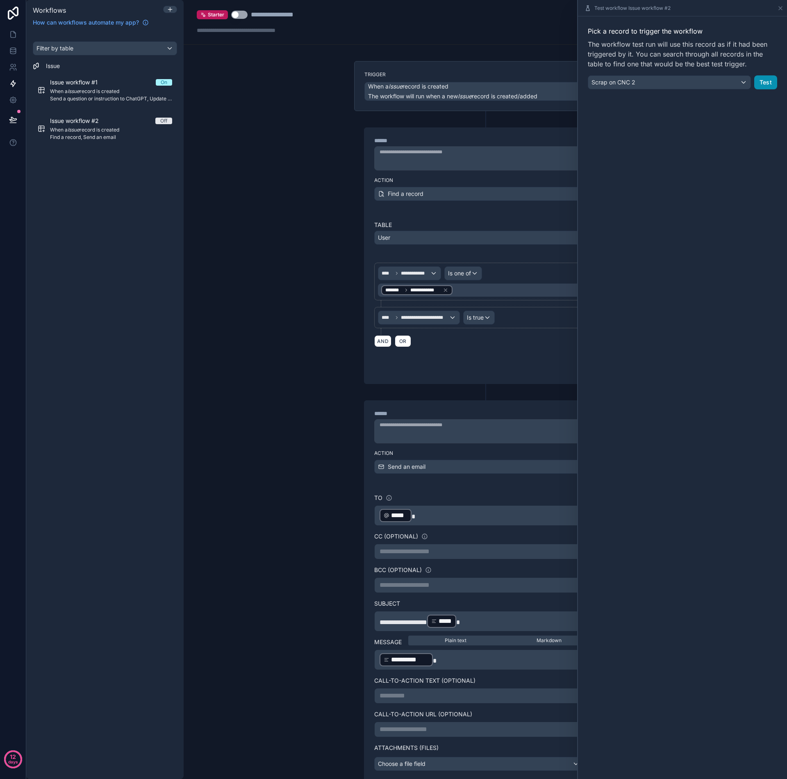
click at [760, 81] on button "Test" at bounding box center [765, 82] width 23 height 14
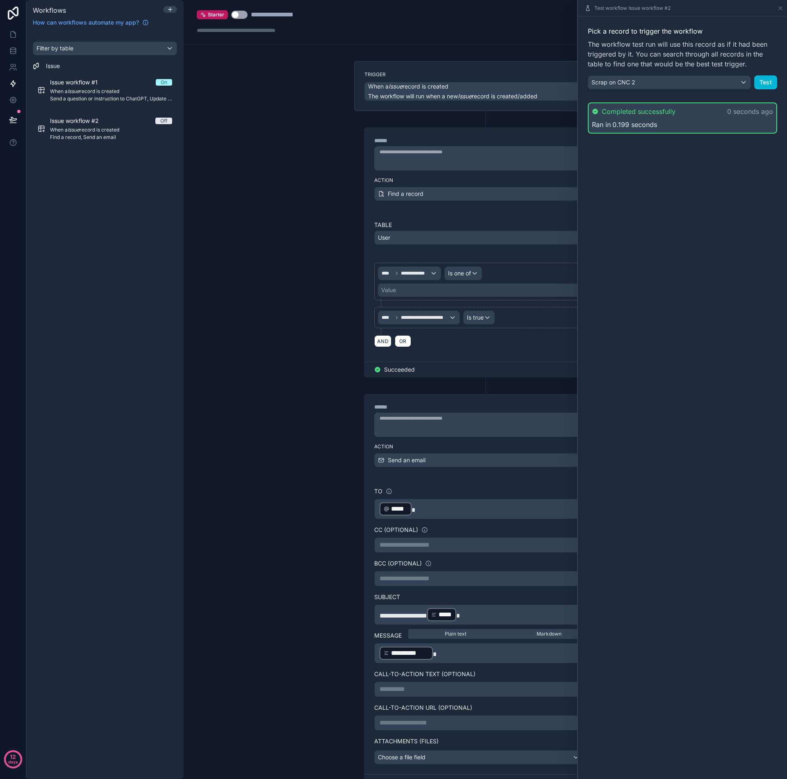
click at [672, 122] on div "Ran in 0.199 seconds" at bounding box center [682, 125] width 181 height 10
click at [780, 10] on icon at bounding box center [780, 8] width 7 height 7
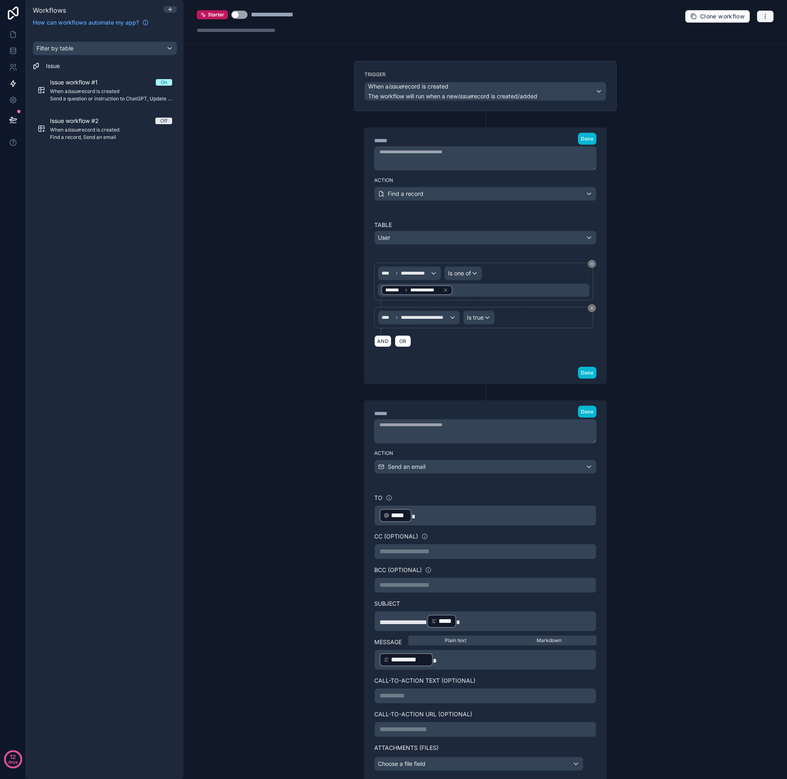
click at [762, 16] on button "button" at bounding box center [764, 16] width 17 height 12
click at [739, 49] on span "Run history" at bounding box center [736, 48] width 39 height 7
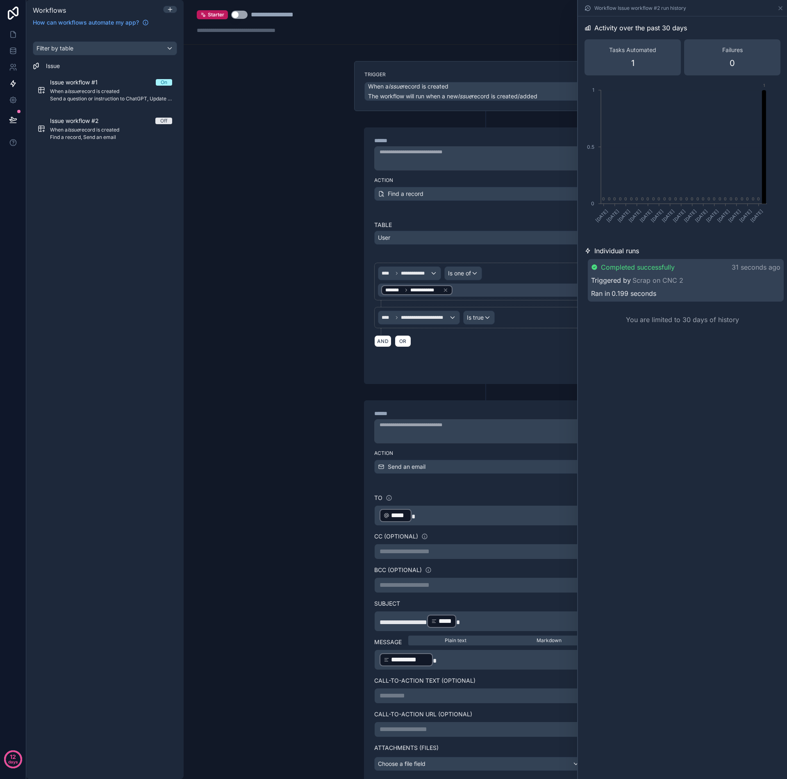
click at [314, 350] on div "**********" at bounding box center [485, 389] width 603 height 779
click at [237, 16] on button "Use setting" at bounding box center [239, 15] width 16 height 8
click at [270, 162] on div "**********" at bounding box center [485, 389] width 603 height 779
click at [781, 11] on icon at bounding box center [780, 8] width 7 height 7
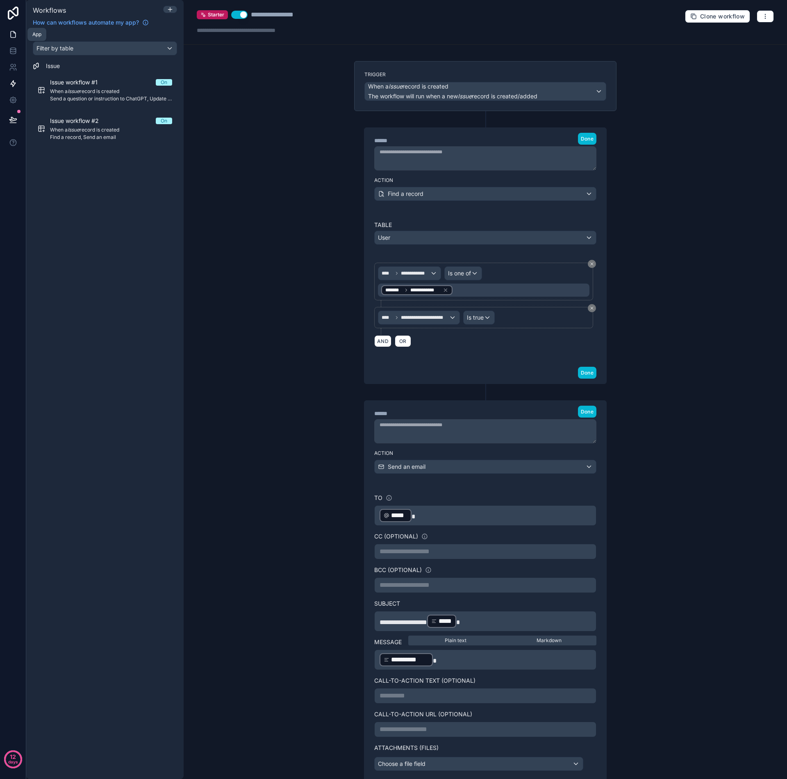
click at [9, 35] on icon at bounding box center [13, 34] width 8 height 8
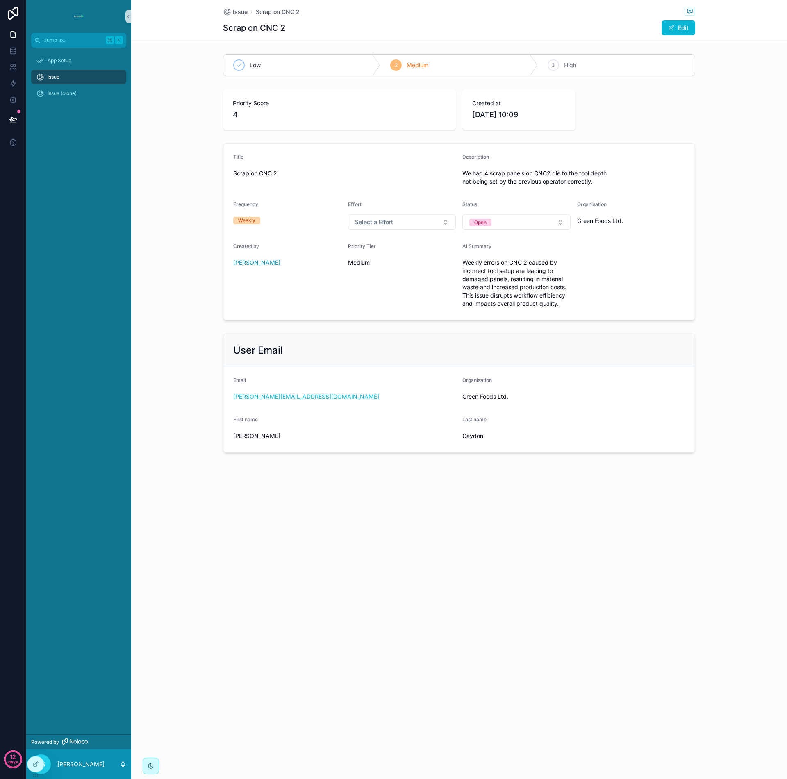
click at [74, 79] on div "Issue" at bounding box center [78, 76] width 85 height 13
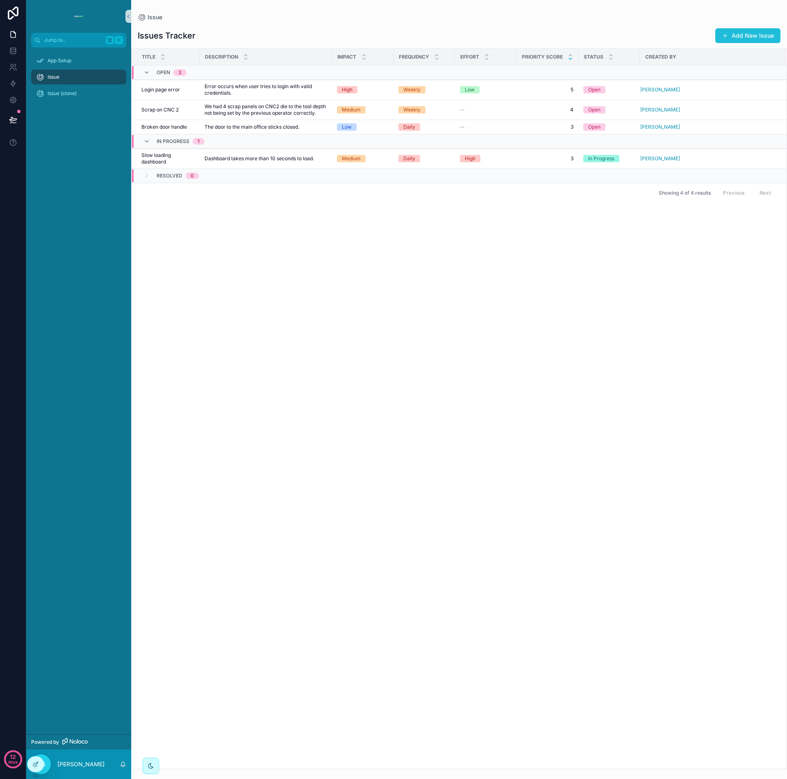
click at [735, 36] on button "Add New Issue" at bounding box center [747, 35] width 65 height 15
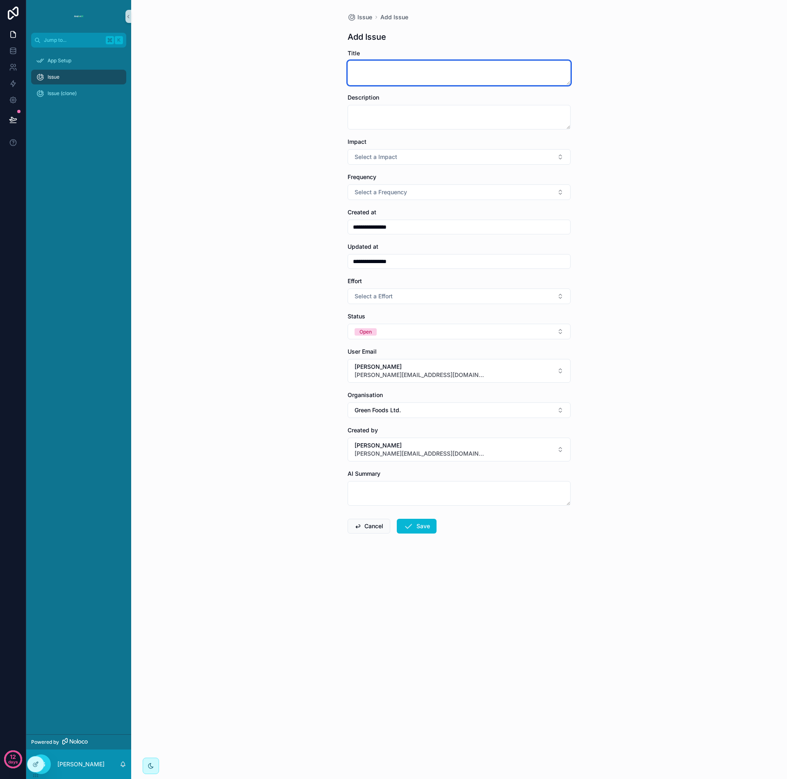
drag, startPoint x: 436, startPoint y: 74, endPoint x: 427, endPoint y: 72, distance: 8.9
click at [436, 74] on textarea "scrollable content" at bounding box center [458, 73] width 223 height 25
click at [12, 83] on icon at bounding box center [13, 83] width 8 height 8
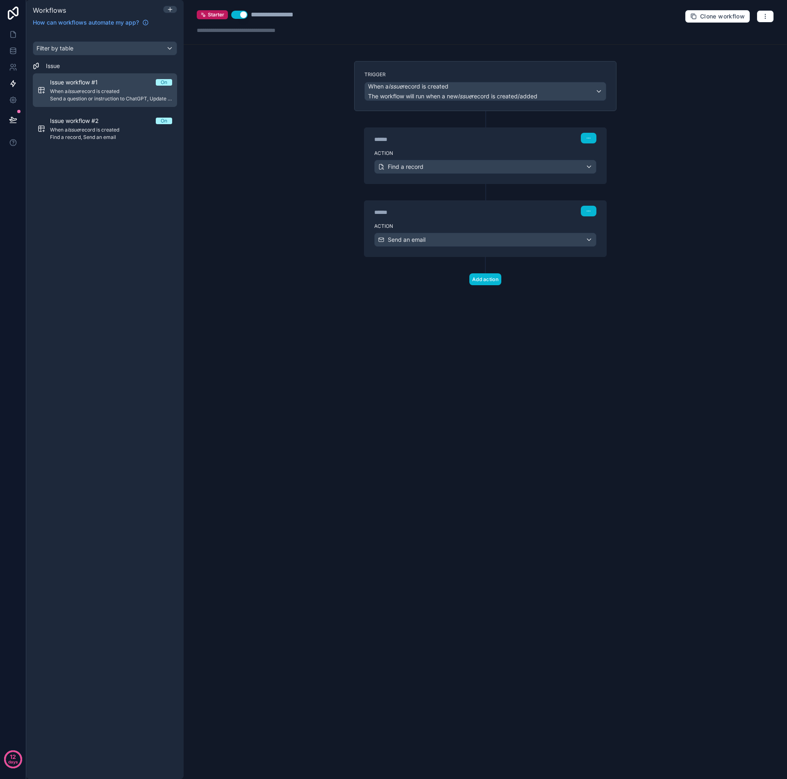
click at [102, 101] on span "Send a question or instruction to ChatGPT, Update a record" at bounding box center [111, 98] width 122 height 7
click at [590, 139] on icon "button" at bounding box center [588, 138] width 5 height 5
click at [603, 154] on span "Edit Description" at bounding box center [614, 156] width 36 height 7
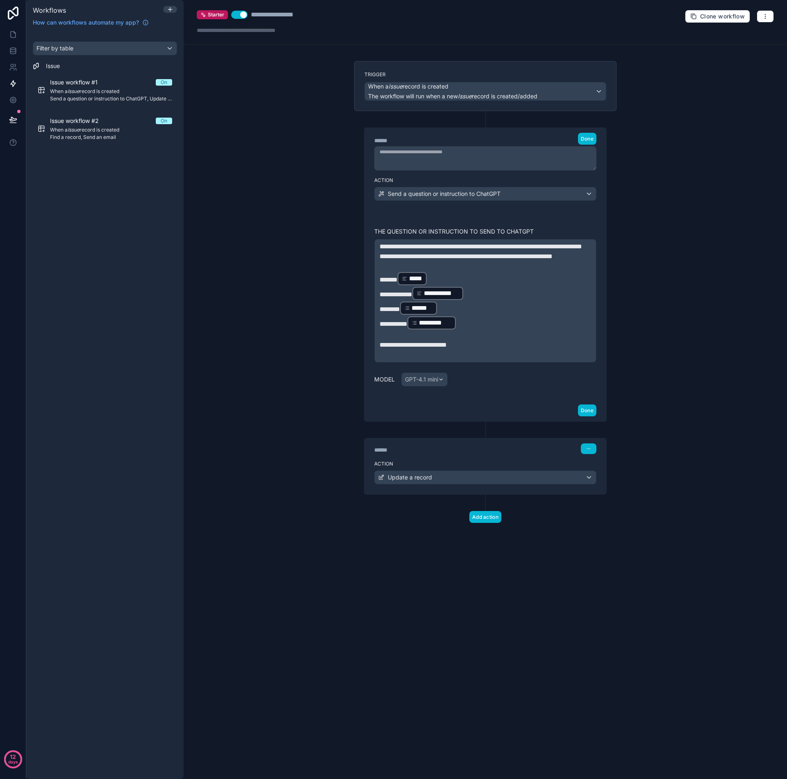
click at [442, 252] on p "**********" at bounding box center [484, 247] width 211 height 10
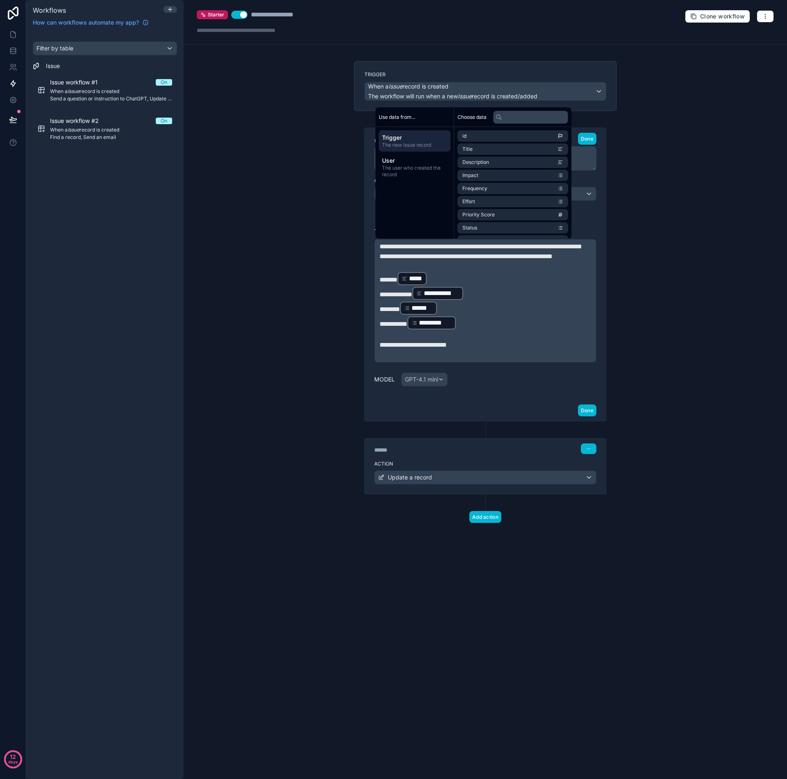
click at [418, 261] on p "**********" at bounding box center [484, 257] width 211 height 10
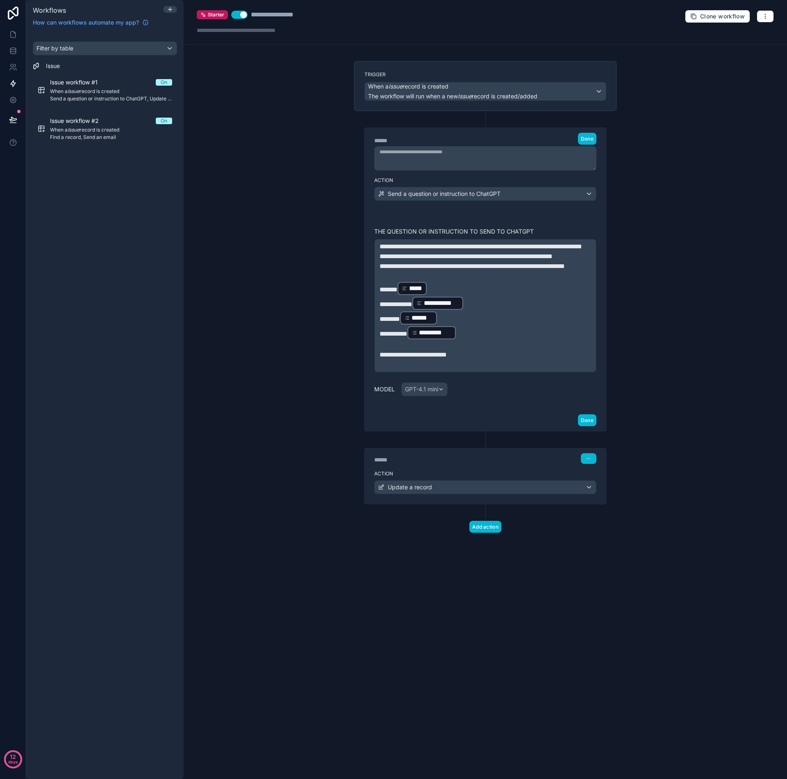
click at [613, 383] on div "**********" at bounding box center [485, 271] width 262 height 320
click at [588, 383] on button "Done" at bounding box center [587, 420] width 18 height 12
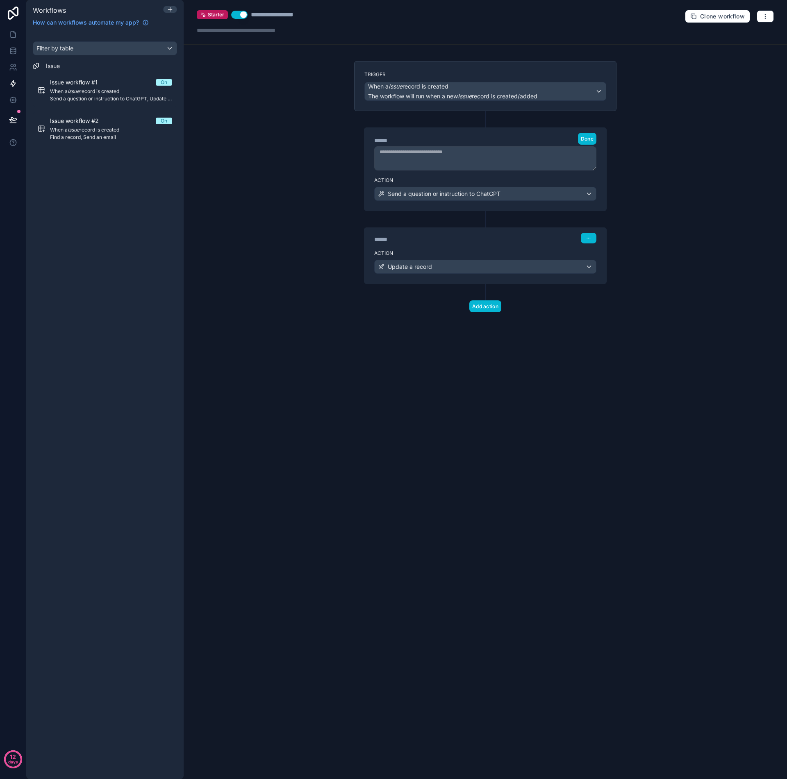
click at [391, 358] on div "**********" at bounding box center [485, 389] width 603 height 779
click at [10, 36] on icon at bounding box center [13, 34] width 8 height 8
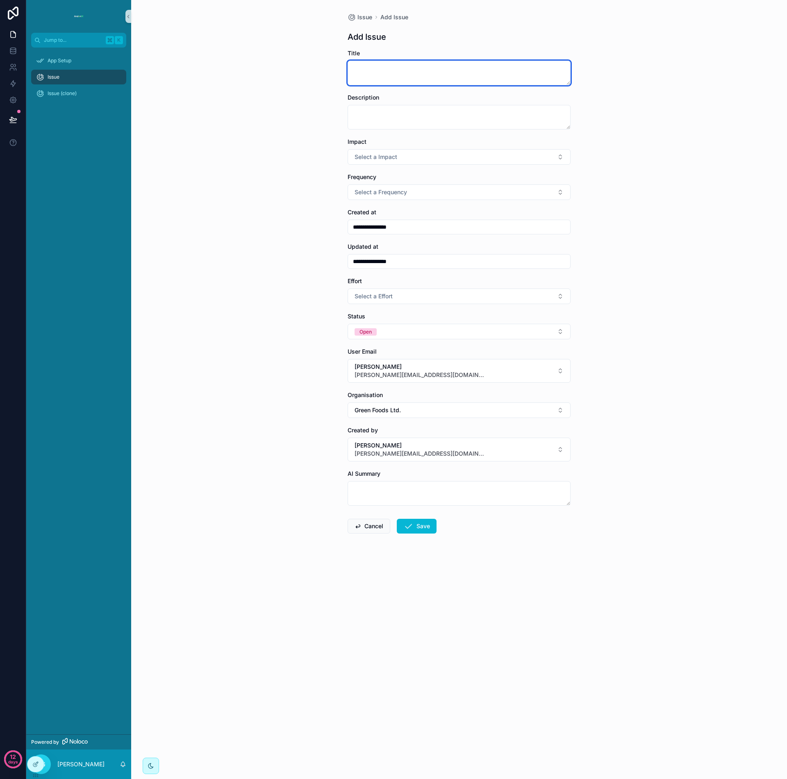
click at [372, 72] on textarea "scrollable content" at bounding box center [458, 73] width 223 height 25
type textarea "**********"
click at [377, 110] on textarea "scrollable content" at bounding box center [458, 117] width 223 height 25
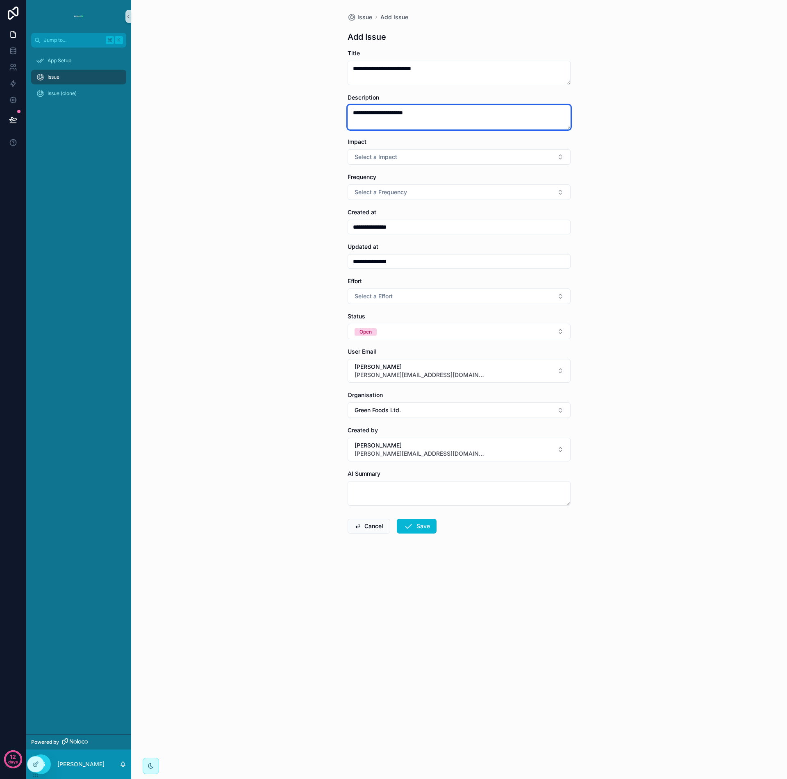
type textarea "**********"
type input "**********"
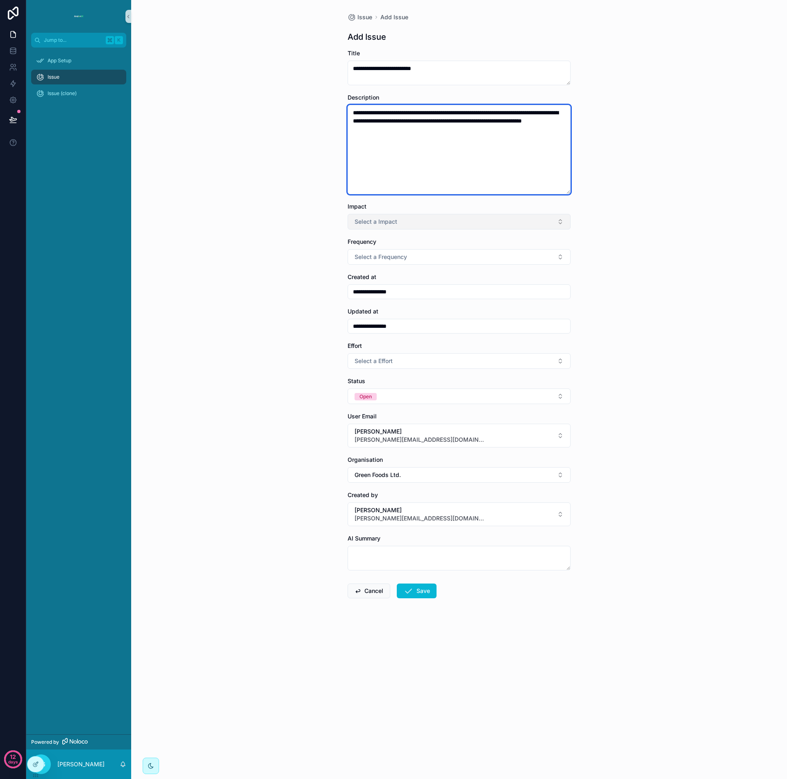
type textarea "**********"
click at [480, 227] on button "Select a Impact" at bounding box center [458, 222] width 223 height 16
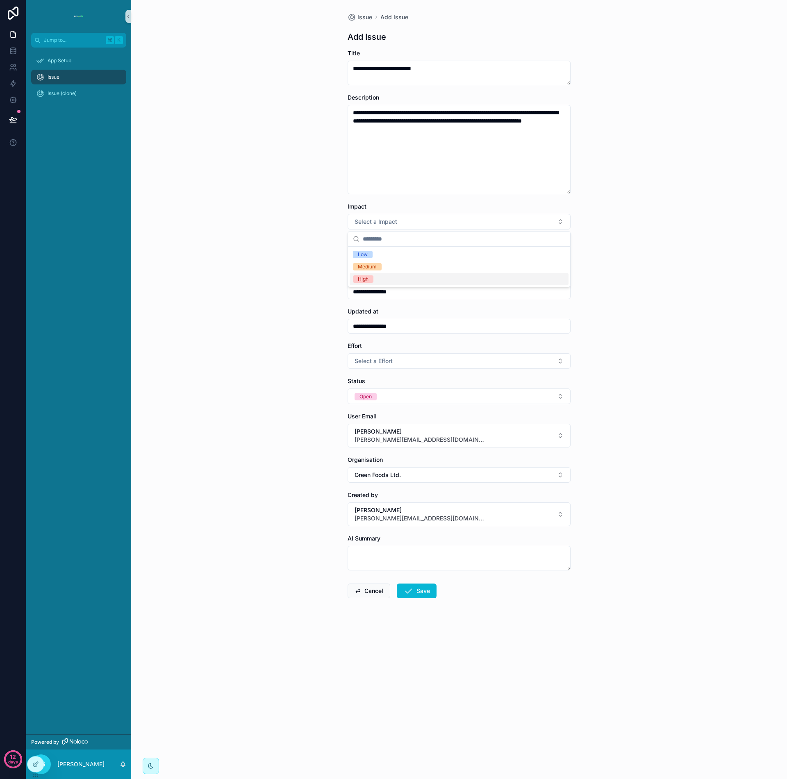
click at [388, 278] on div "High" at bounding box center [458, 279] width 219 height 12
click at [390, 260] on span "Select a Frequency" at bounding box center [380, 257] width 52 height 8
click at [375, 292] on span "Rarely" at bounding box center [365, 289] width 25 height 7
click at [423, 383] on button "Save" at bounding box center [417, 590] width 40 height 15
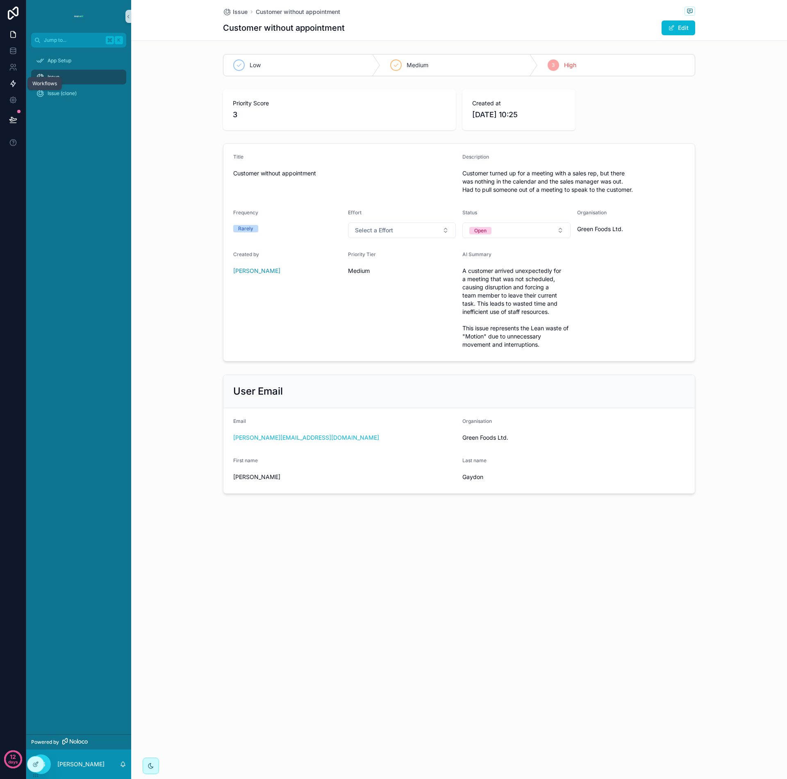
click at [14, 86] on icon at bounding box center [13, 84] width 5 height 6
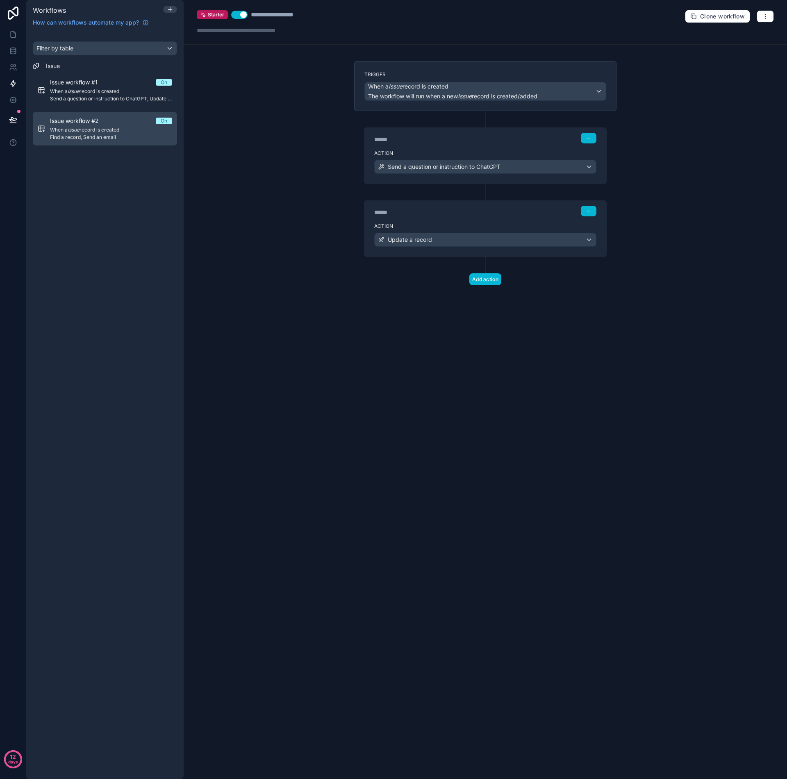
click at [112, 127] on span "When a Issue record is created" at bounding box center [111, 130] width 122 height 7
click at [768, 15] on button "button" at bounding box center [764, 16] width 17 height 12
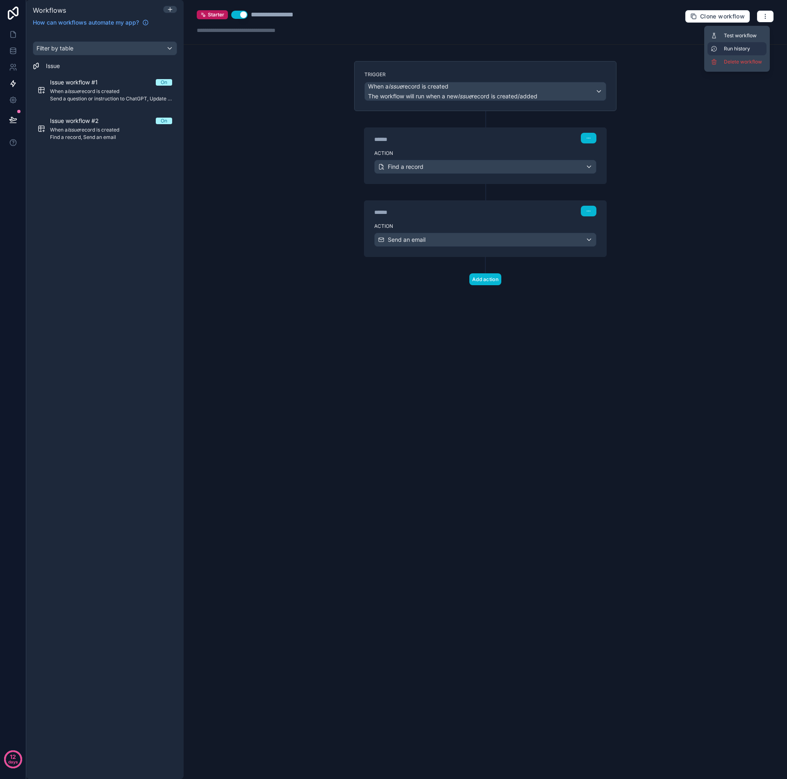
click at [736, 50] on span "Run history" at bounding box center [743, 48] width 39 height 7
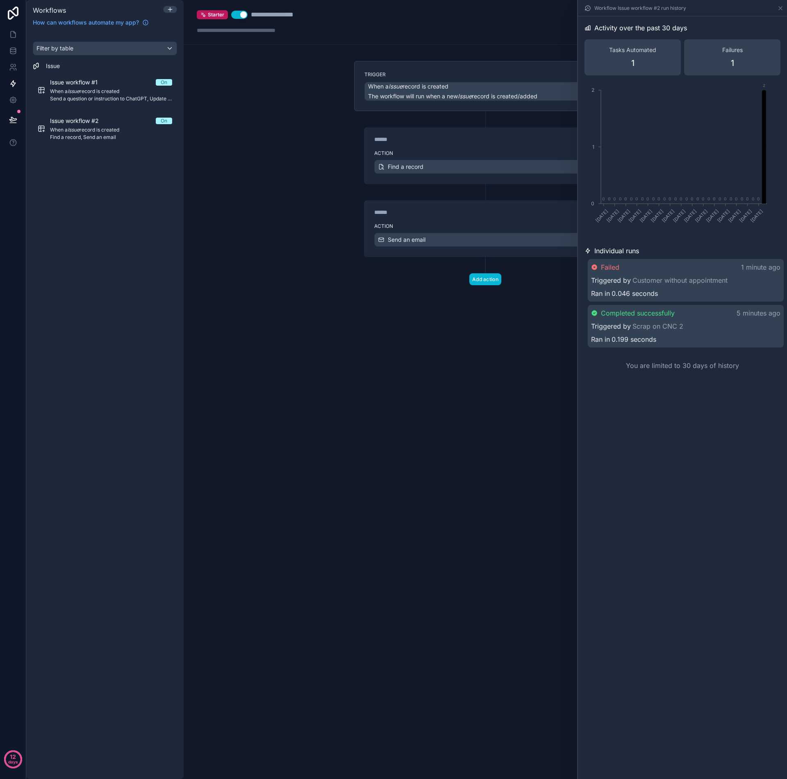
click at [677, 290] on div "Ran in 0.046 seconds" at bounding box center [685, 293] width 189 height 10
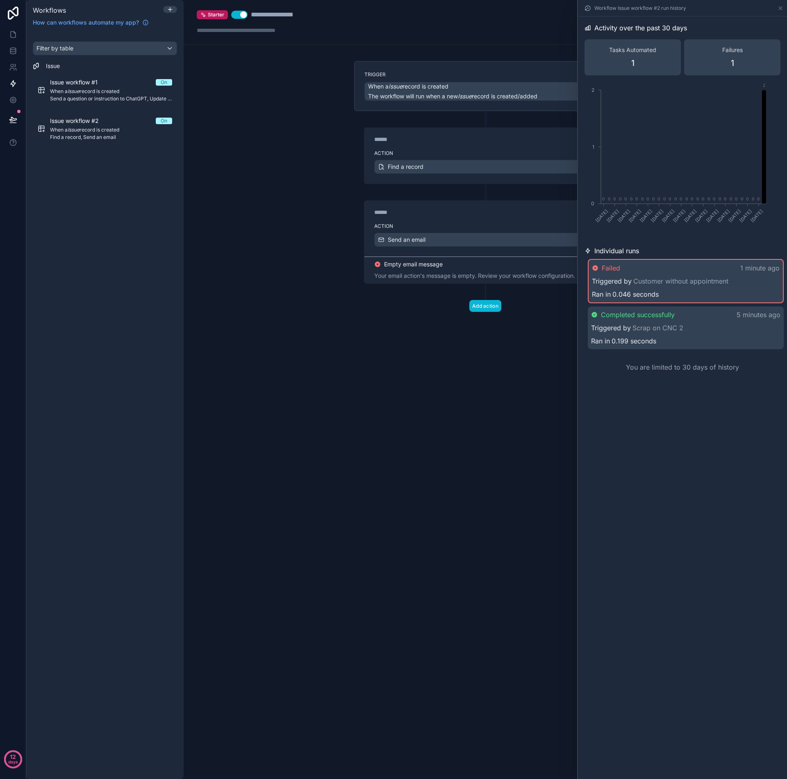
click at [546, 306] on div "Add action" at bounding box center [485, 298] width 262 height 28
click at [415, 298] on div "Add action" at bounding box center [485, 298] width 262 height 28
click at [779, 9] on icon at bounding box center [780, 8] width 7 height 7
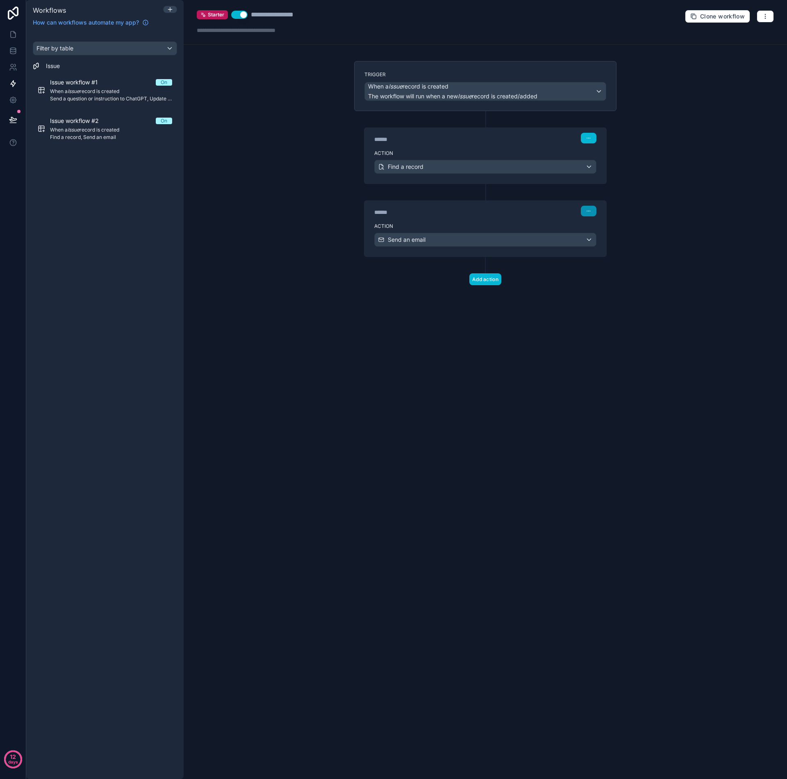
click at [593, 213] on button "button" at bounding box center [589, 211] width 16 height 11
click at [606, 229] on span "Edit Description" at bounding box center [614, 229] width 36 height 7
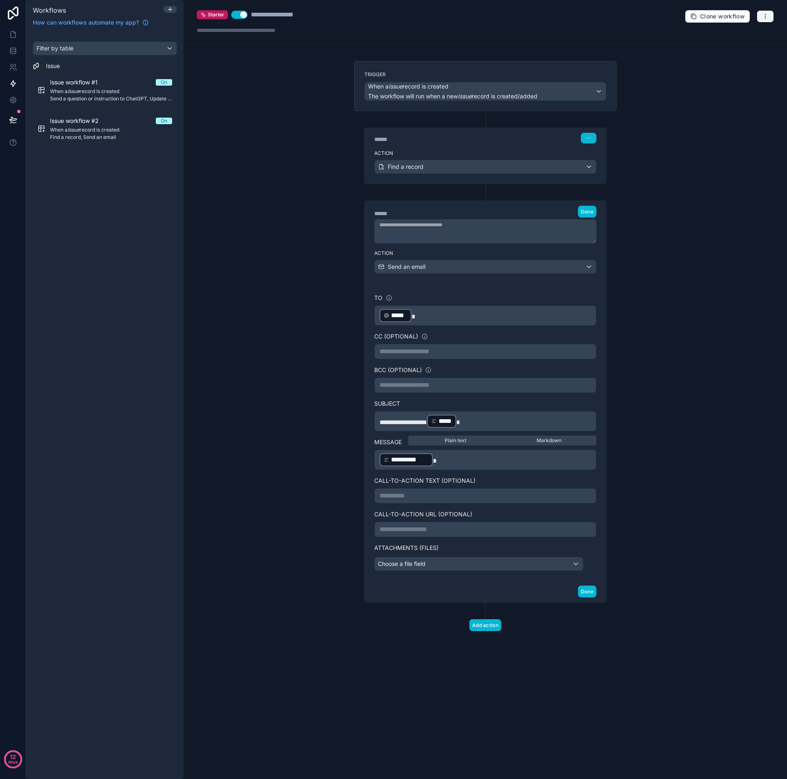
click at [762, 20] on button "button" at bounding box center [764, 16] width 17 height 12
click at [739, 51] on span "Run history" at bounding box center [743, 48] width 39 height 7
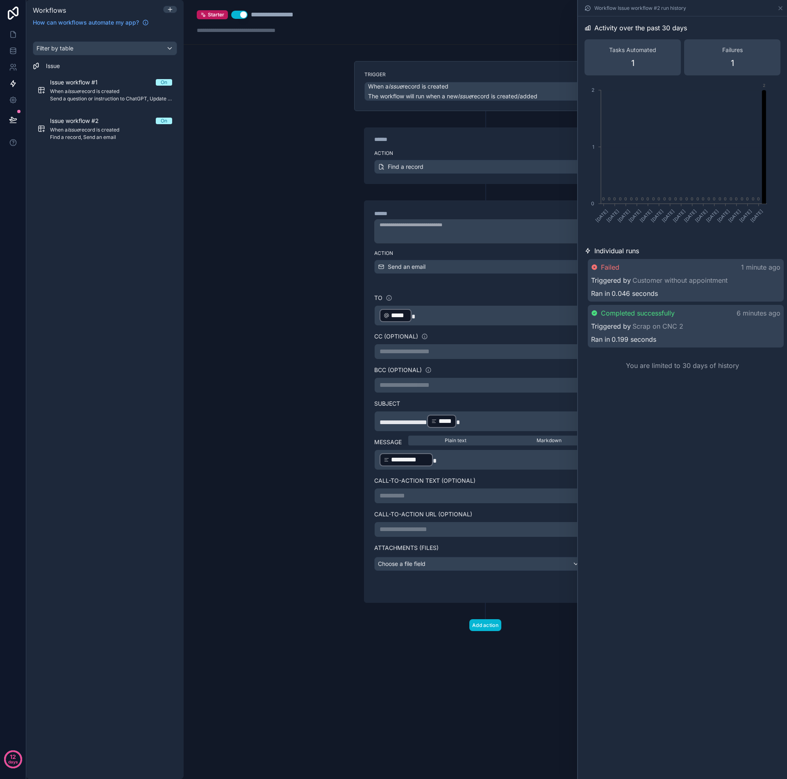
click at [740, 60] on div "Failures 1" at bounding box center [732, 57] width 96 height 36
click at [687, 288] on div "Ran in 0.046 seconds" at bounding box center [685, 293] width 189 height 10
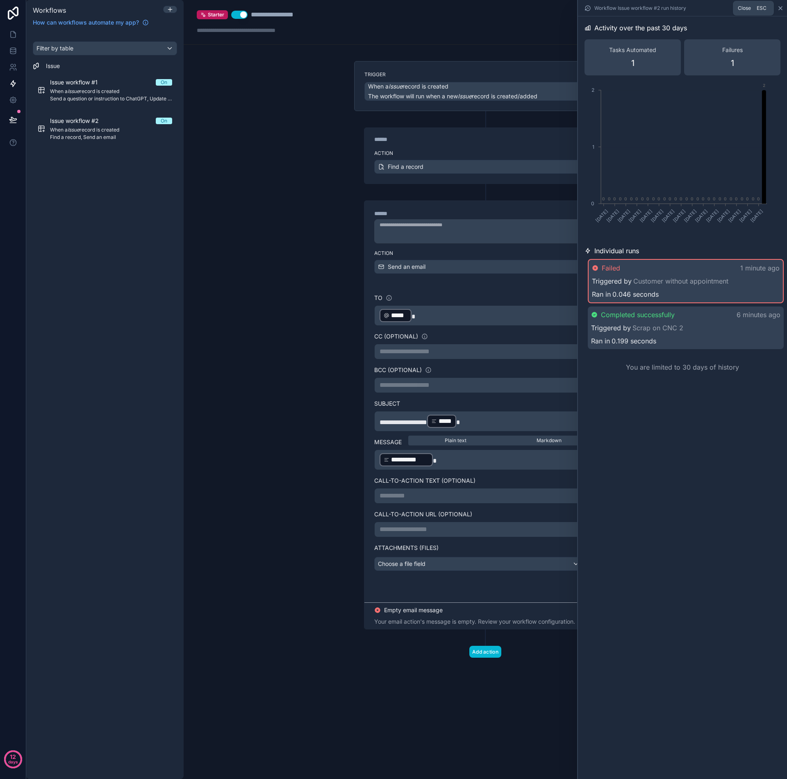
click at [782, 7] on icon at bounding box center [780, 8] width 7 height 7
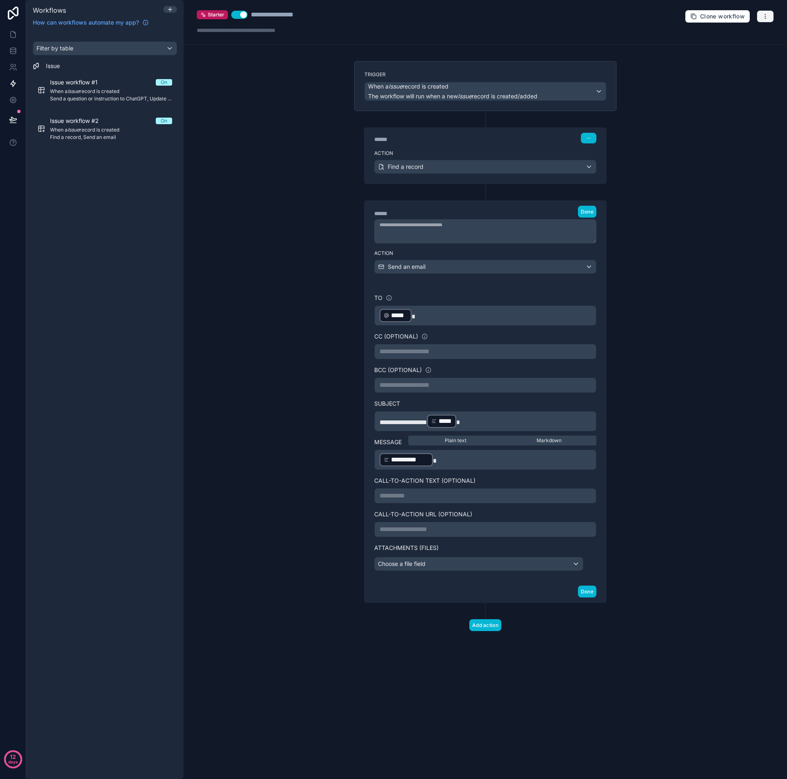
click at [767, 18] on icon "button" at bounding box center [765, 16] width 7 height 7
click at [736, 38] on span "Test workflow" at bounding box center [743, 35] width 39 height 7
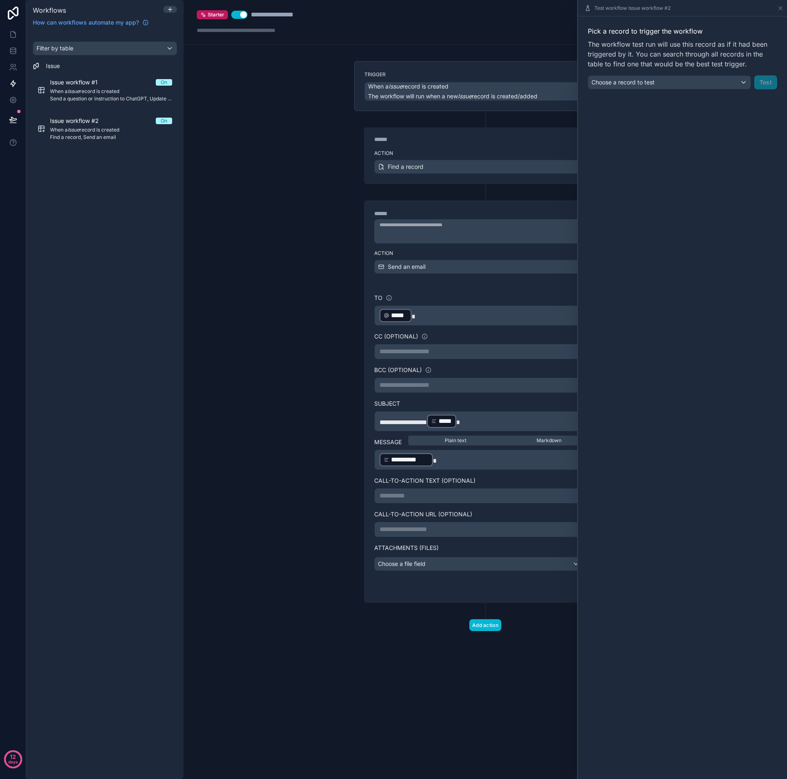
click at [708, 79] on div "Choose a record to test" at bounding box center [669, 82] width 162 height 13
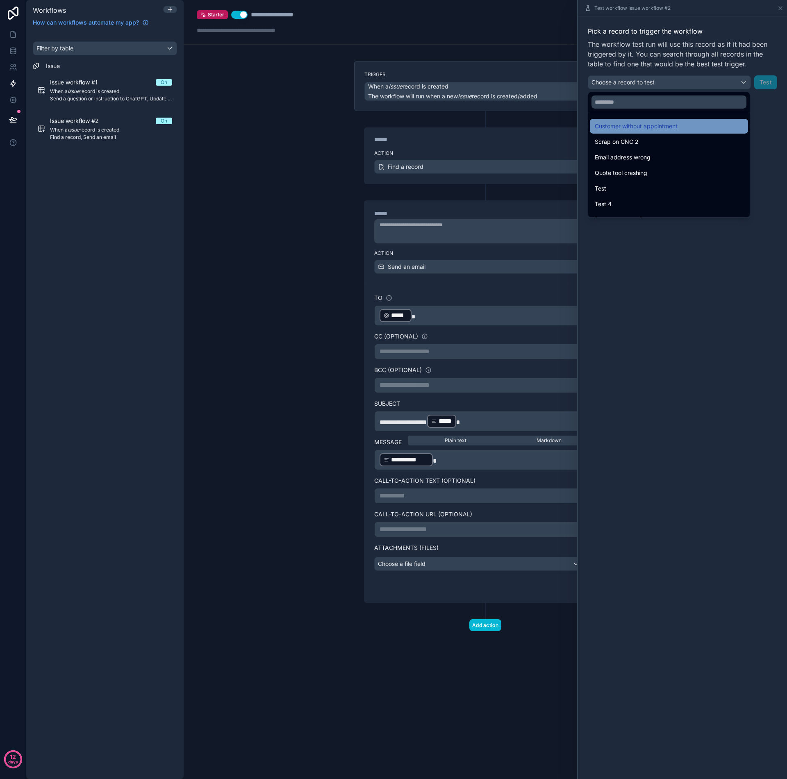
click at [659, 128] on span "Customer without appointment" at bounding box center [635, 126] width 83 height 10
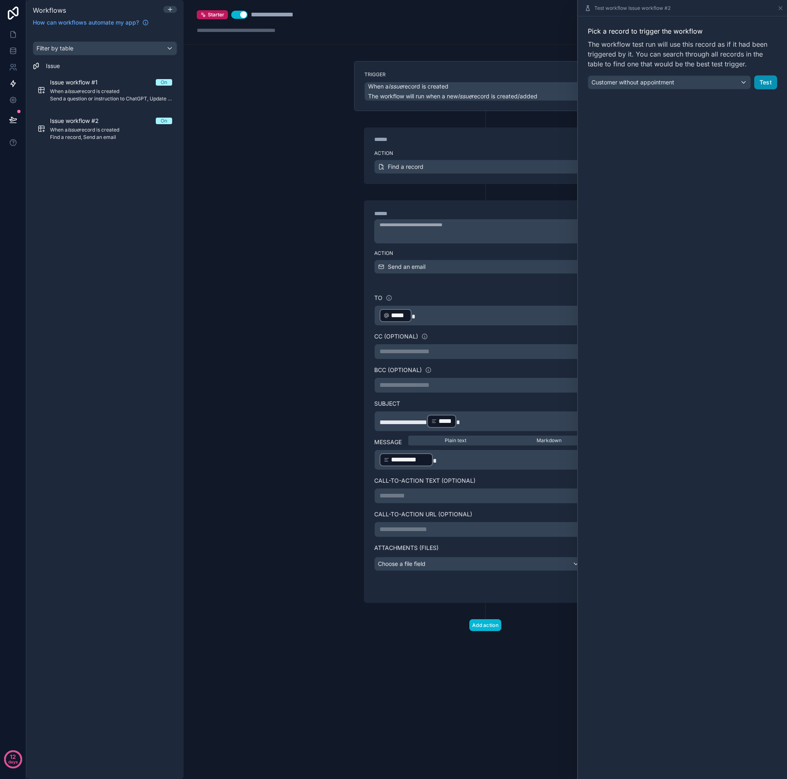
click at [766, 82] on button "Test" at bounding box center [765, 82] width 23 height 14
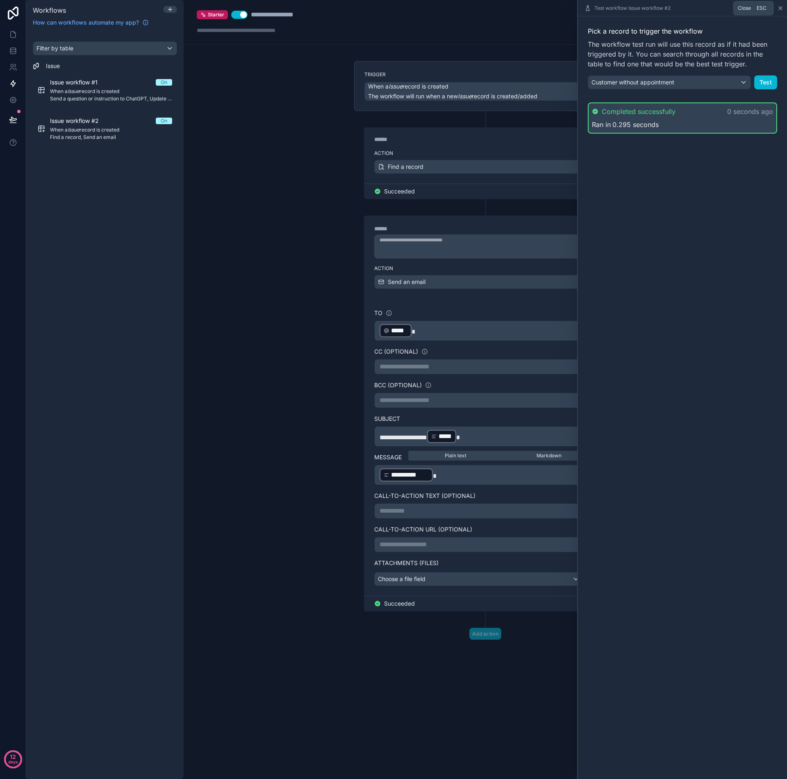
click at [780, 9] on icon at bounding box center [780, 8] width 7 height 7
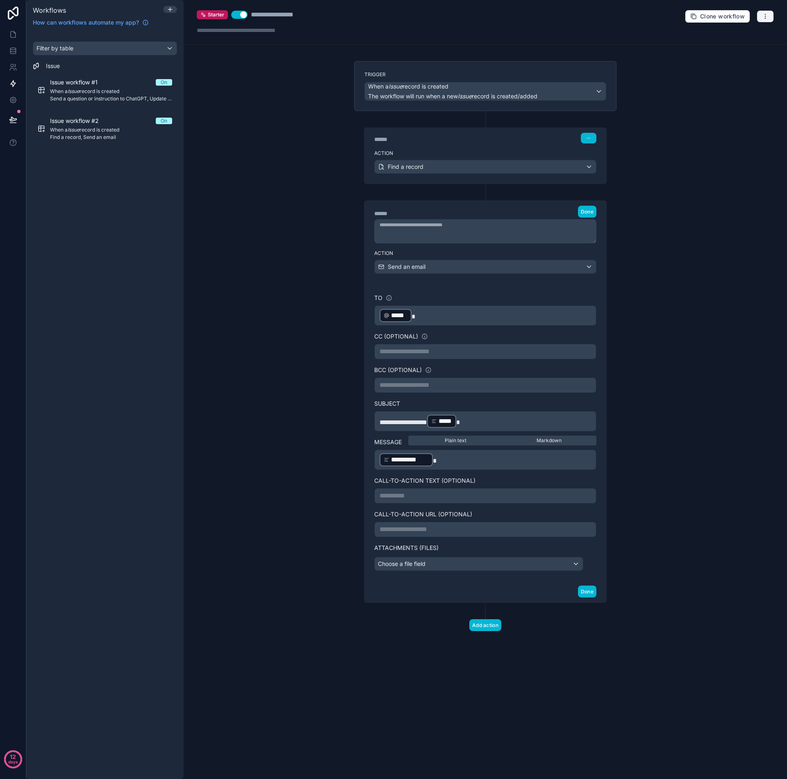
click at [765, 16] on icon "button" at bounding box center [765, 16] width 0 height 0
click at [732, 50] on span "Run history" at bounding box center [743, 48] width 39 height 7
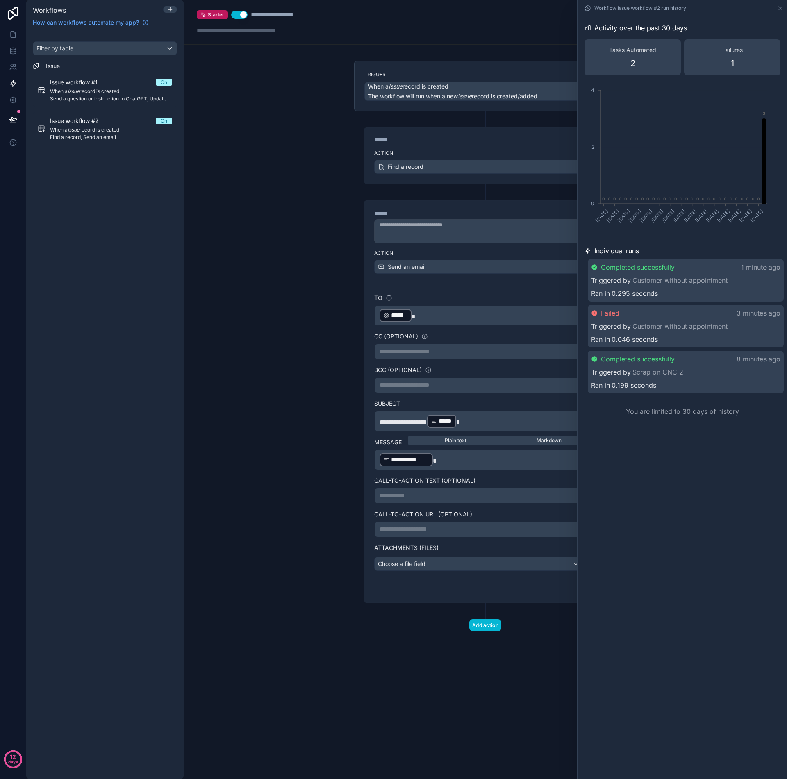
click at [306, 202] on div "**********" at bounding box center [485, 389] width 603 height 779
click at [9, 51] on icon at bounding box center [13, 51] width 8 height 8
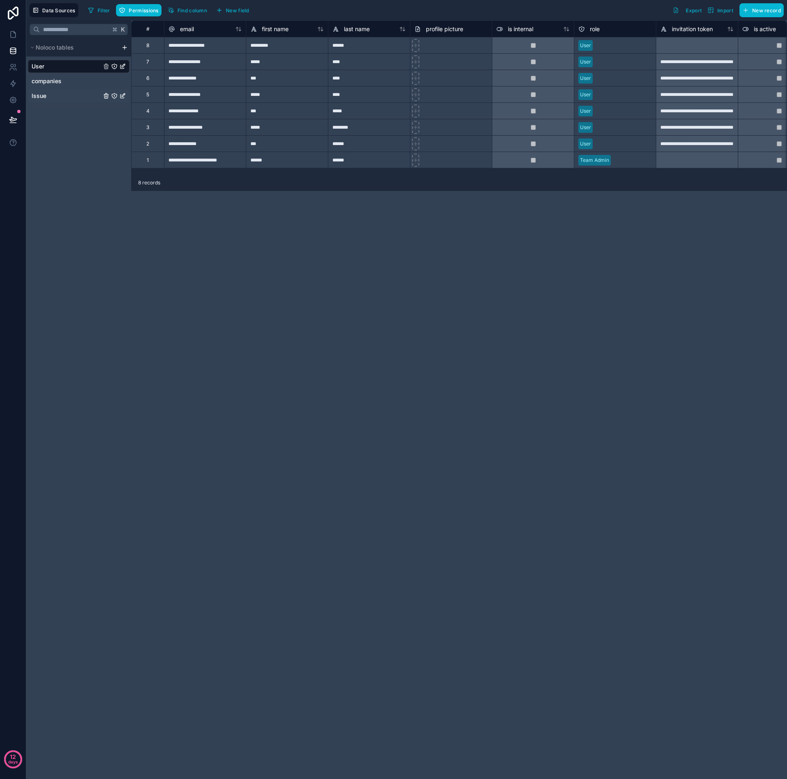
click at [57, 98] on link "Issue" at bounding box center [67, 96] width 70 height 8
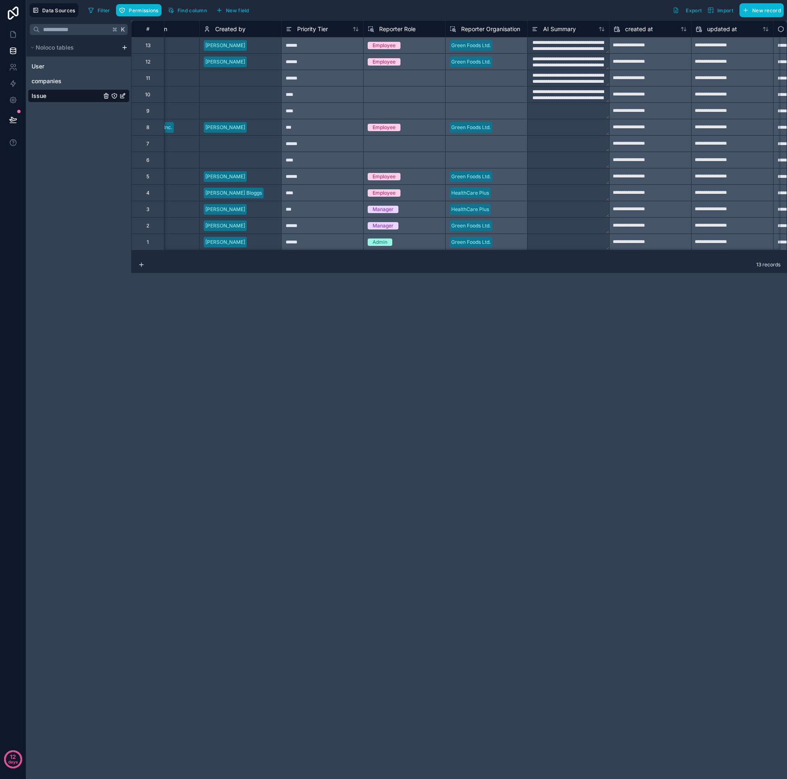
scroll to position [0, 777]
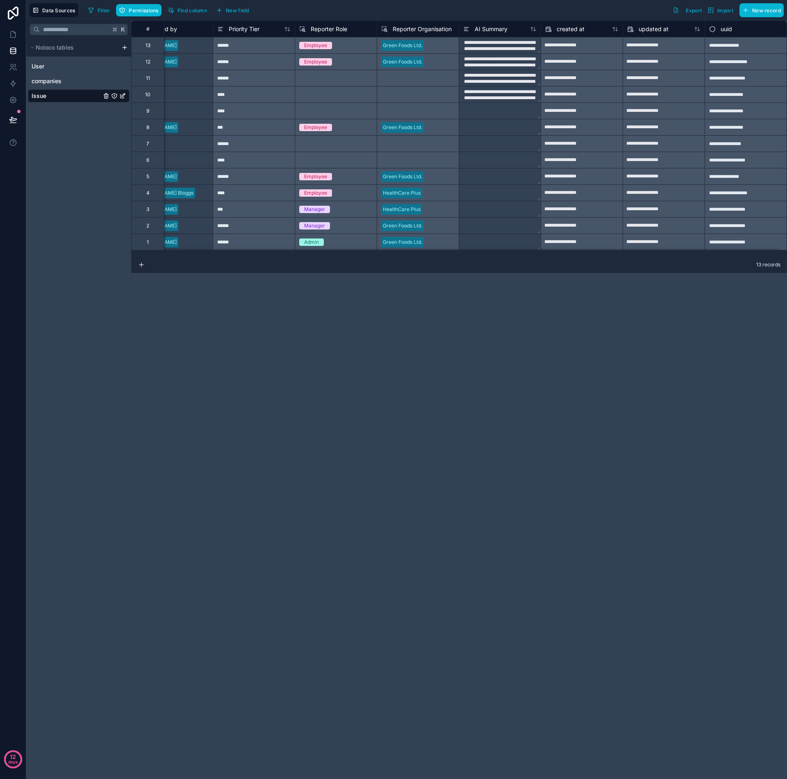
click at [483, 48] on textarea "**********" at bounding box center [500, 45] width 82 height 16
click at [474, 46] on textarea "**********" at bounding box center [500, 45] width 82 height 16
click at [474, 46] on textarea "**********" at bounding box center [500, 70] width 82 height 66
click at [511, 271] on div "13 records" at bounding box center [459, 264] width 656 height 16
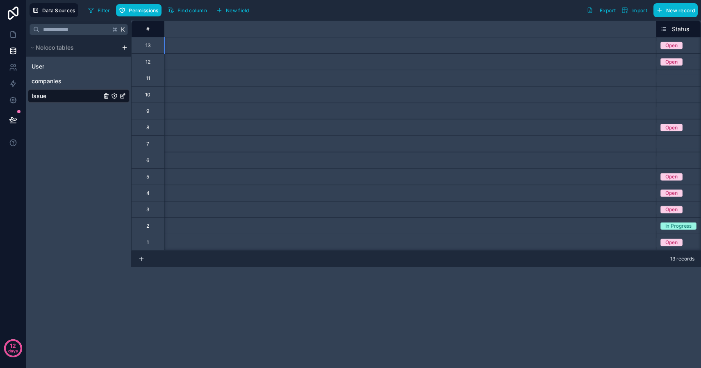
scroll to position [0, 611]
